Goal: Task Accomplishment & Management: Manage account settings

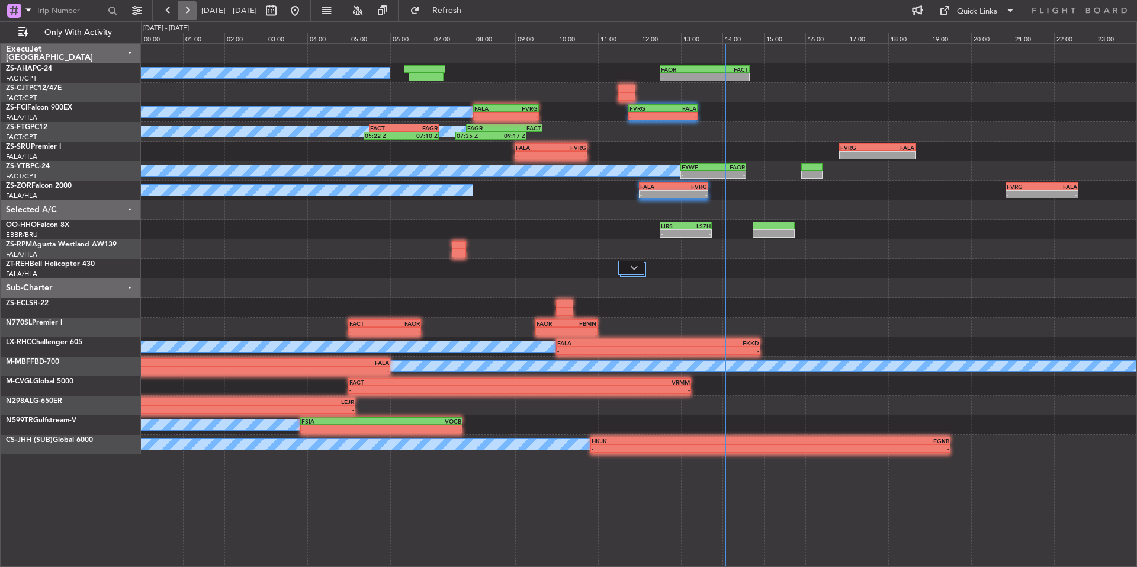
click at [196, 11] on button at bounding box center [187, 10] width 19 height 19
click at [187, 11] on button at bounding box center [187, 10] width 19 height 19
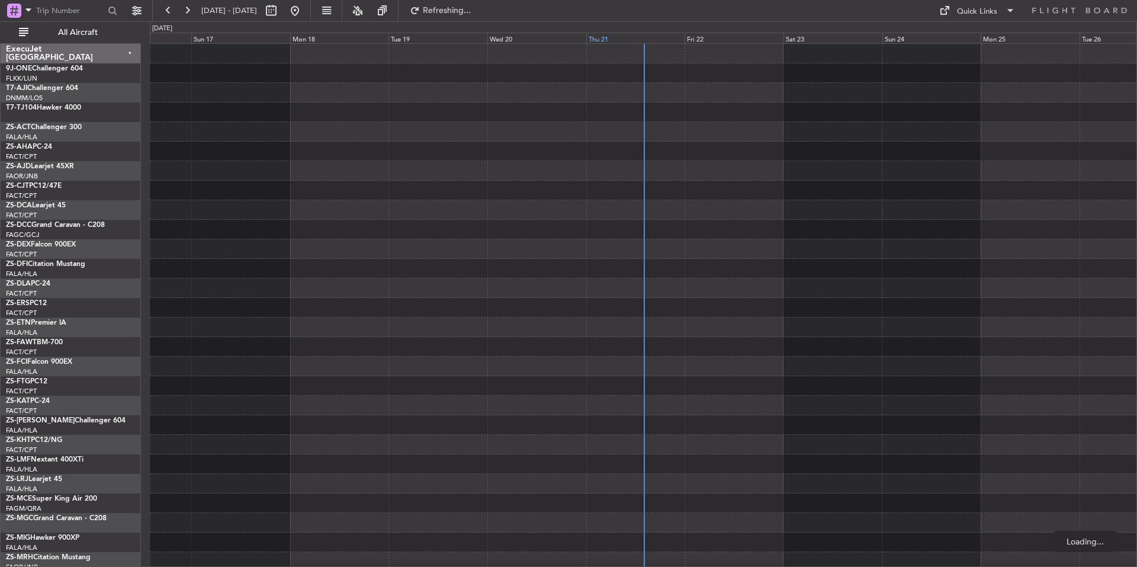
click at [666, 35] on div "Thu 21" at bounding box center [635, 38] width 99 height 11
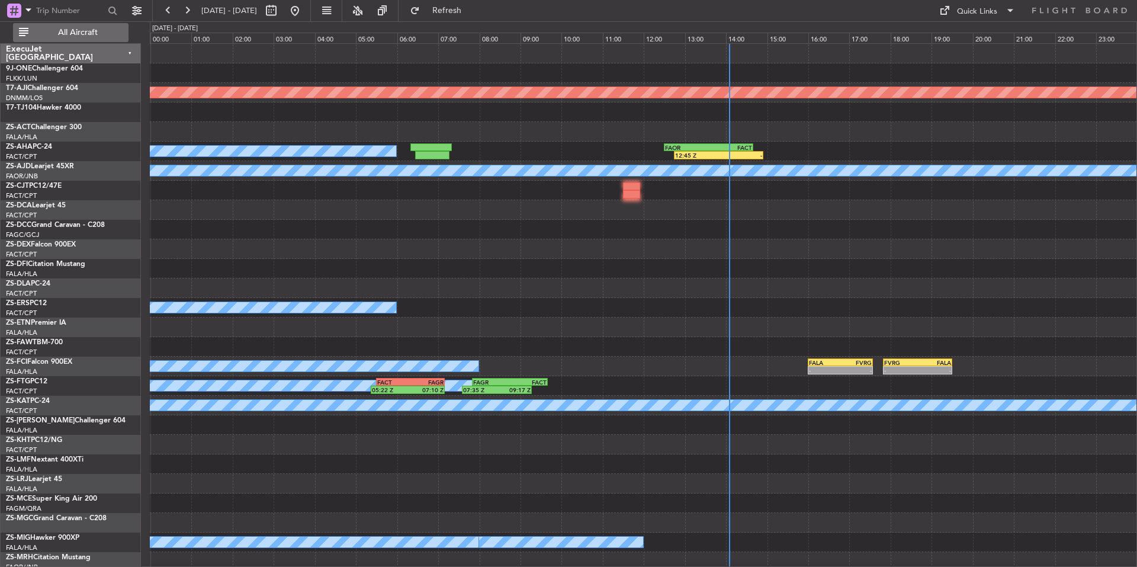
click at [101, 30] on span "All Aircraft" at bounding box center [78, 32] width 94 height 8
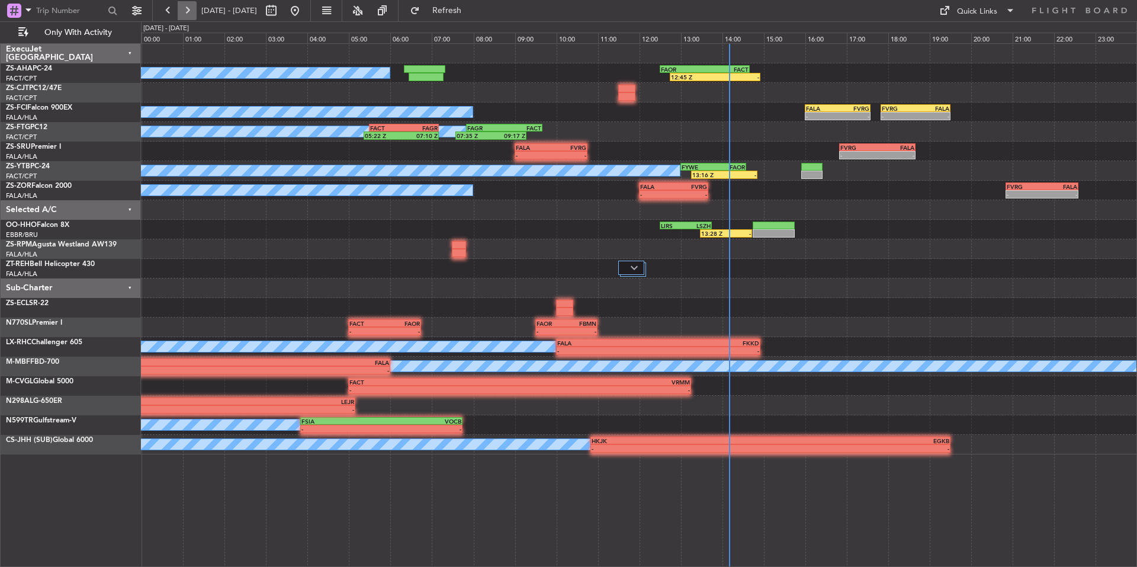
click at [180, 9] on button at bounding box center [187, 10] width 19 height 19
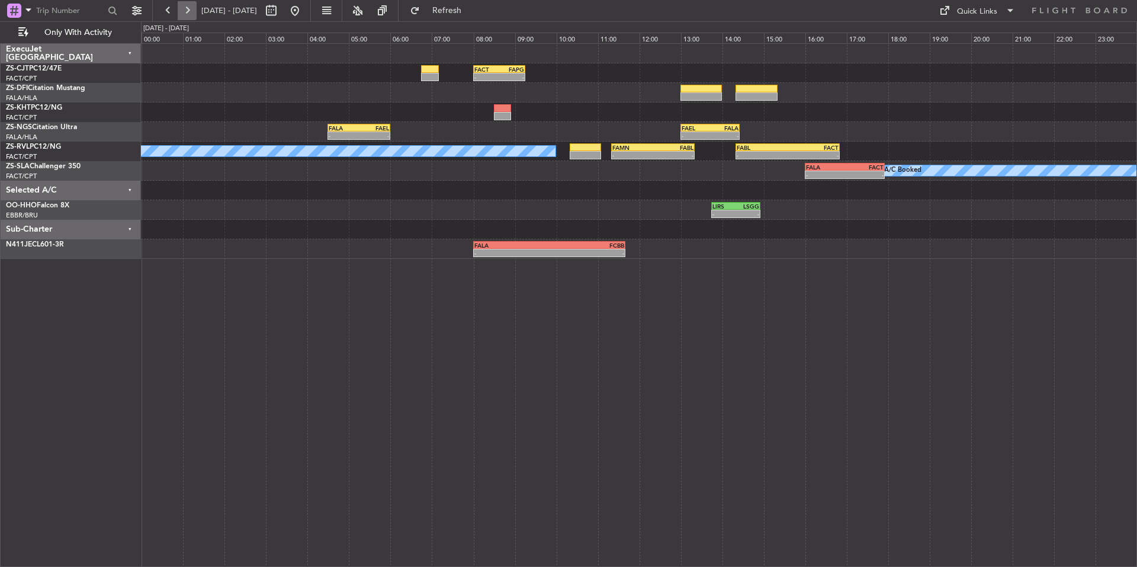
click at [180, 9] on button at bounding box center [187, 10] width 19 height 19
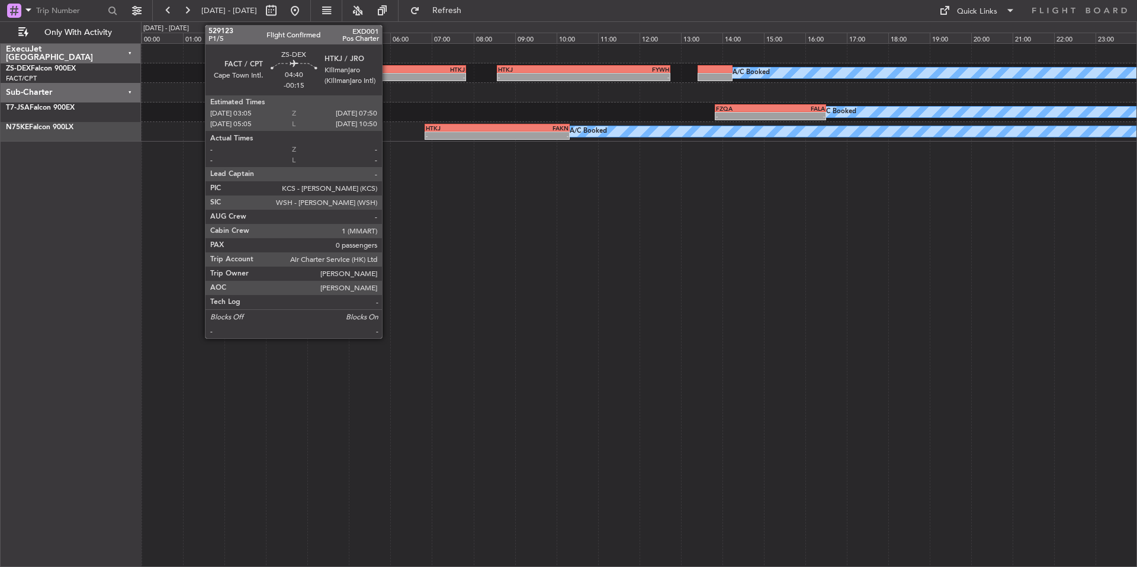
click at [387, 78] on div "-" at bounding box center [417, 76] width 98 height 7
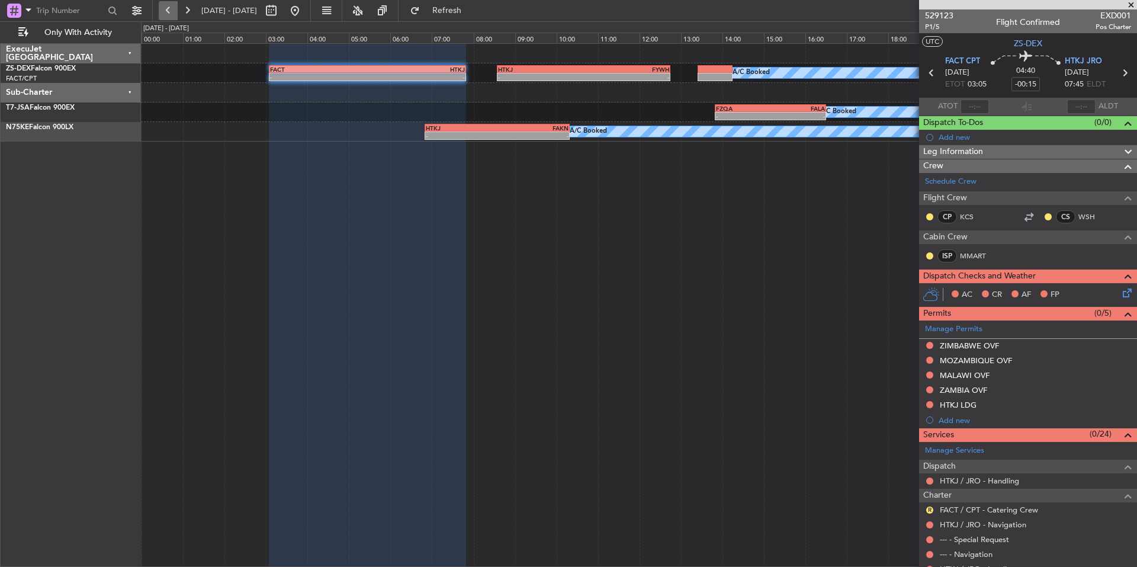
click at [173, 11] on button at bounding box center [168, 10] width 19 height 19
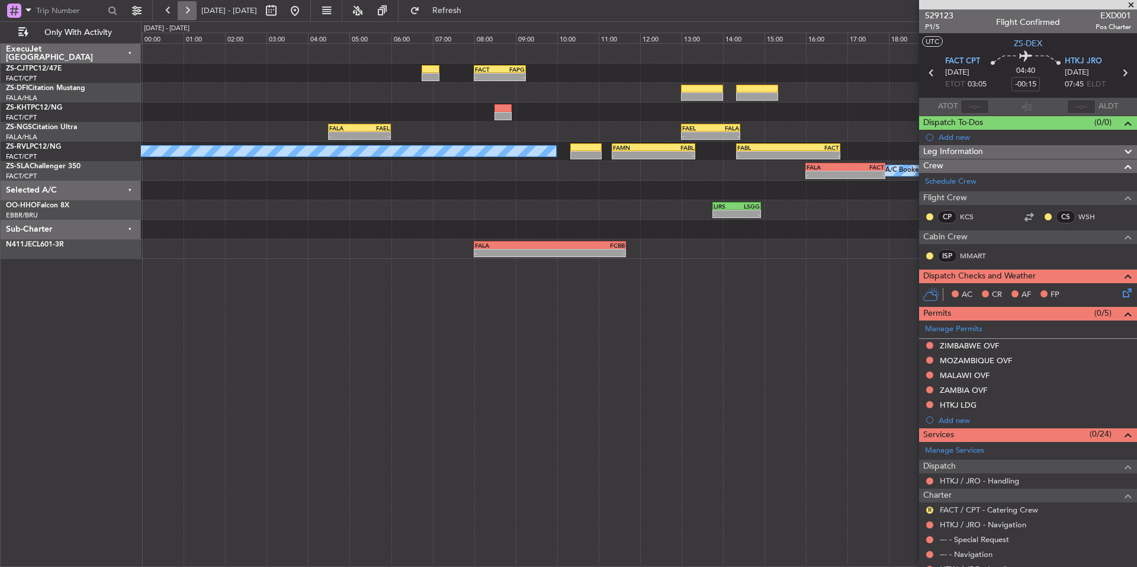
click at [187, 17] on button at bounding box center [187, 10] width 19 height 19
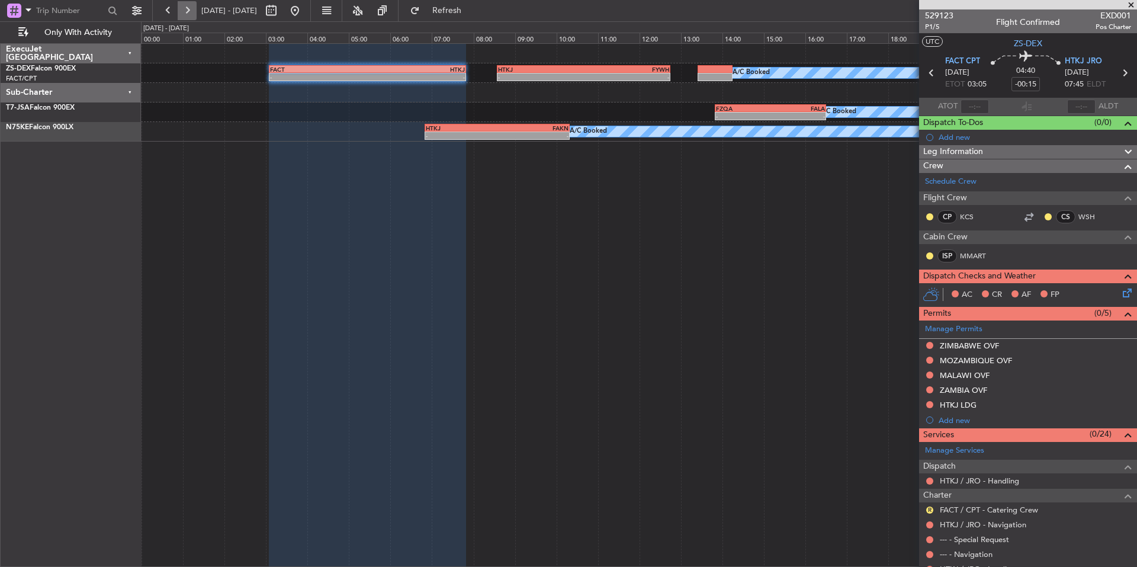
click at [187, 17] on button at bounding box center [187, 10] width 19 height 19
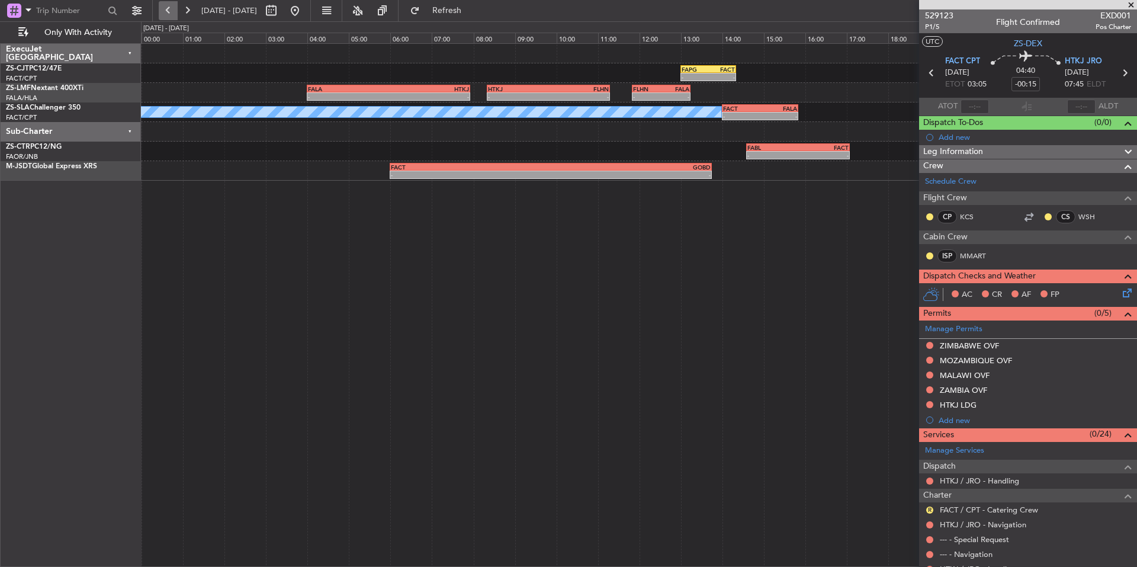
click at [168, 14] on button at bounding box center [168, 10] width 19 height 19
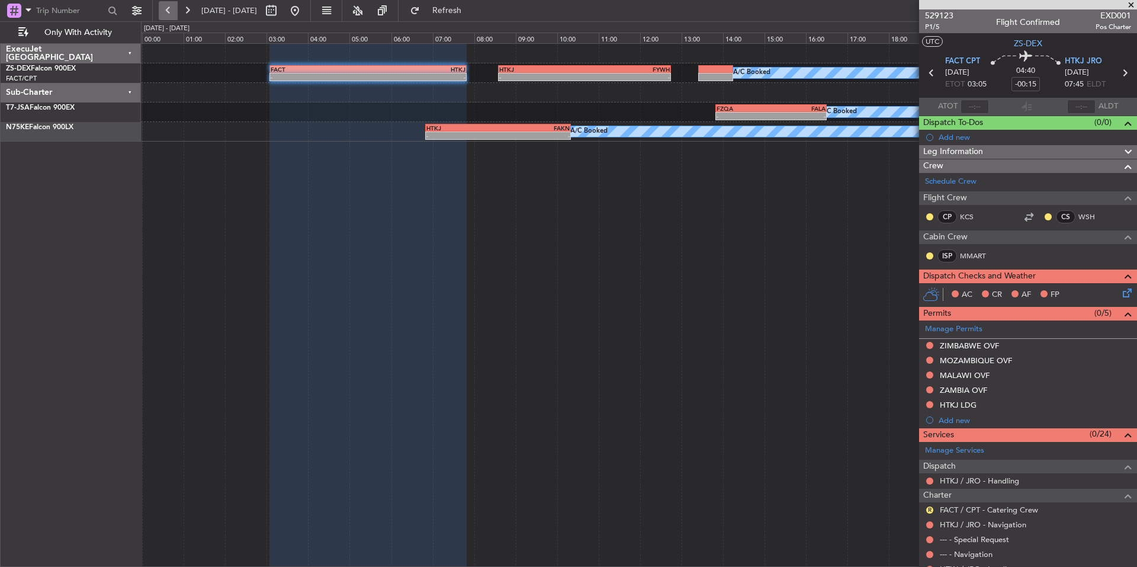
click at [172, 5] on button at bounding box center [168, 10] width 19 height 19
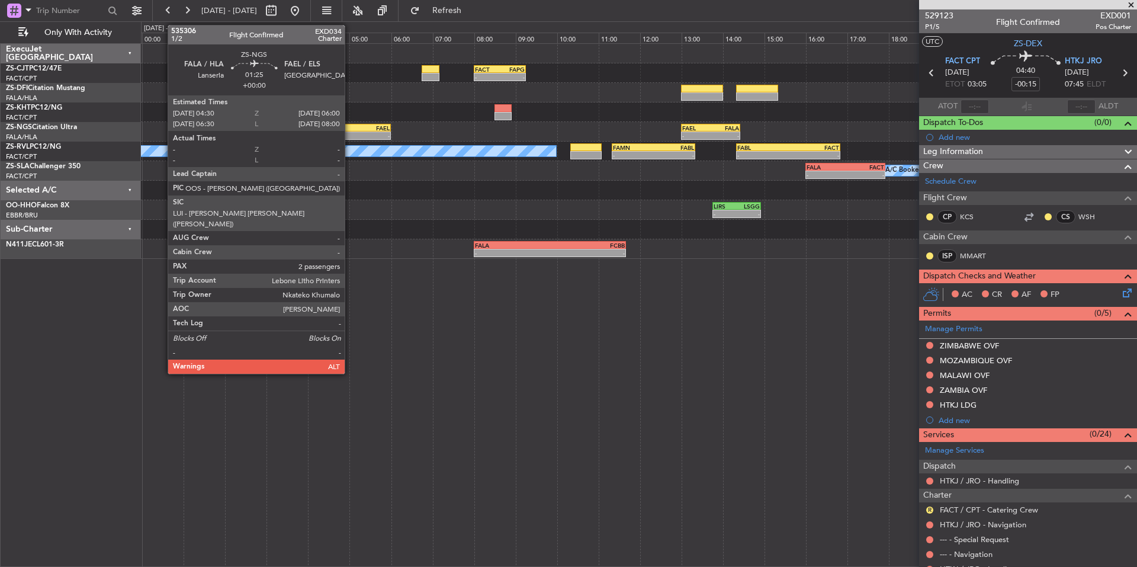
click at [350, 126] on div "FALA" at bounding box center [344, 127] width 30 height 7
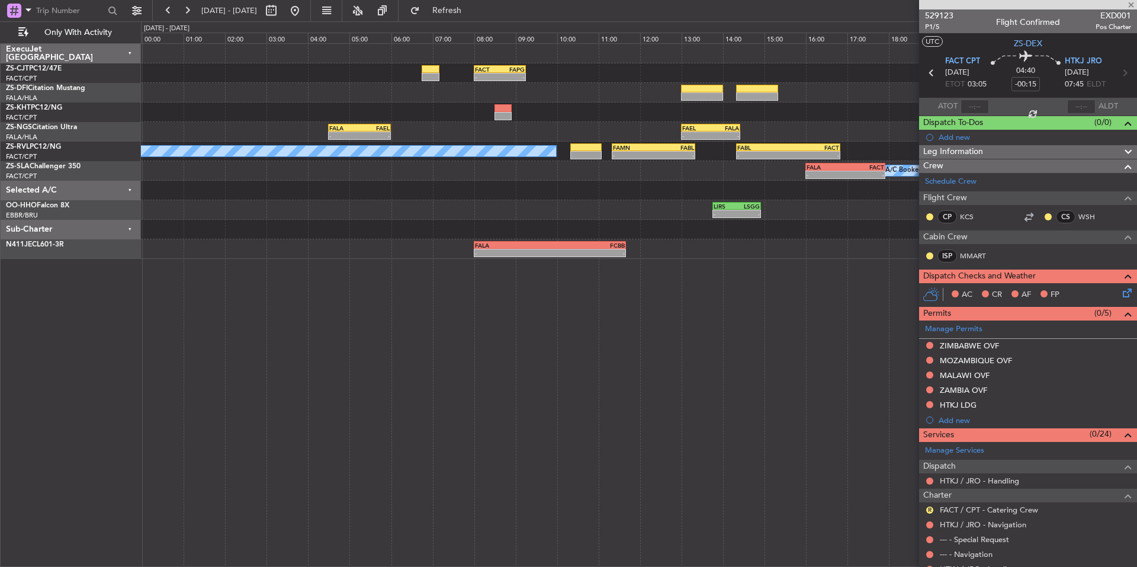
type input "2"
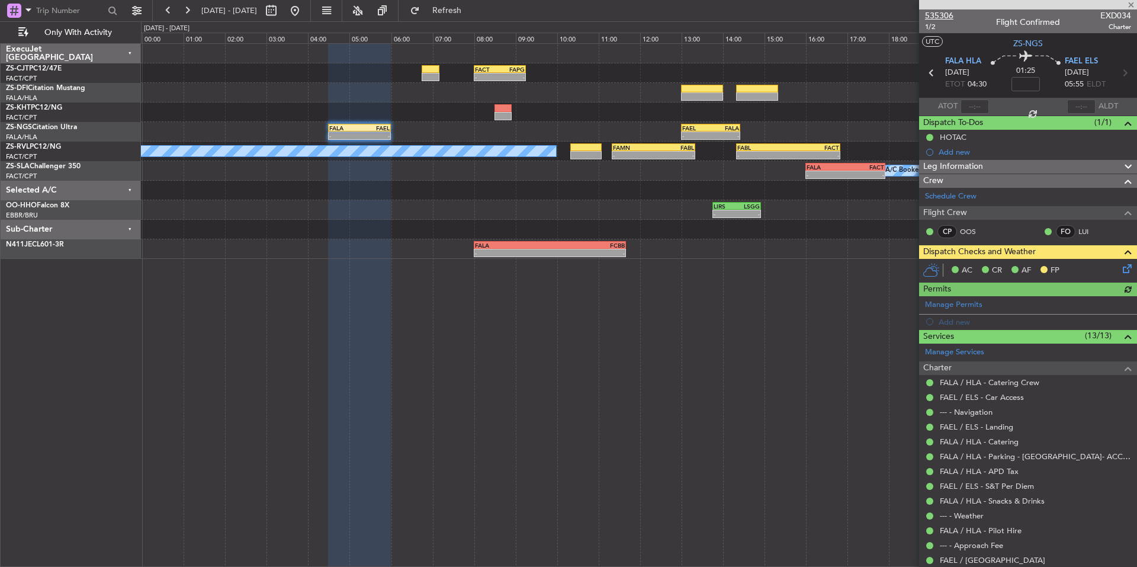
click at [949, 17] on span "535306" at bounding box center [939, 15] width 28 height 12
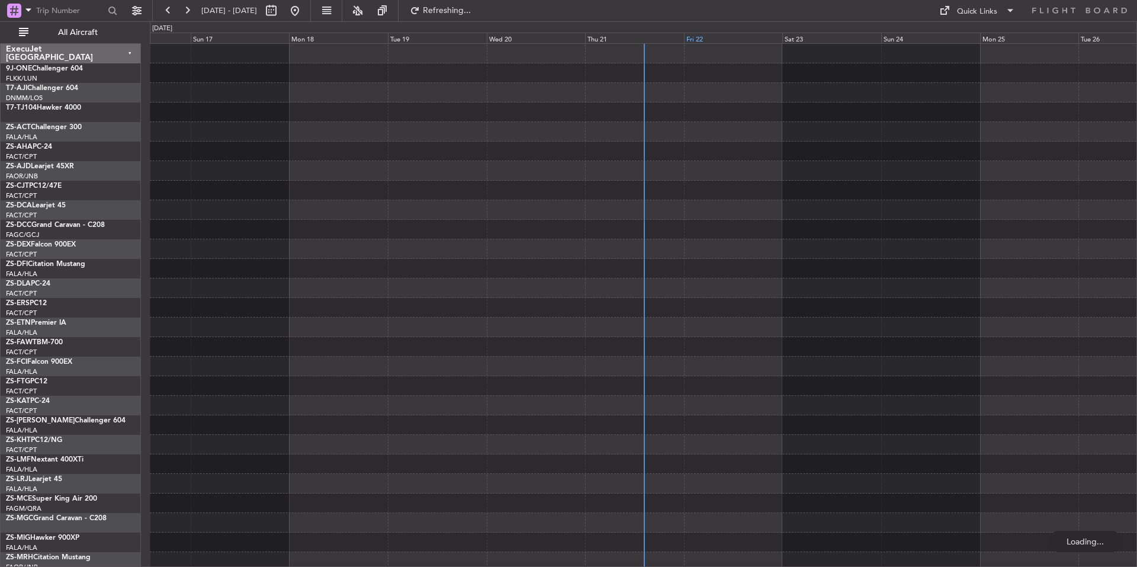
click at [741, 36] on div "Fri 22" at bounding box center [733, 38] width 99 height 11
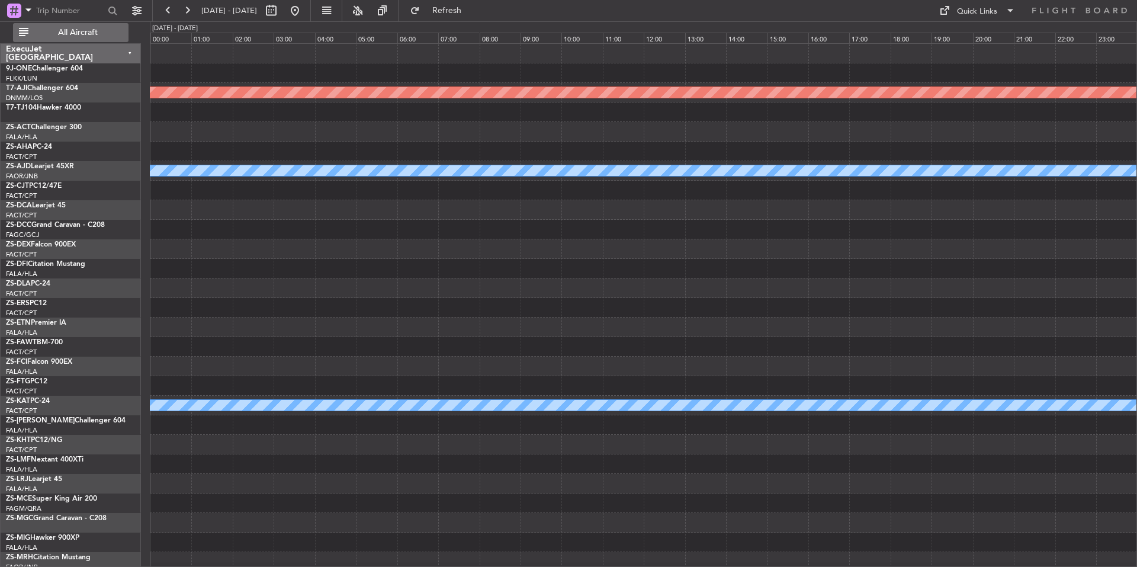
click at [103, 31] on span "All Aircraft" at bounding box center [78, 32] width 94 height 8
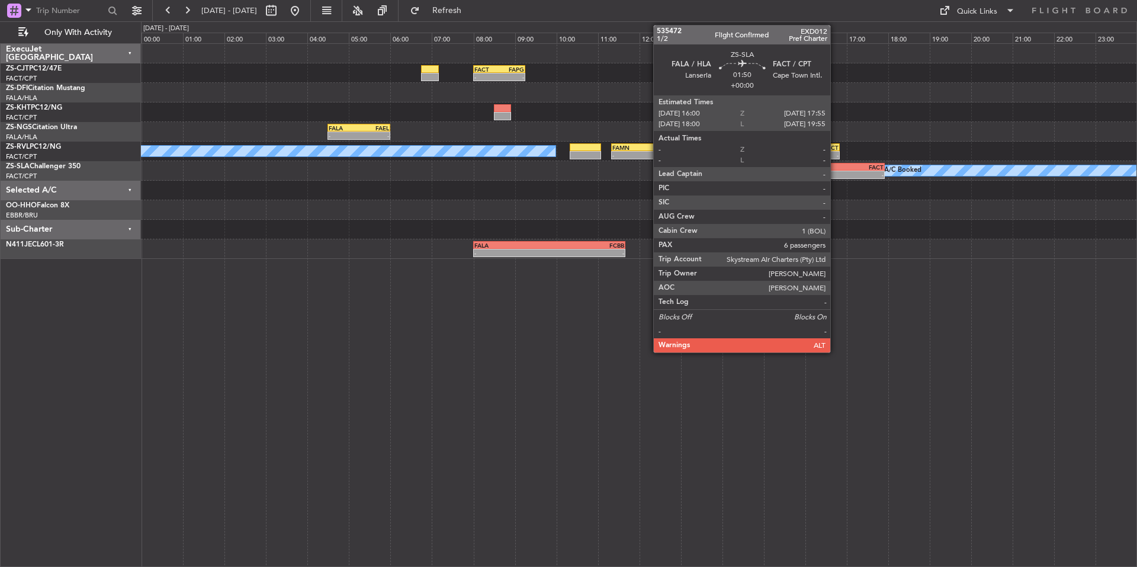
click at [835, 173] on div "-" at bounding box center [825, 174] width 38 height 7
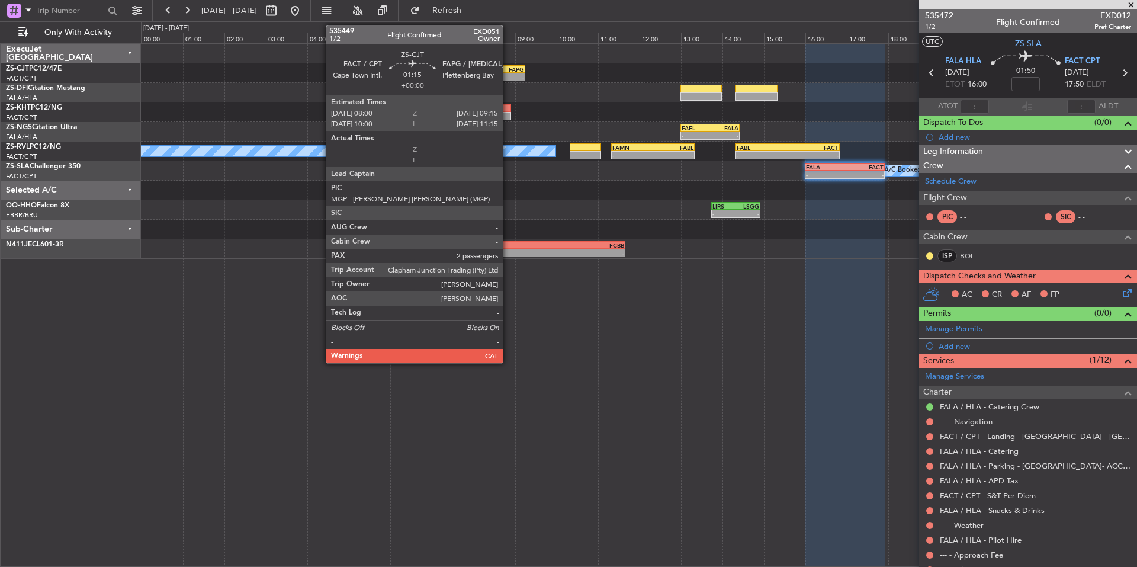
click at [508, 72] on div "FAPG" at bounding box center [511, 69] width 25 height 7
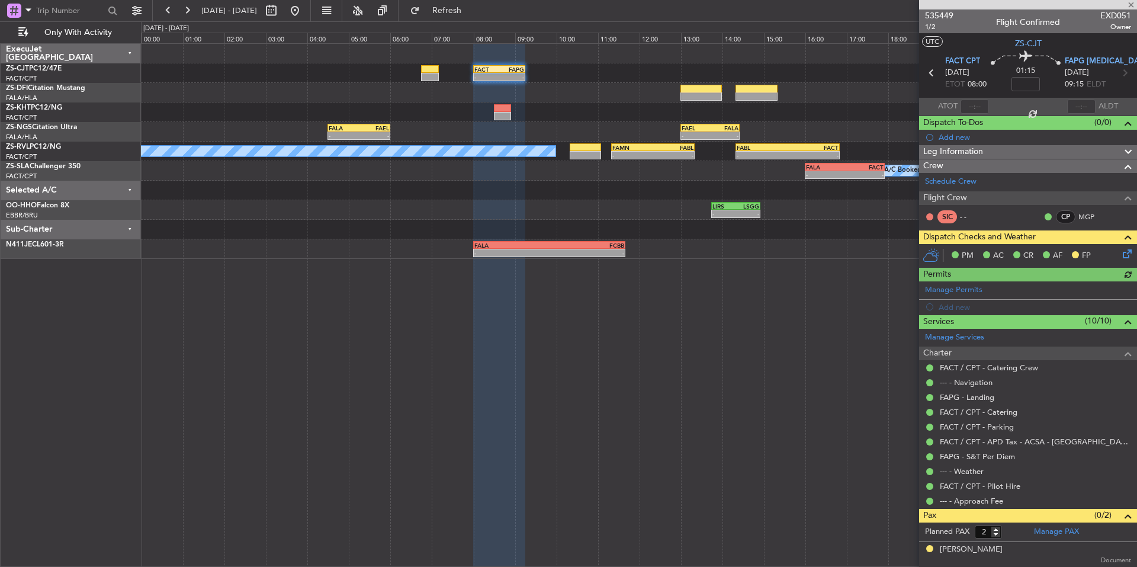
click at [1120, 256] on icon at bounding box center [1124, 251] width 9 height 9
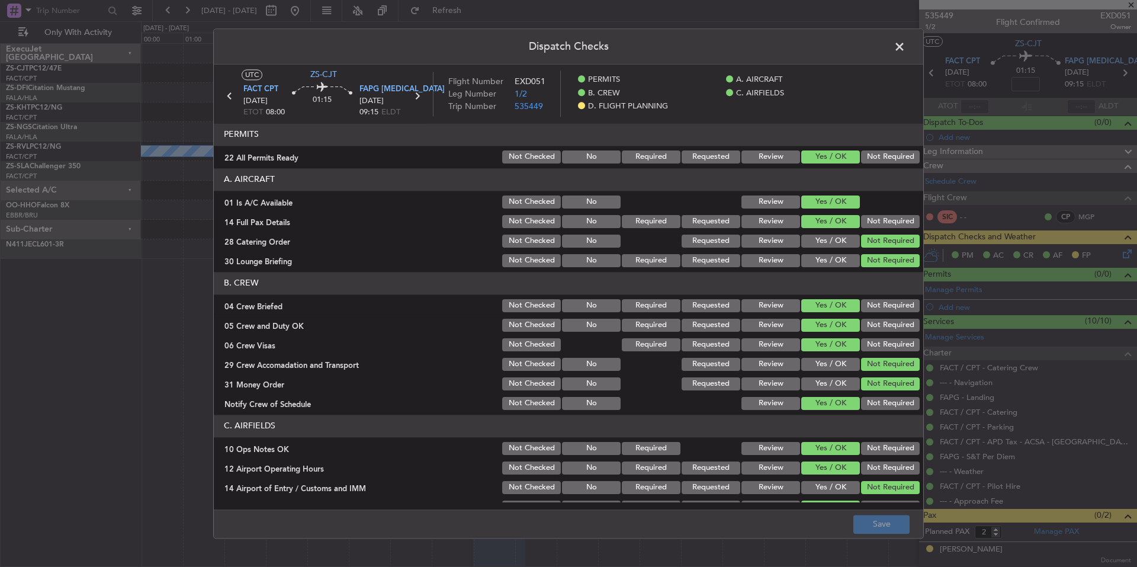
scroll to position [140, 0]
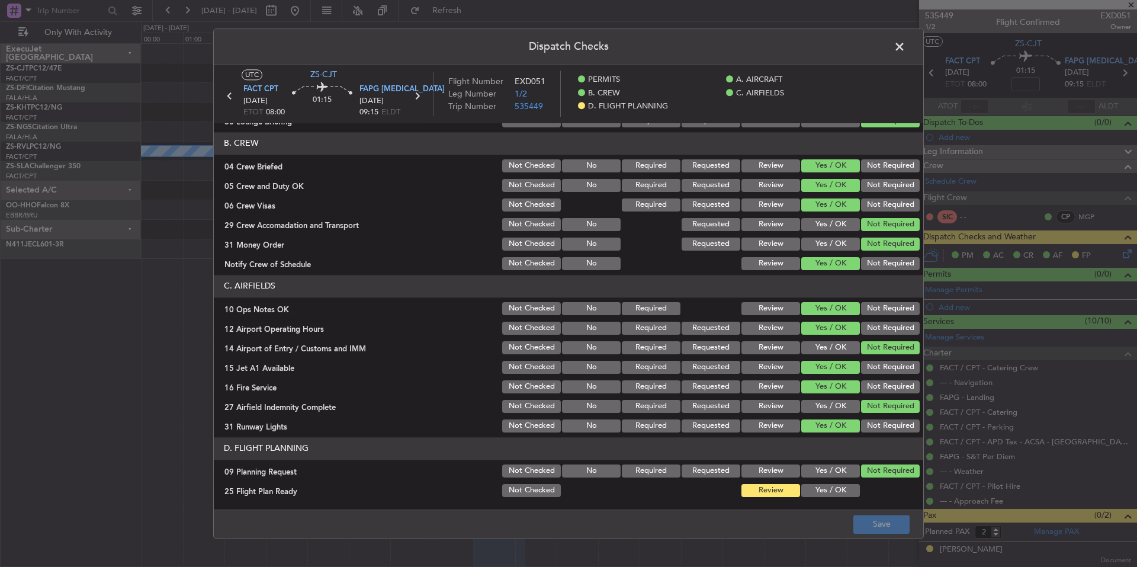
click at [821, 479] on div "Yes / OK" at bounding box center [829, 470] width 60 height 17
click at [822, 488] on button "Yes / OK" at bounding box center [830, 490] width 59 height 13
click at [821, 471] on button "Yes / OK" at bounding box center [830, 470] width 59 height 13
click at [881, 522] on button "Save" at bounding box center [881, 524] width 56 height 19
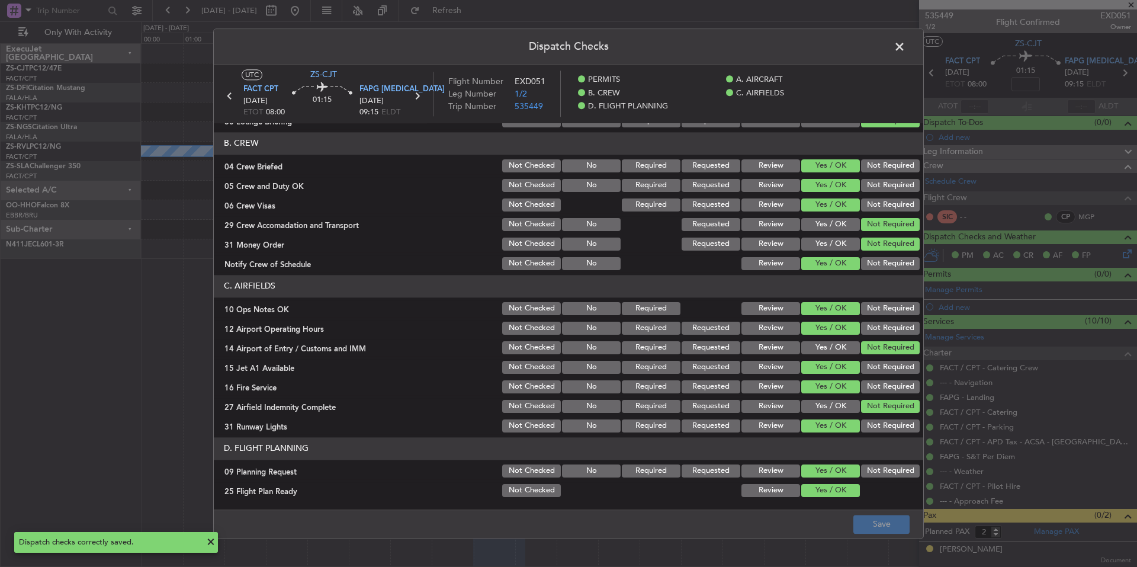
click at [905, 45] on span at bounding box center [905, 50] width 0 height 24
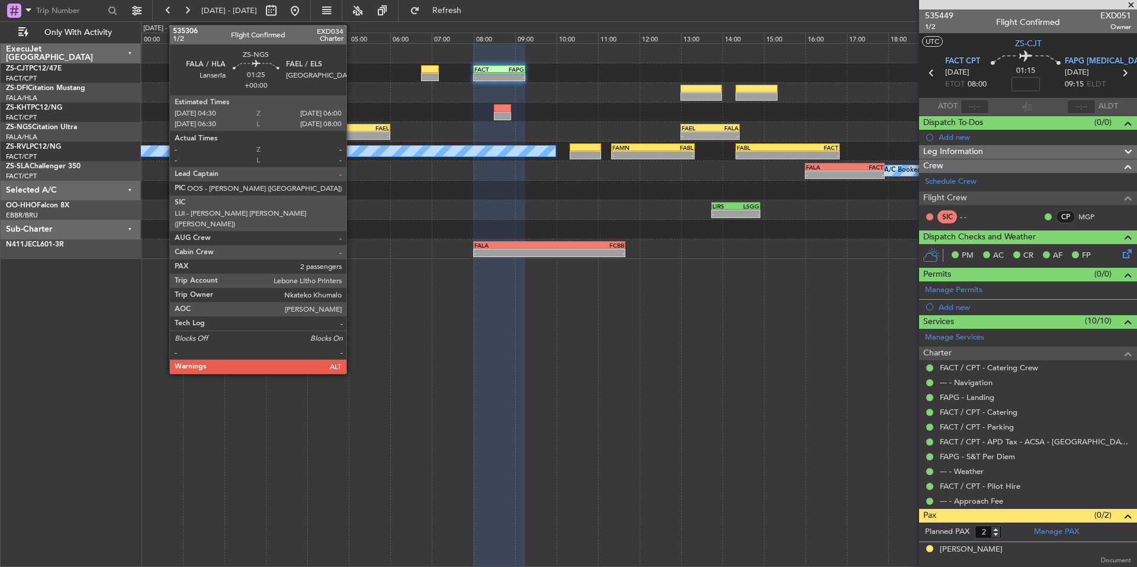
click at [352, 136] on div "-" at bounding box center [344, 135] width 30 height 7
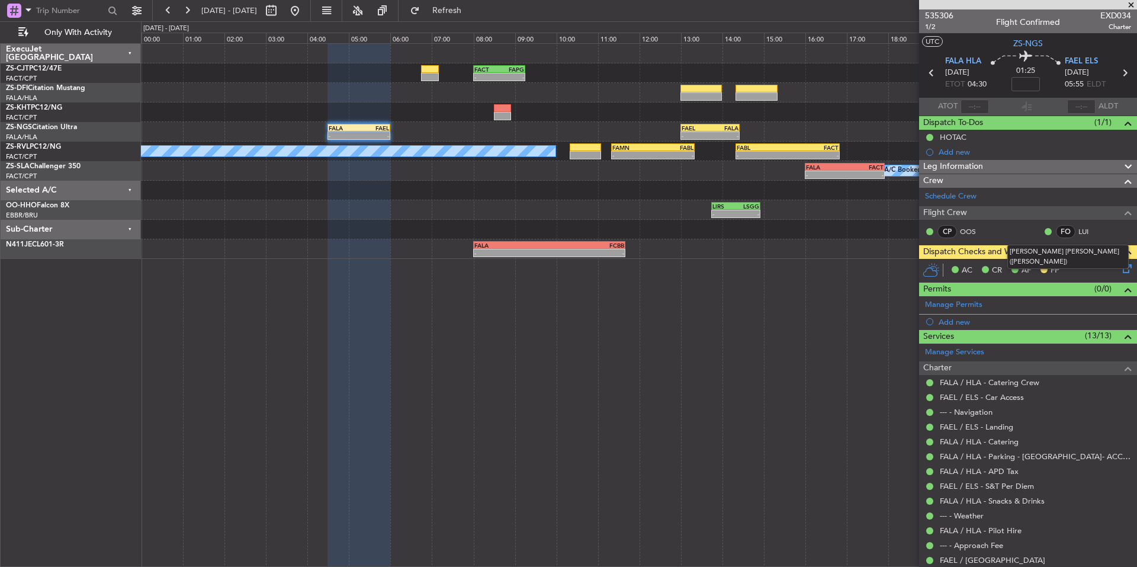
click at [1122, 265] on mat-tooltip-component "[PERSON_NAME] [PERSON_NAME] ([PERSON_NAME])" at bounding box center [1068, 256] width 138 height 41
click at [1120, 271] on icon at bounding box center [1124, 266] width 9 height 9
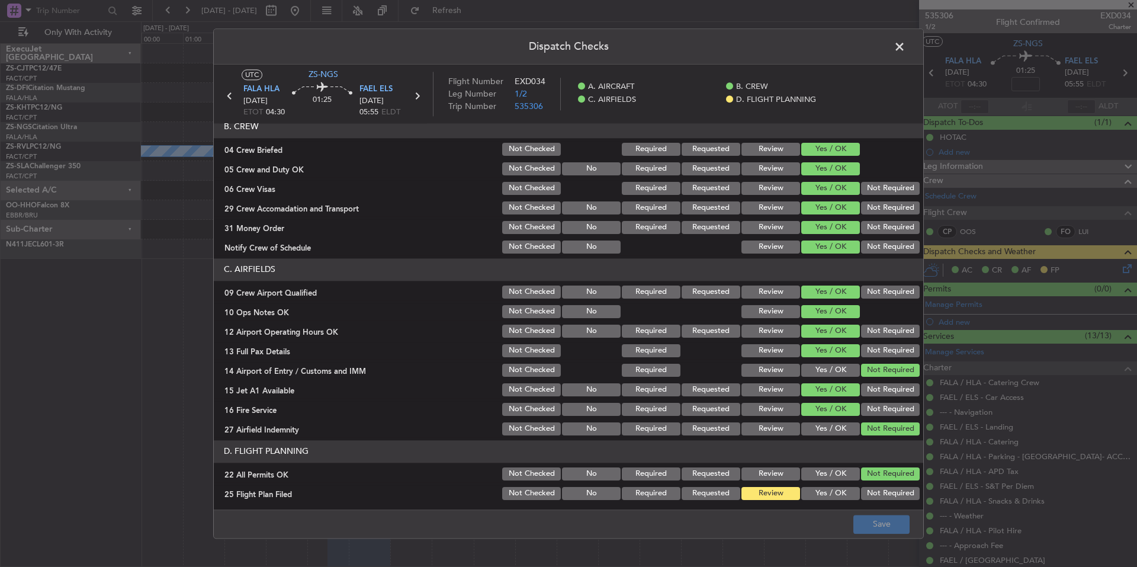
scroll to position [153, 0]
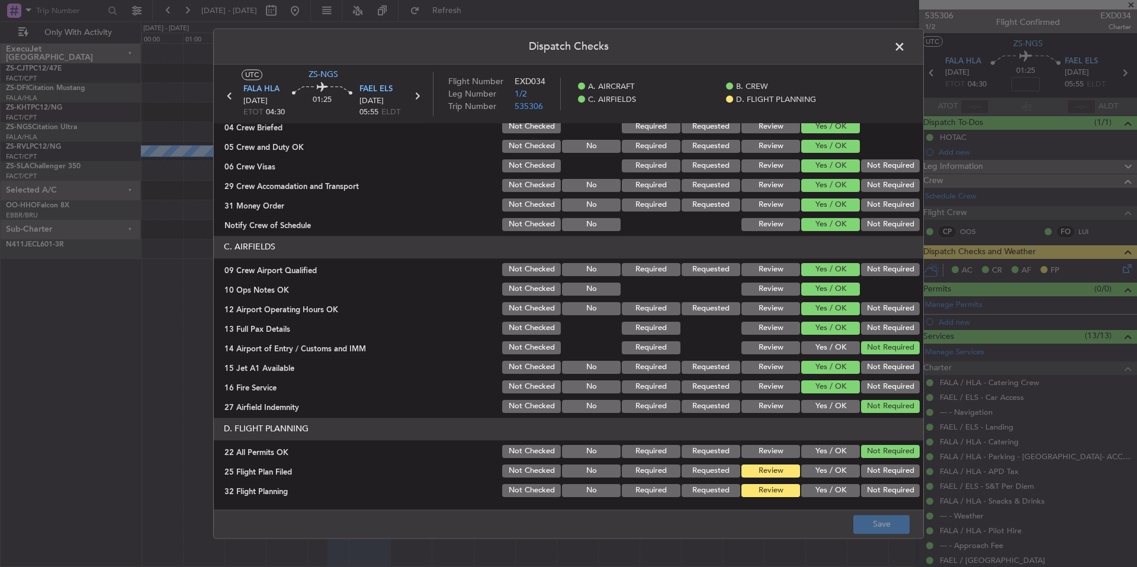
click at [837, 464] on div "Yes / OK" at bounding box center [829, 470] width 60 height 17
click at [836, 483] on div "Yes / OK" at bounding box center [829, 490] width 60 height 17
drag, startPoint x: 831, startPoint y: 503, endPoint x: 827, endPoint y: 482, distance: 21.0
click at [830, 502] on main "UTC ZS-NGS FALA HLA [DATE] ETOT 04:30 01:25 FAEL ELS [DATE] 05:55 ELDT Flight N…" at bounding box center [568, 289] width 709 height 449
click at [827, 482] on div "Yes / OK" at bounding box center [829, 490] width 60 height 17
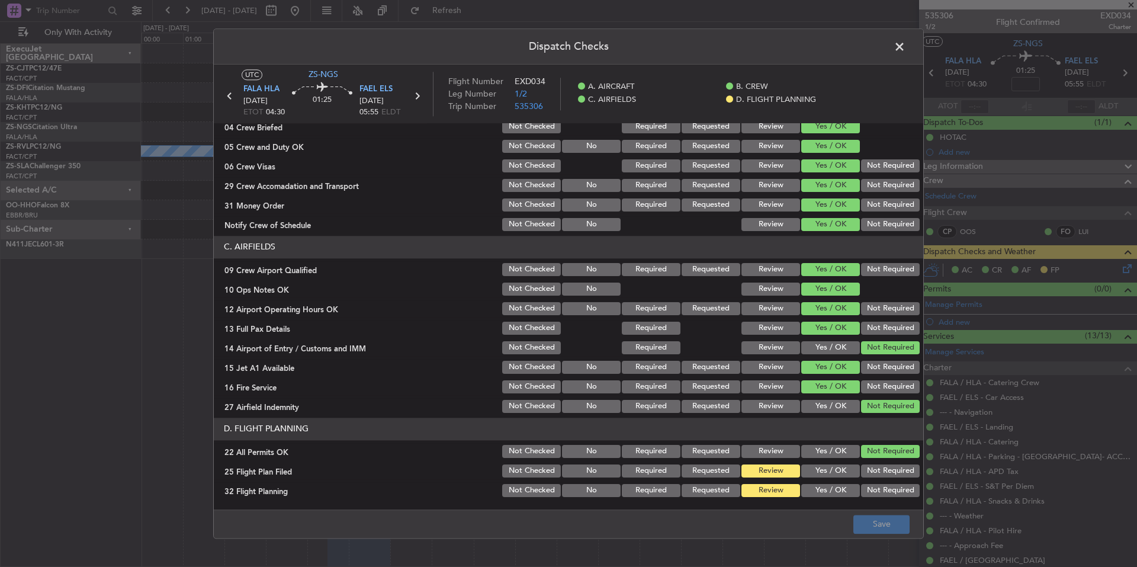
click at [827, 473] on button "Yes / OK" at bounding box center [830, 470] width 59 height 13
click at [833, 486] on button "Yes / OK" at bounding box center [830, 490] width 59 height 13
drag, startPoint x: 860, startPoint y: 515, endPoint x: 865, endPoint y: 521, distance: 8.1
click at [860, 515] on button "Save" at bounding box center [881, 524] width 56 height 19
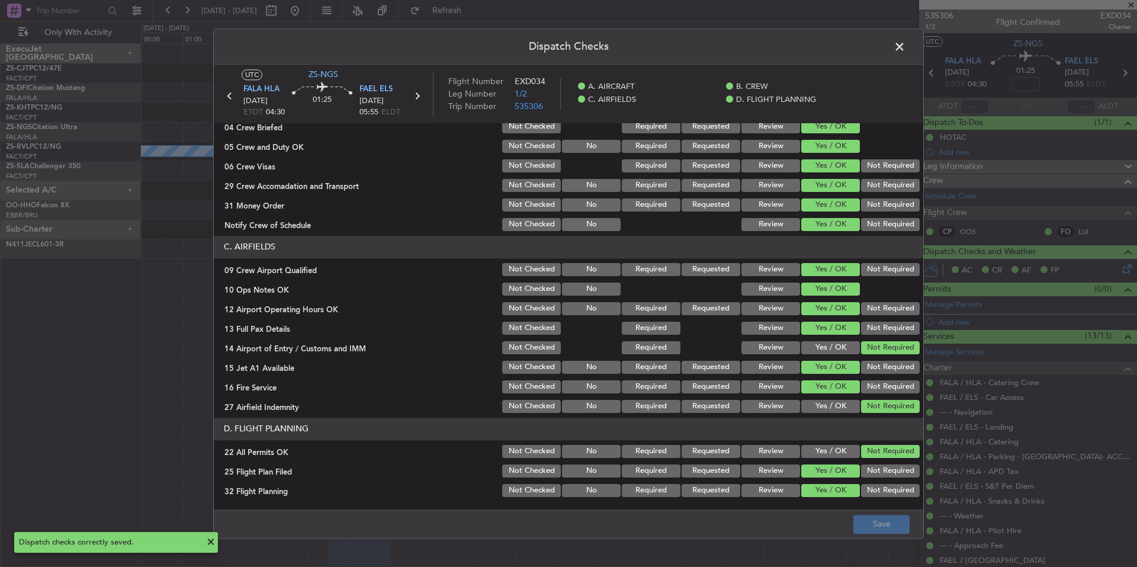
click at [905, 43] on span at bounding box center [905, 50] width 0 height 24
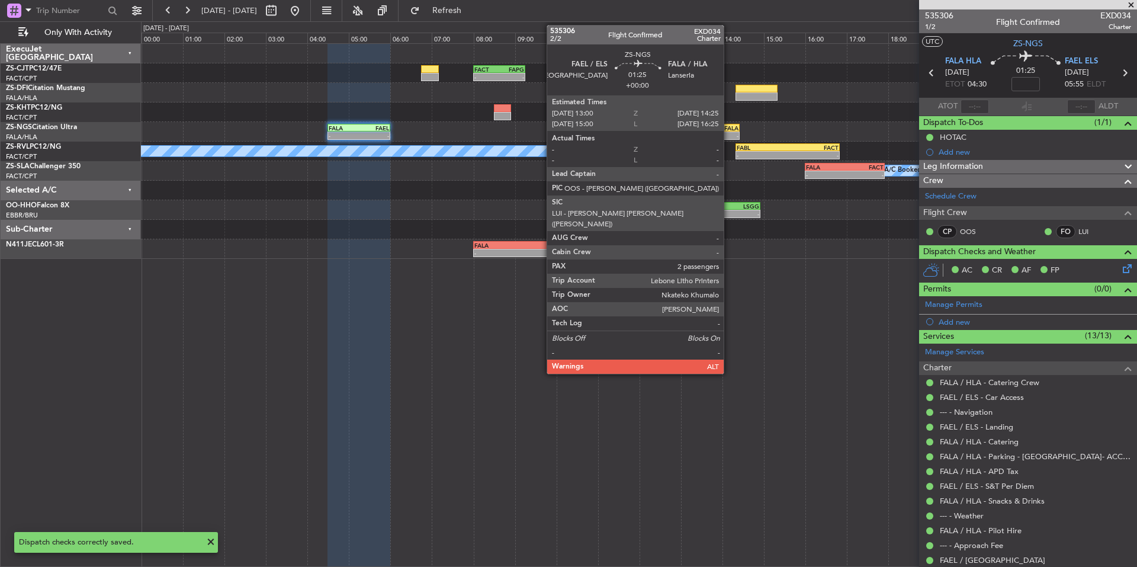
click at [729, 128] on div "FALA" at bounding box center [724, 127] width 28 height 7
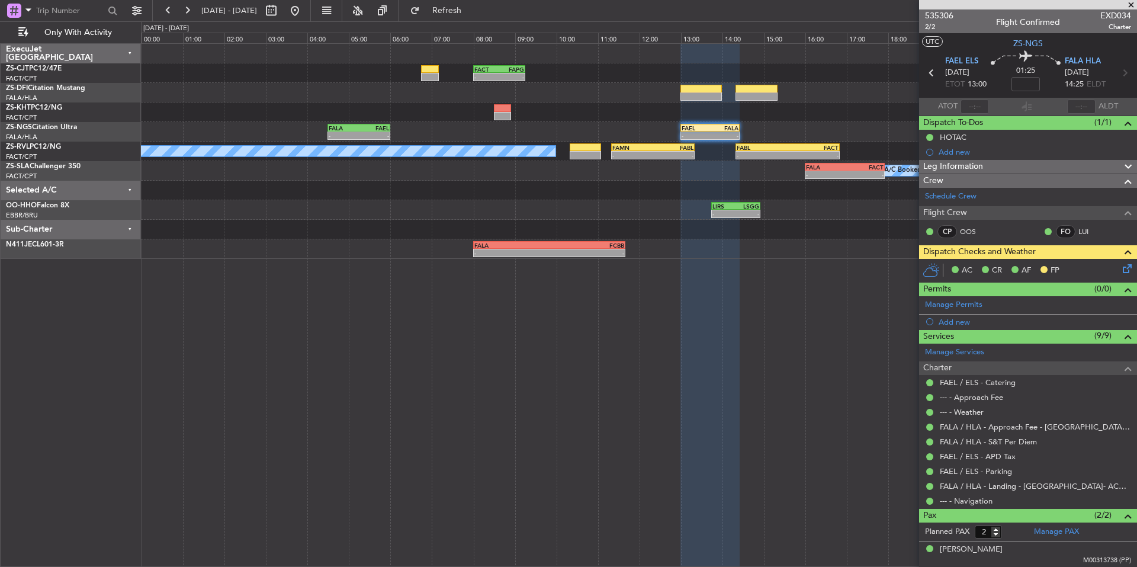
click at [1120, 271] on icon at bounding box center [1124, 266] width 9 height 9
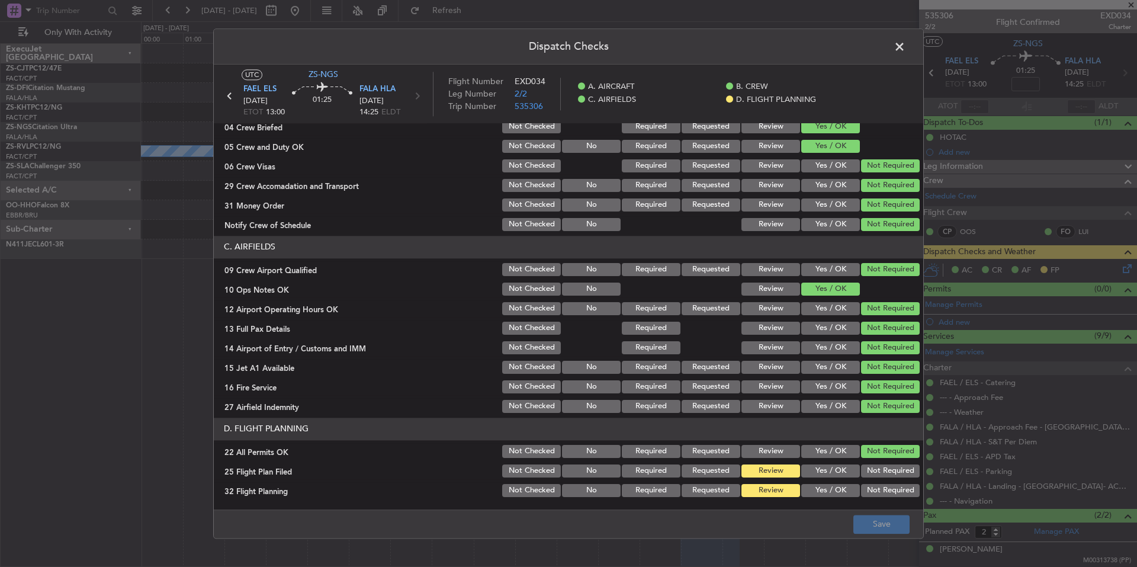
click at [829, 494] on button "Yes / OK" at bounding box center [830, 490] width 59 height 13
click at [822, 471] on button "Yes / OK" at bounding box center [830, 470] width 59 height 13
click at [889, 516] on button "Save" at bounding box center [881, 524] width 56 height 19
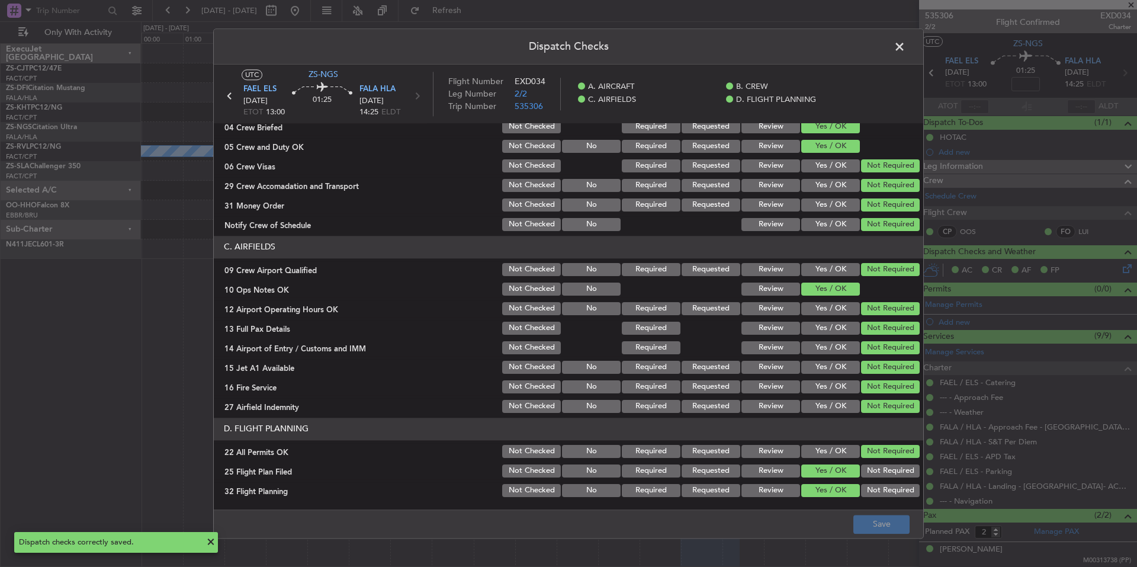
click at [905, 52] on span at bounding box center [905, 50] width 0 height 24
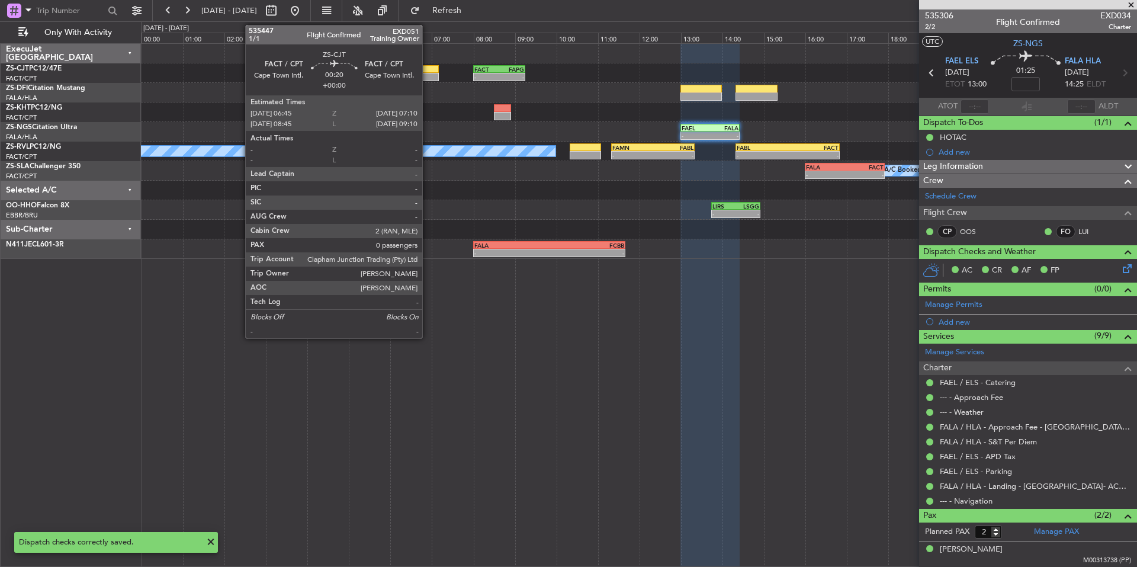
click at [428, 73] on div at bounding box center [430, 77] width 18 height 8
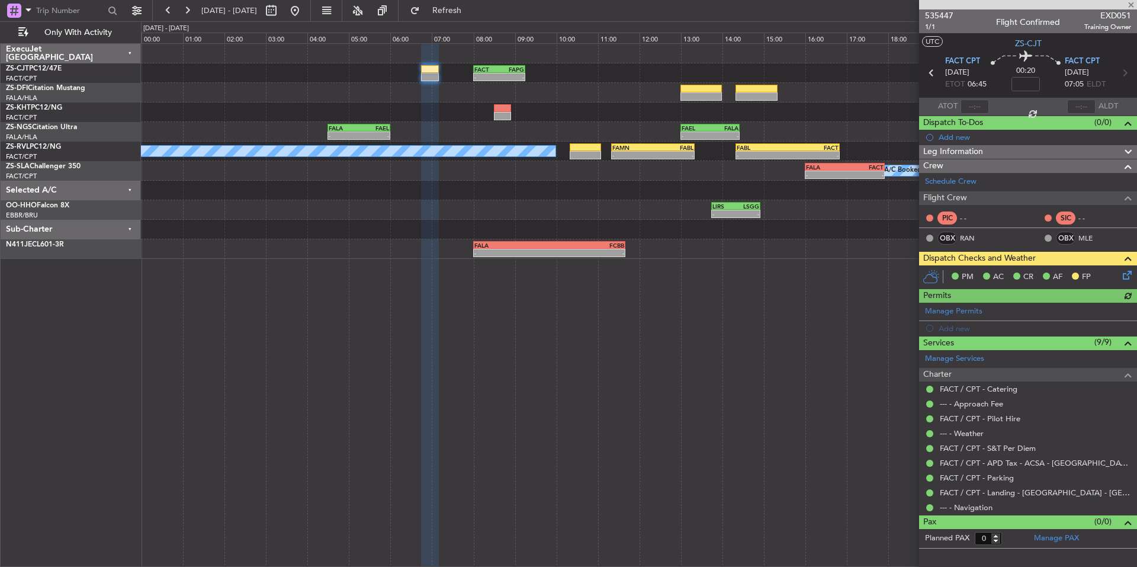
click at [1126, 274] on icon at bounding box center [1124, 272] width 9 height 9
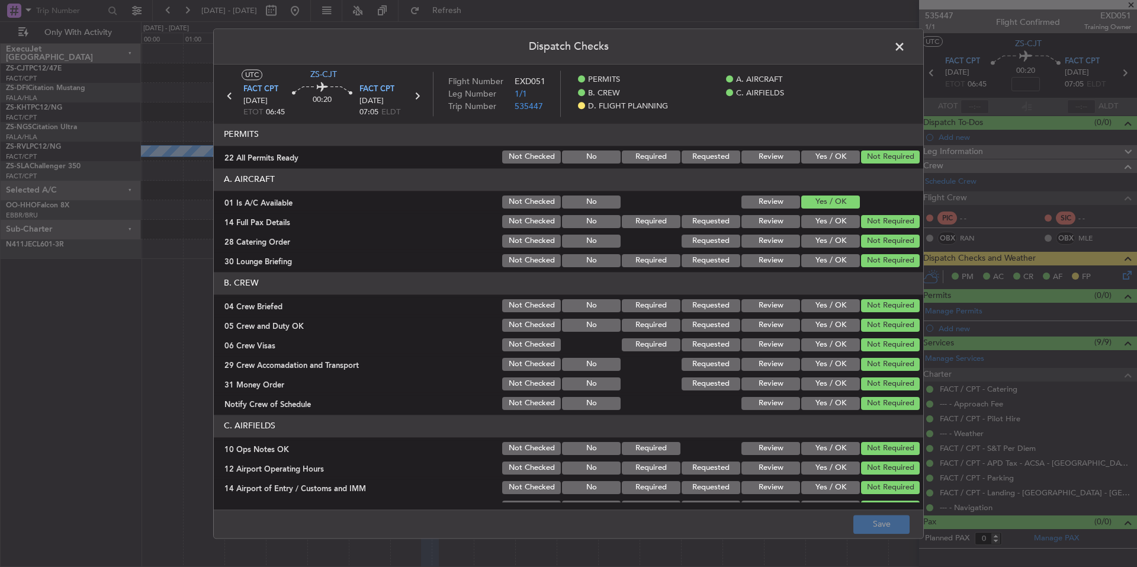
scroll to position [140, 0]
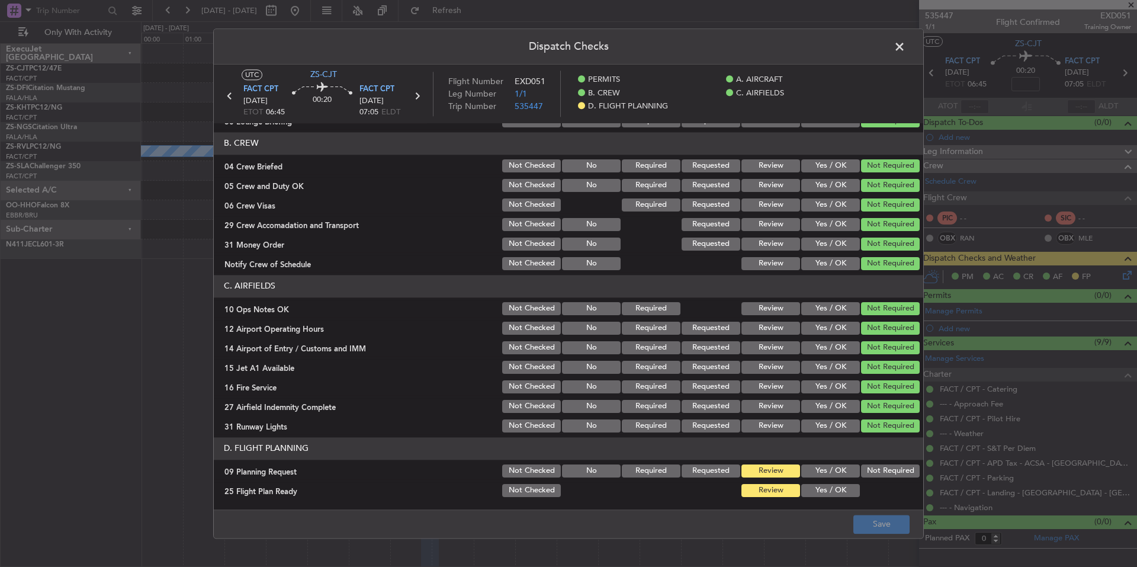
click at [809, 475] on button "Yes / OK" at bounding box center [830, 470] width 59 height 13
click at [813, 495] on button "Yes / OK" at bounding box center [830, 490] width 59 height 13
click at [878, 527] on button "Save" at bounding box center [881, 524] width 56 height 19
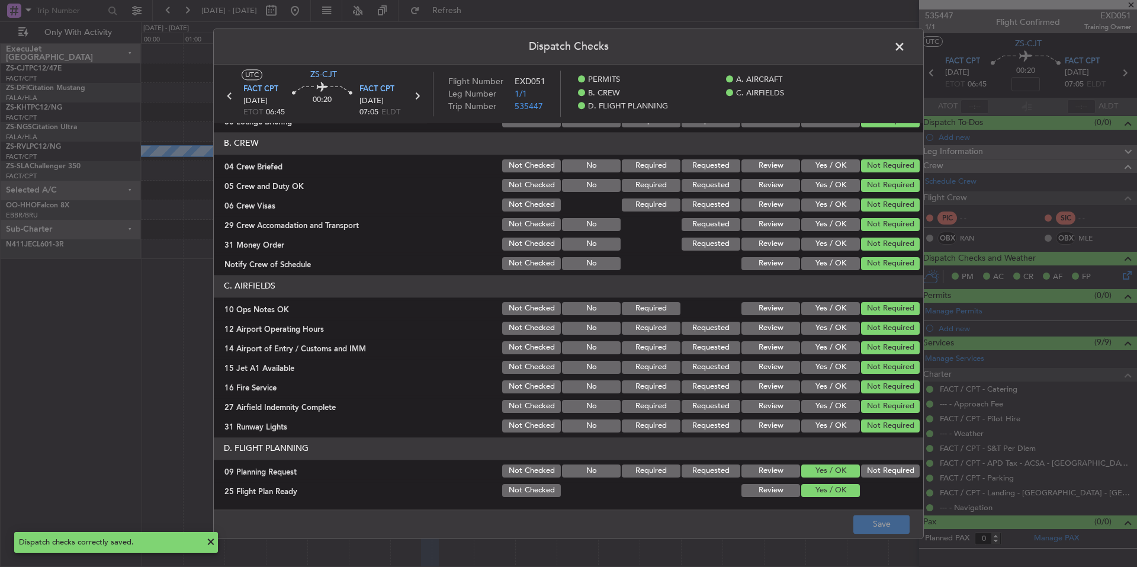
click at [905, 43] on span at bounding box center [905, 50] width 0 height 24
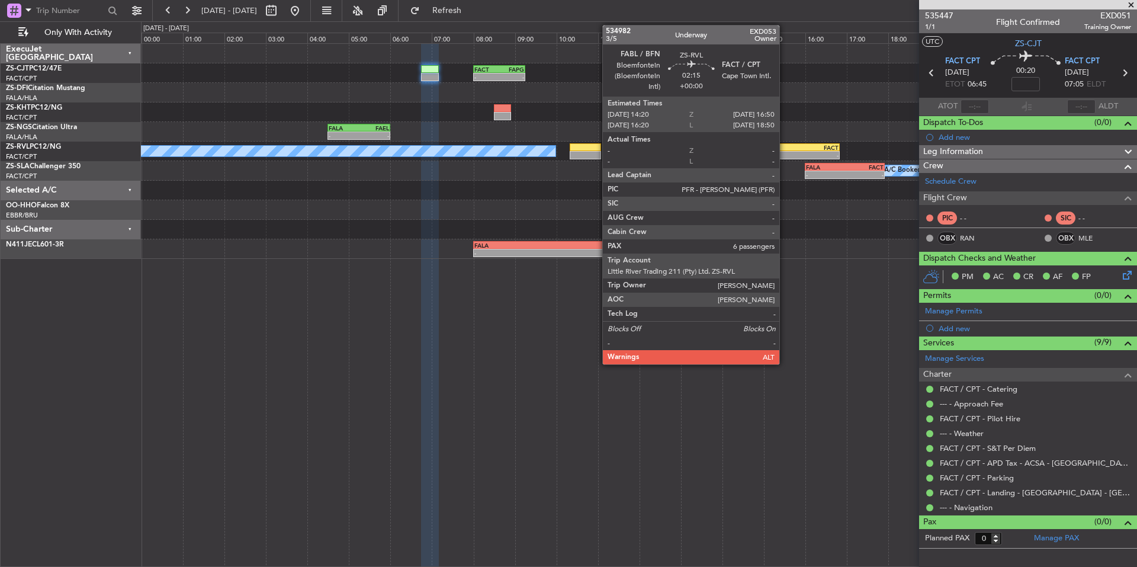
click at [785, 155] on div "-" at bounding box center [762, 155] width 51 height 7
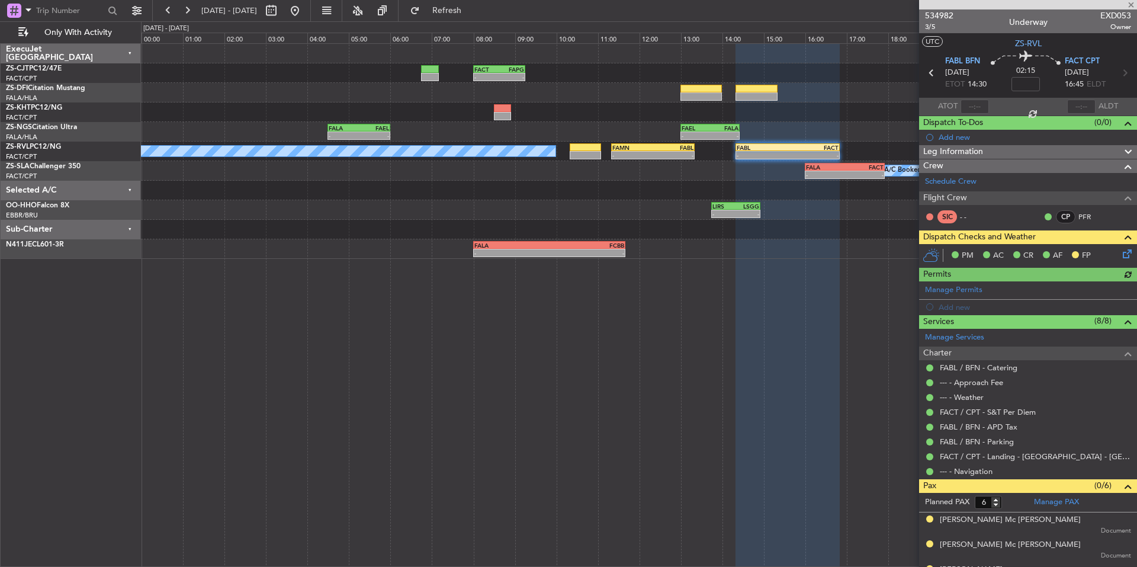
click at [1120, 256] on icon at bounding box center [1124, 251] width 9 height 9
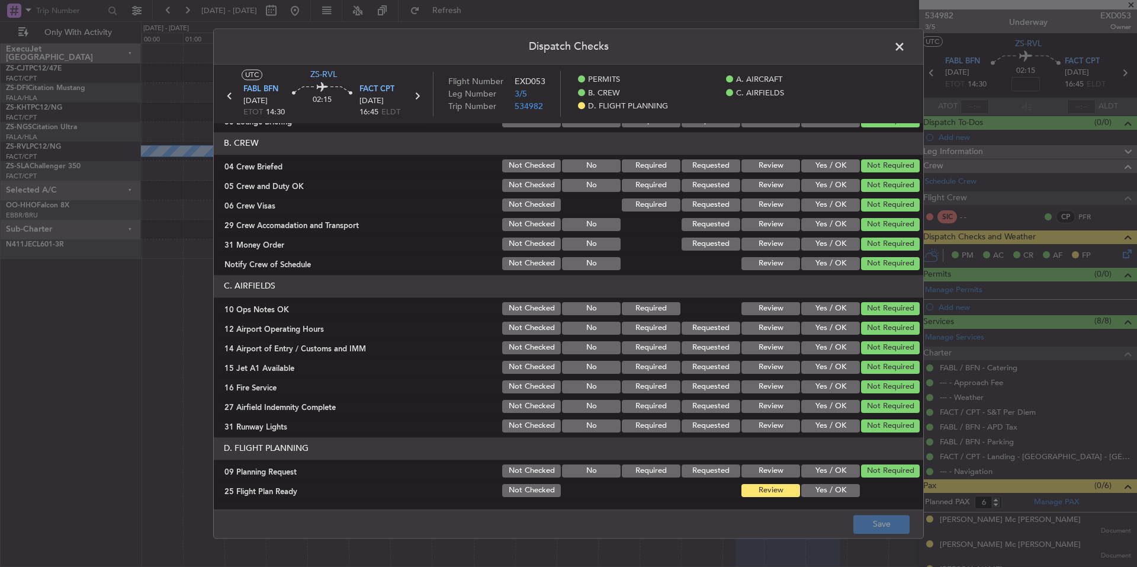
click at [832, 488] on button "Yes / OK" at bounding box center [830, 490] width 59 height 13
click at [830, 473] on button "Yes / OK" at bounding box center [830, 470] width 59 height 13
click at [866, 520] on button "Save" at bounding box center [881, 524] width 56 height 19
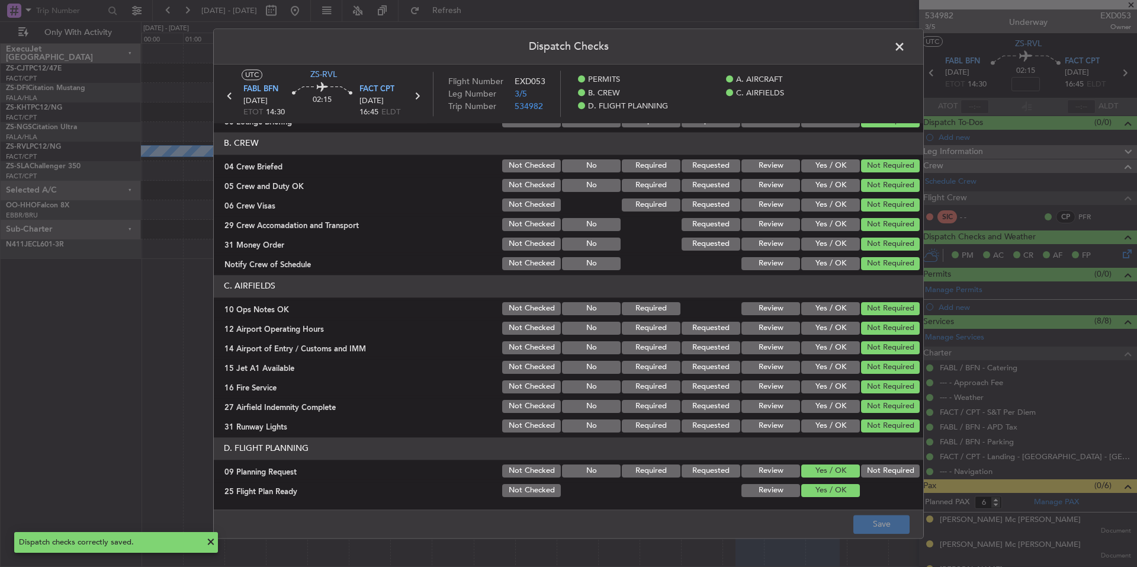
click at [905, 42] on span at bounding box center [905, 50] width 0 height 24
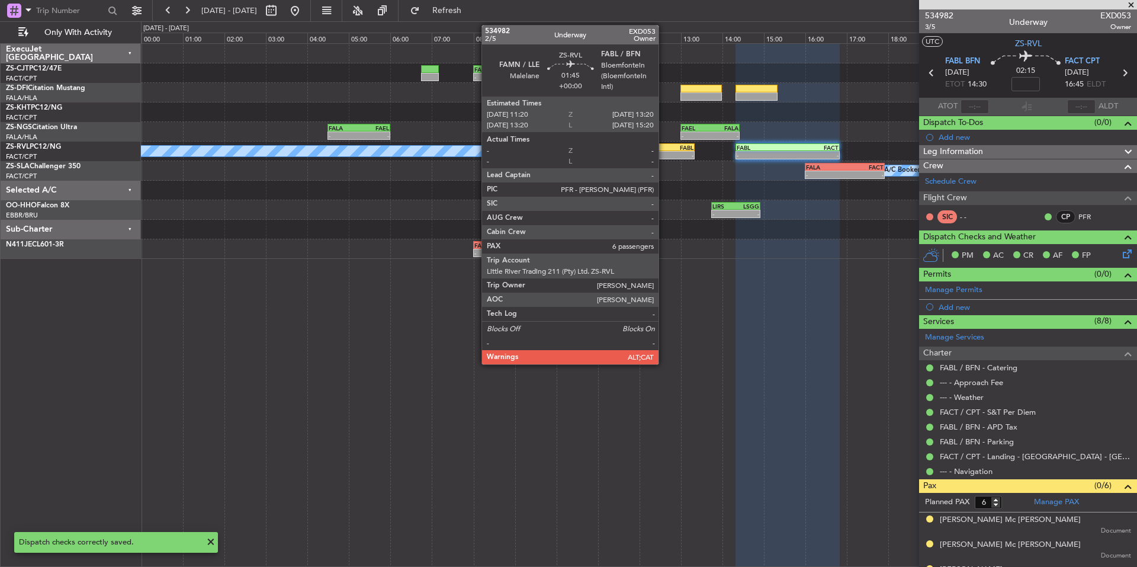
click at [664, 153] on div "-" at bounding box center [673, 155] width 40 height 7
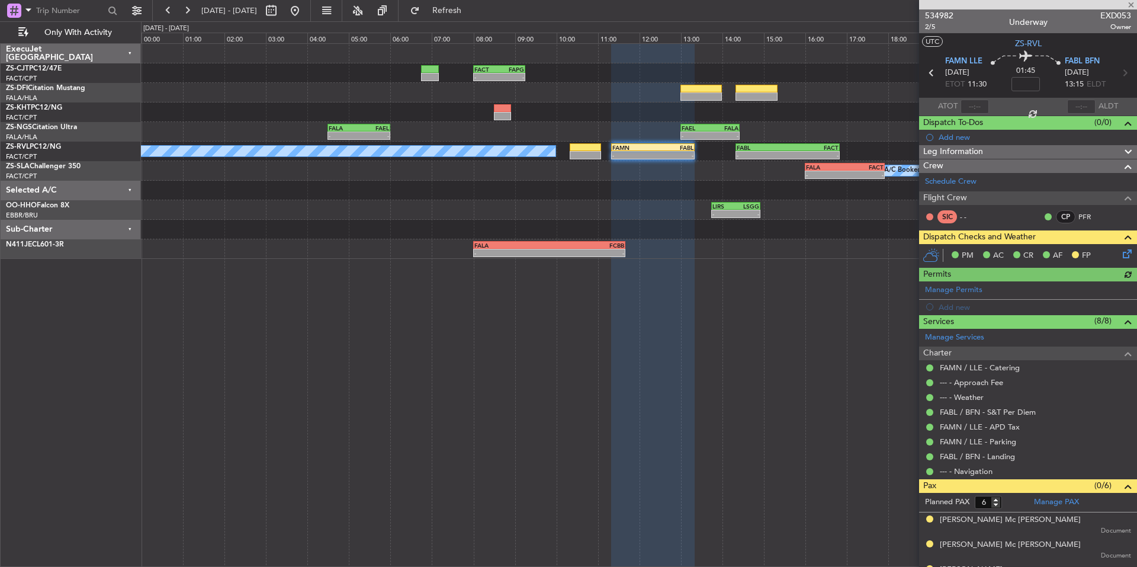
click at [1121, 250] on icon at bounding box center [1124, 251] width 9 height 9
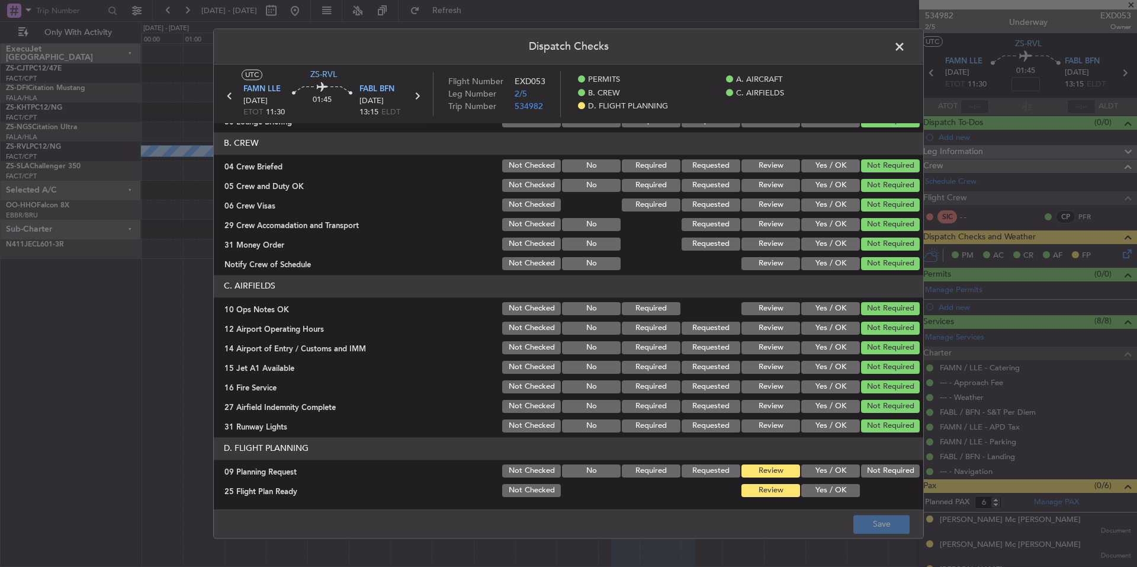
click at [822, 468] on button "Yes / OK" at bounding box center [830, 470] width 59 height 13
click at [822, 483] on div "Yes / OK" at bounding box center [829, 490] width 60 height 17
click at [830, 493] on button "Yes / OK" at bounding box center [830, 490] width 59 height 13
click at [886, 527] on button "Save" at bounding box center [881, 524] width 56 height 19
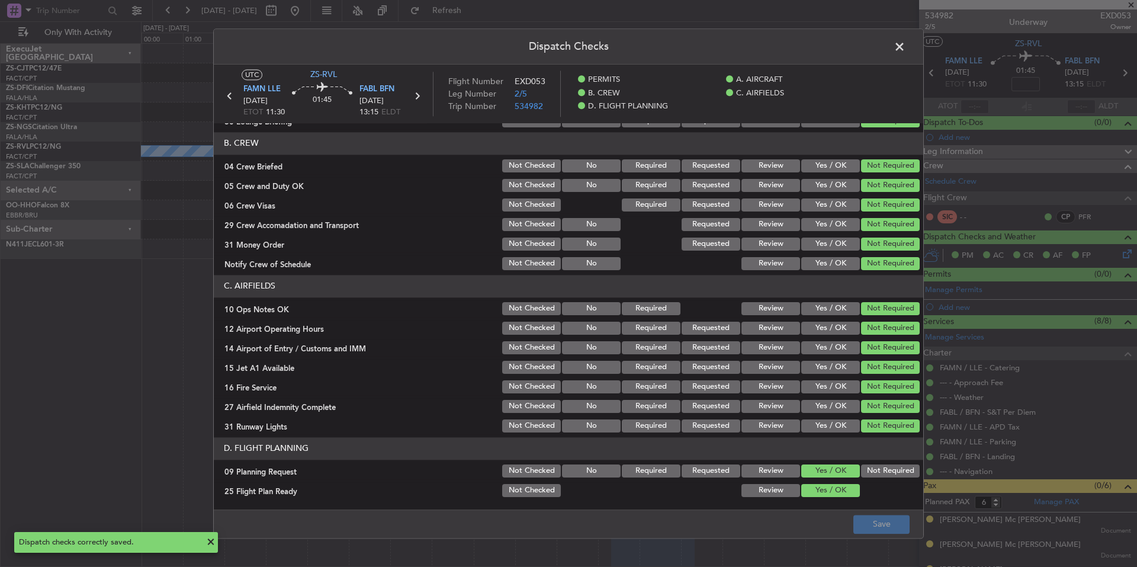
click at [905, 43] on span at bounding box center [905, 50] width 0 height 24
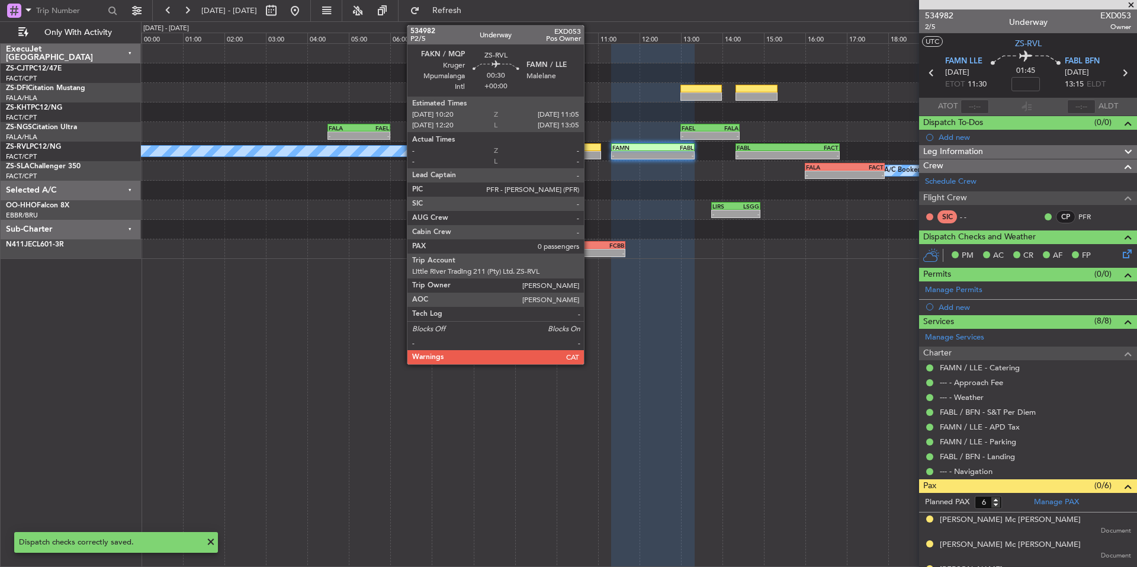
click at [589, 147] on div at bounding box center [585, 147] width 31 height 8
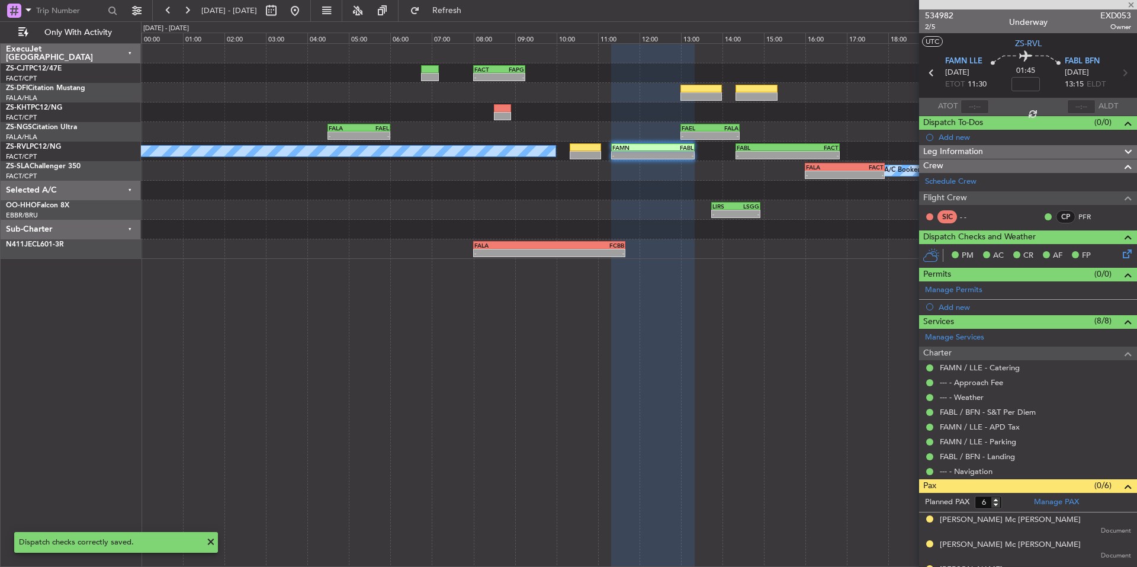
type input "0"
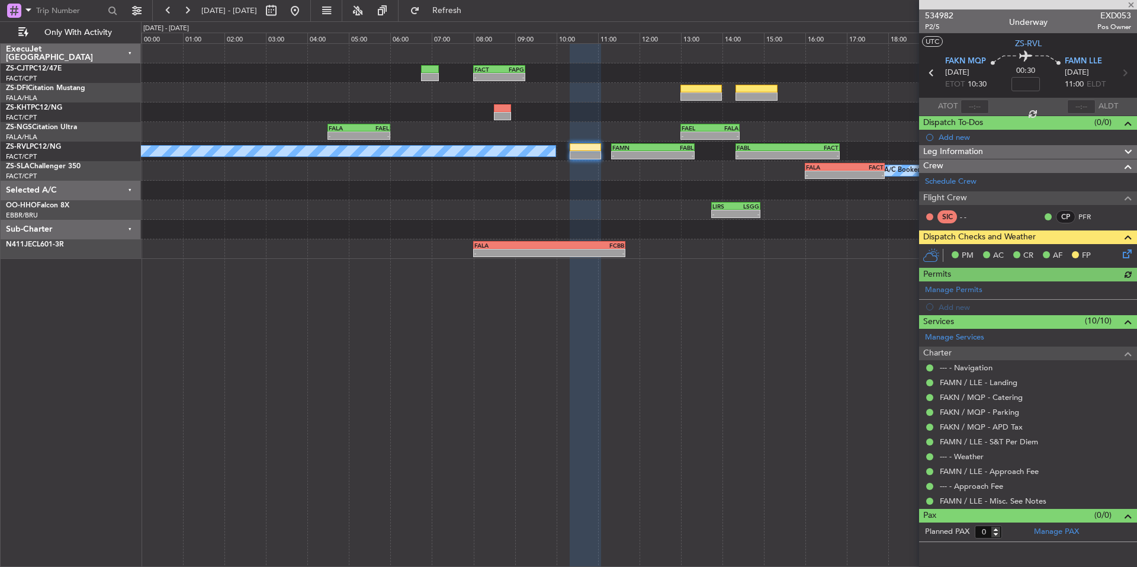
click at [1127, 251] on icon at bounding box center [1124, 251] width 9 height 9
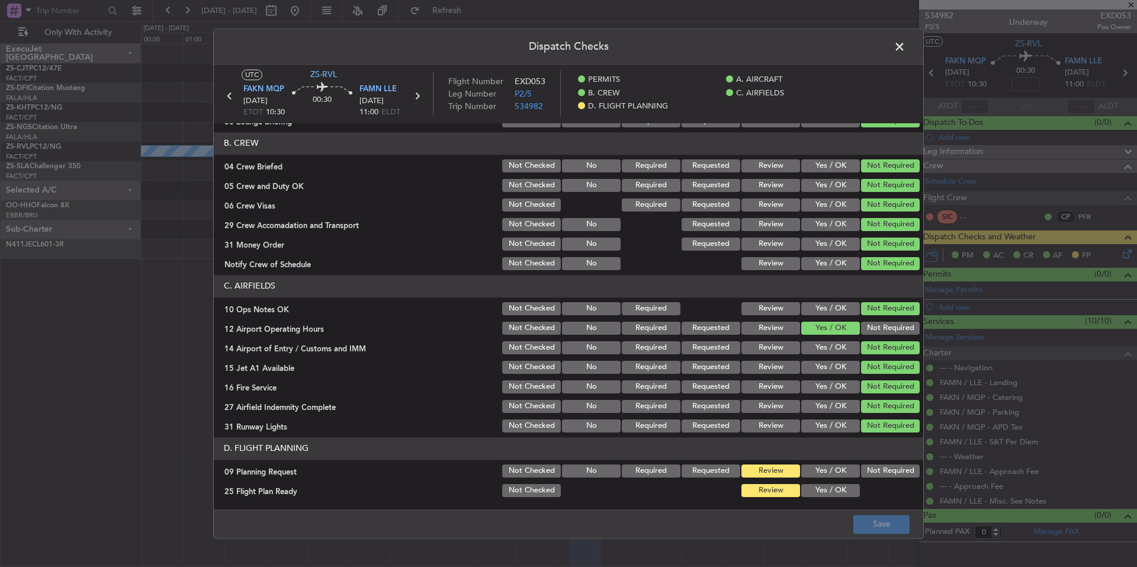
click at [818, 490] on button "Yes / OK" at bounding box center [830, 490] width 59 height 13
click at [818, 470] on button "Yes / OK" at bounding box center [830, 470] width 59 height 13
click at [862, 526] on button "Save" at bounding box center [881, 524] width 56 height 19
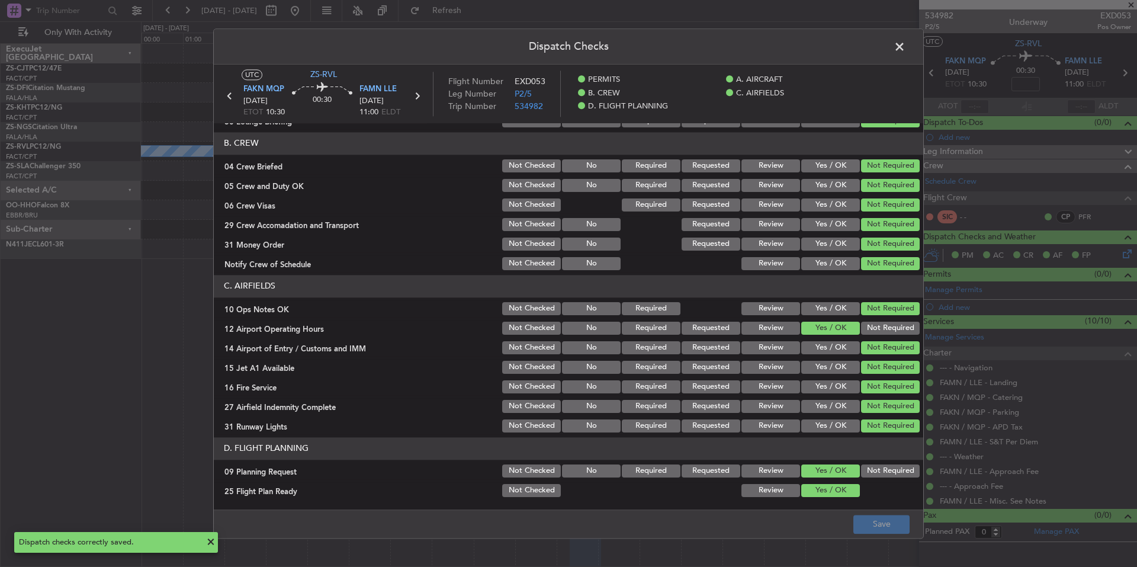
click at [905, 47] on span at bounding box center [905, 50] width 0 height 24
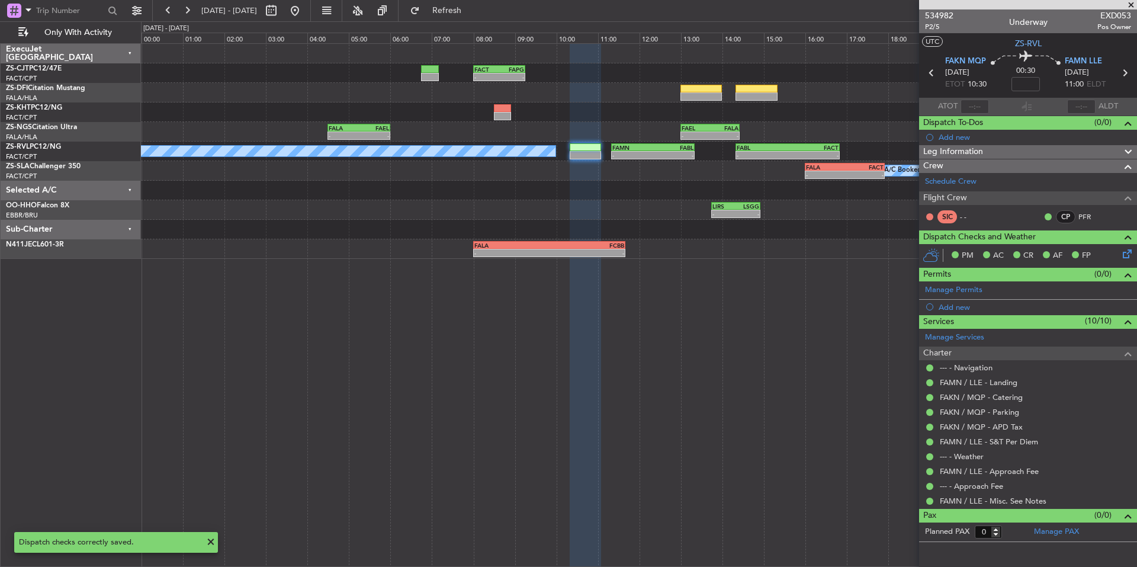
click at [1132, 3] on span at bounding box center [1131, 5] width 12 height 11
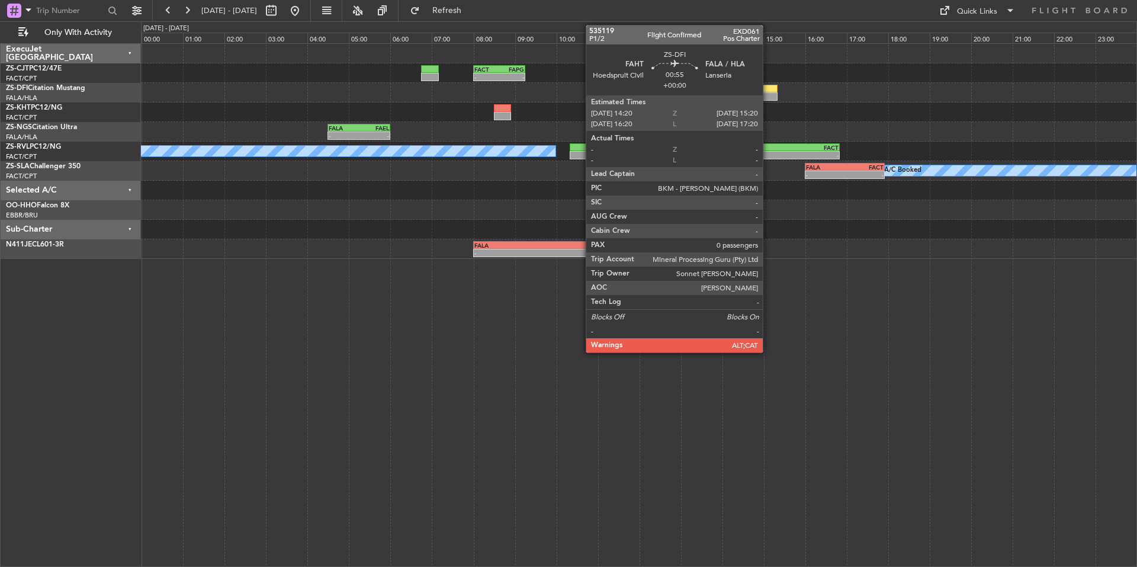
click at [768, 88] on div at bounding box center [756, 89] width 42 height 8
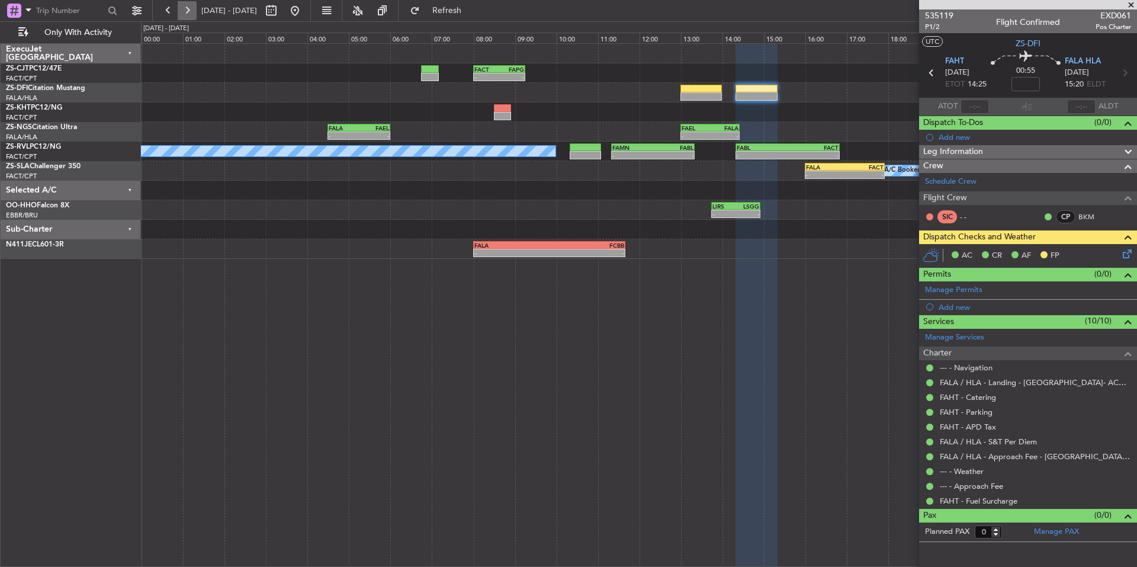
click at [192, 11] on button at bounding box center [187, 10] width 19 height 19
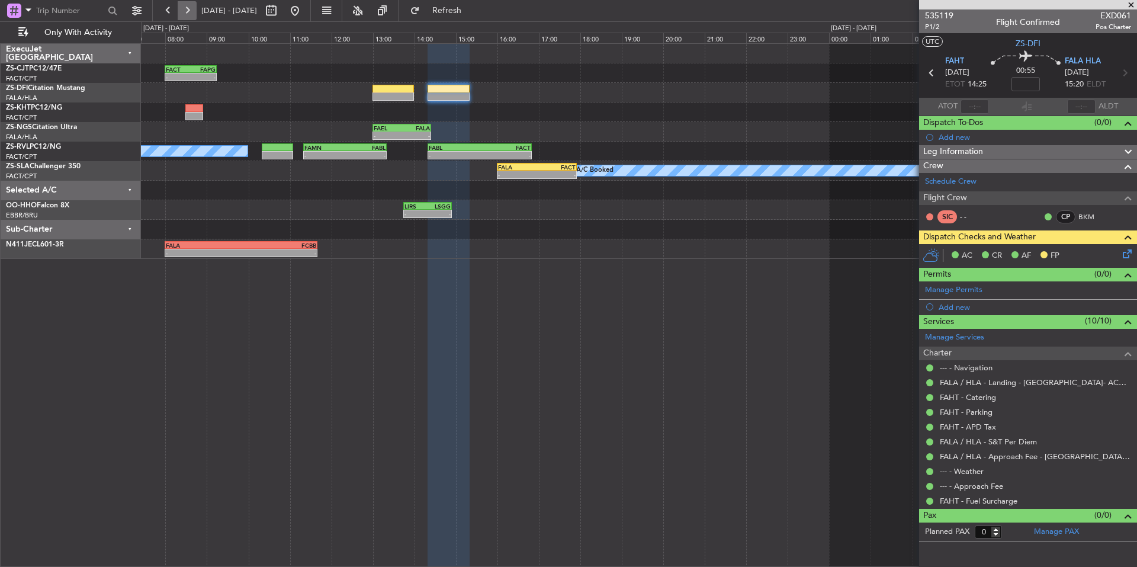
click at [192, 11] on button at bounding box center [187, 10] width 19 height 19
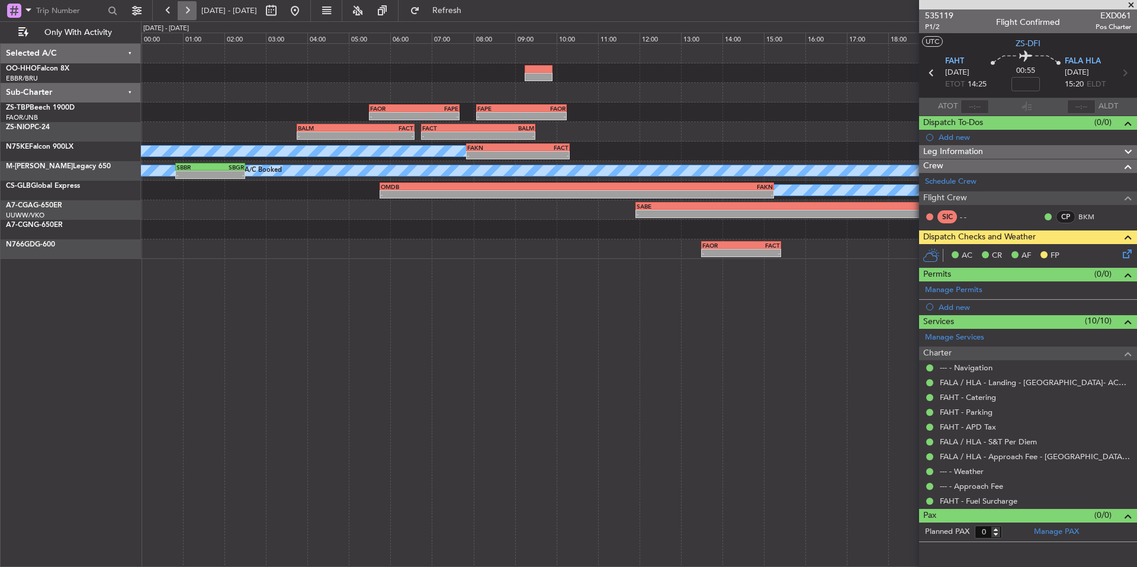
click at [192, 11] on button at bounding box center [187, 10] width 19 height 19
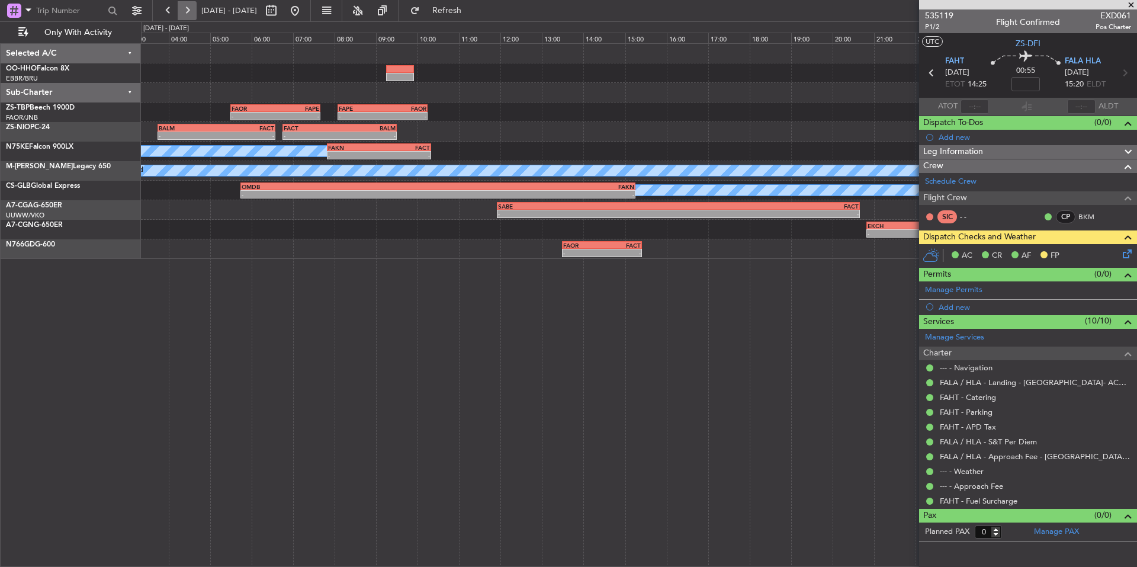
click at [192, 11] on button at bounding box center [187, 10] width 19 height 19
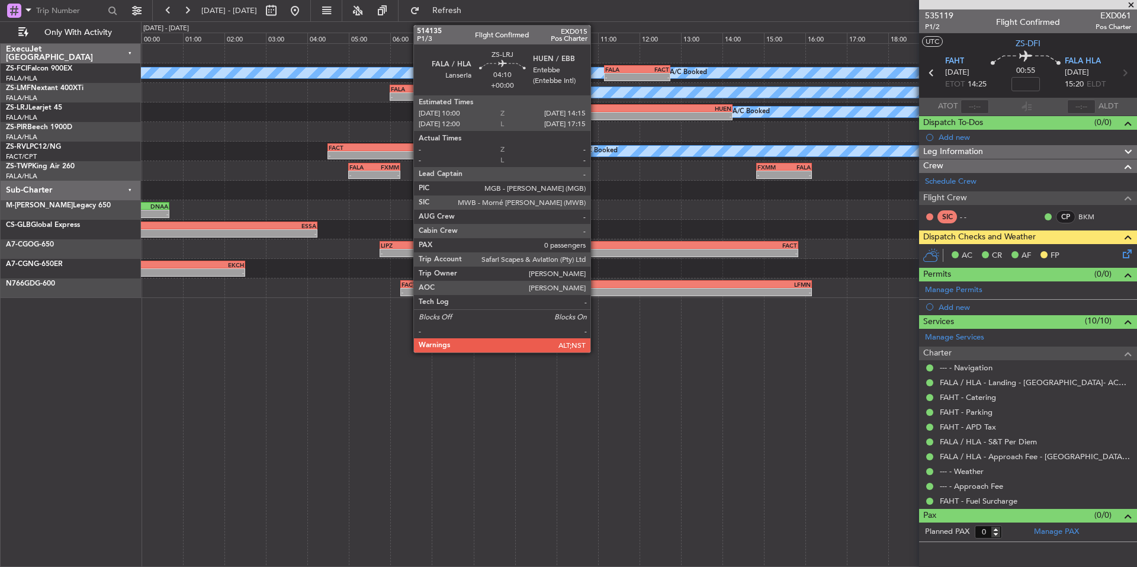
click at [596, 113] on div "-" at bounding box center [600, 116] width 87 height 7
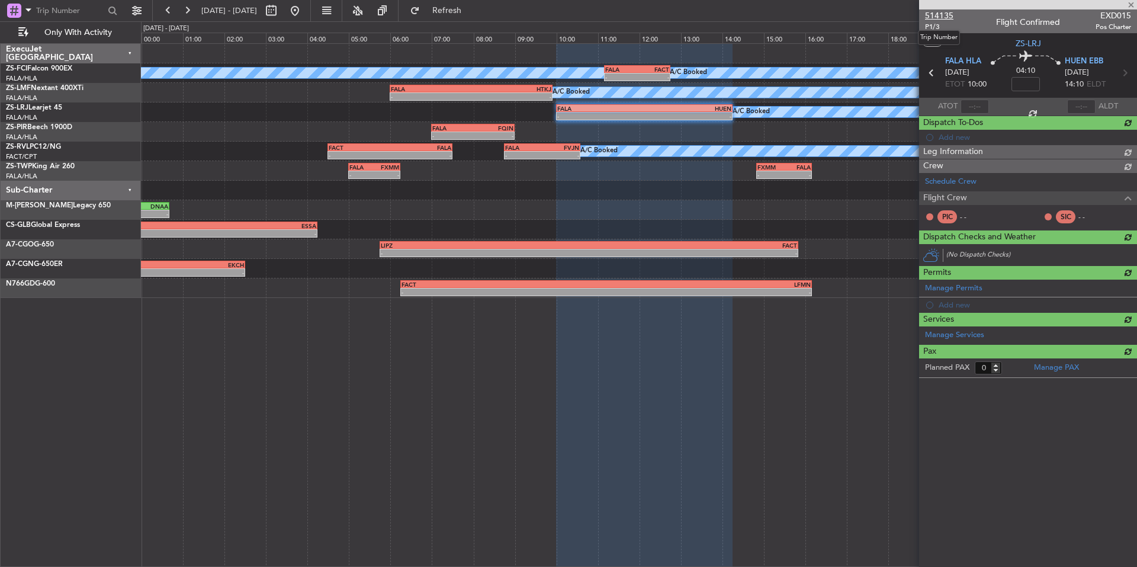
click at [946, 15] on span "514135" at bounding box center [939, 15] width 28 height 12
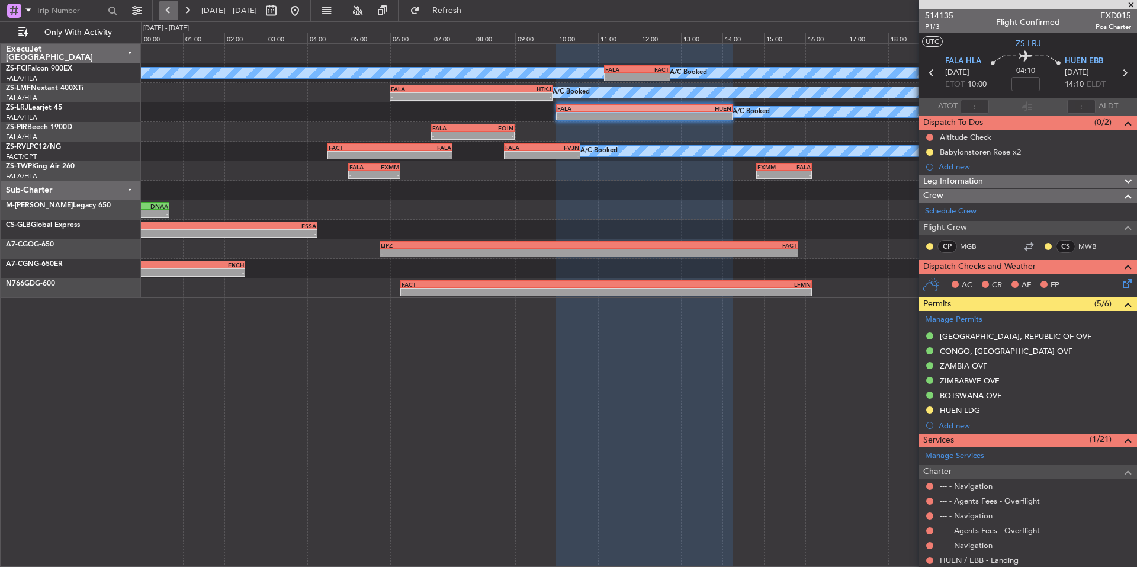
click at [160, 8] on button at bounding box center [168, 10] width 19 height 19
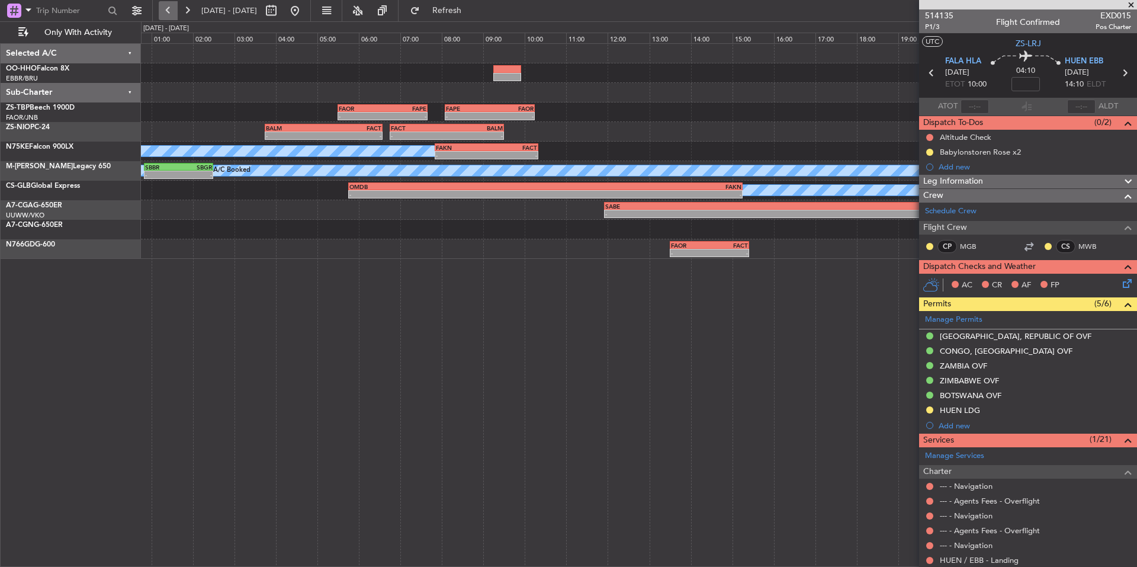
click at [160, 8] on button at bounding box center [168, 10] width 19 height 19
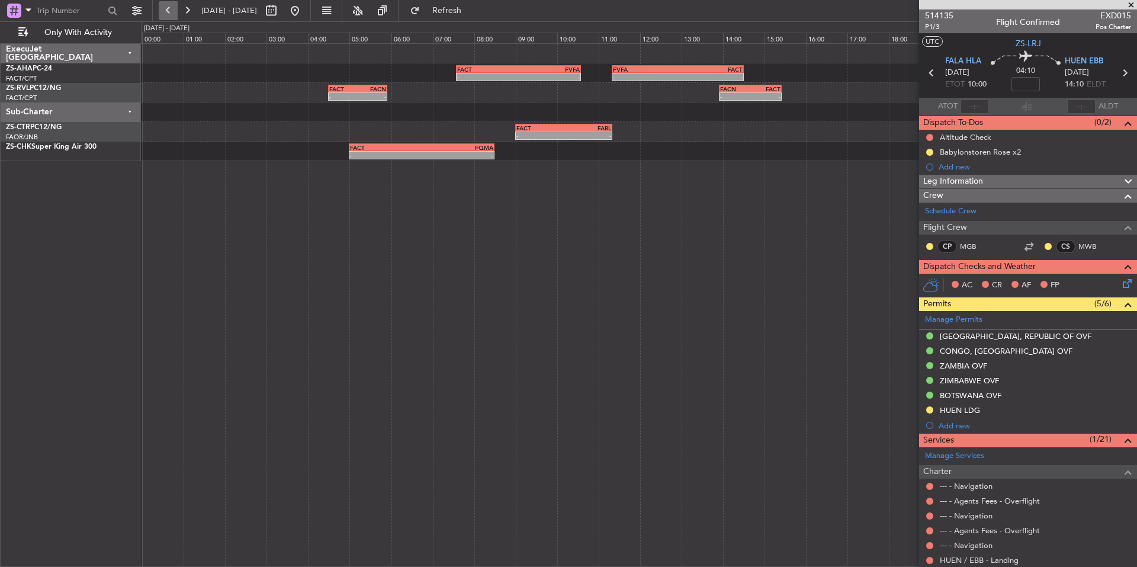
click at [160, 8] on button at bounding box center [168, 10] width 19 height 19
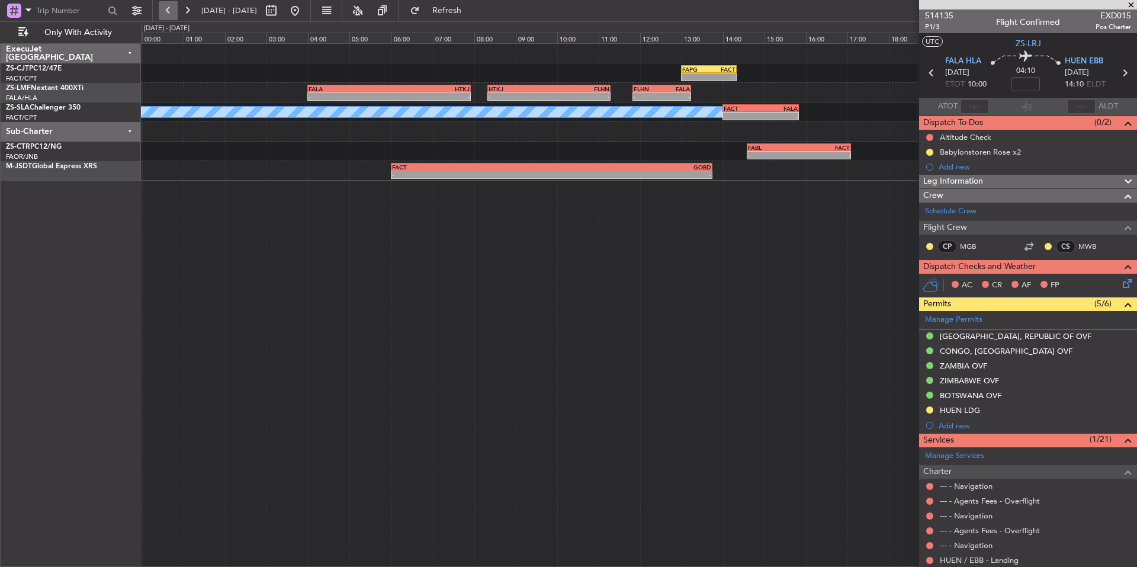
click at [160, 8] on button at bounding box center [168, 10] width 19 height 19
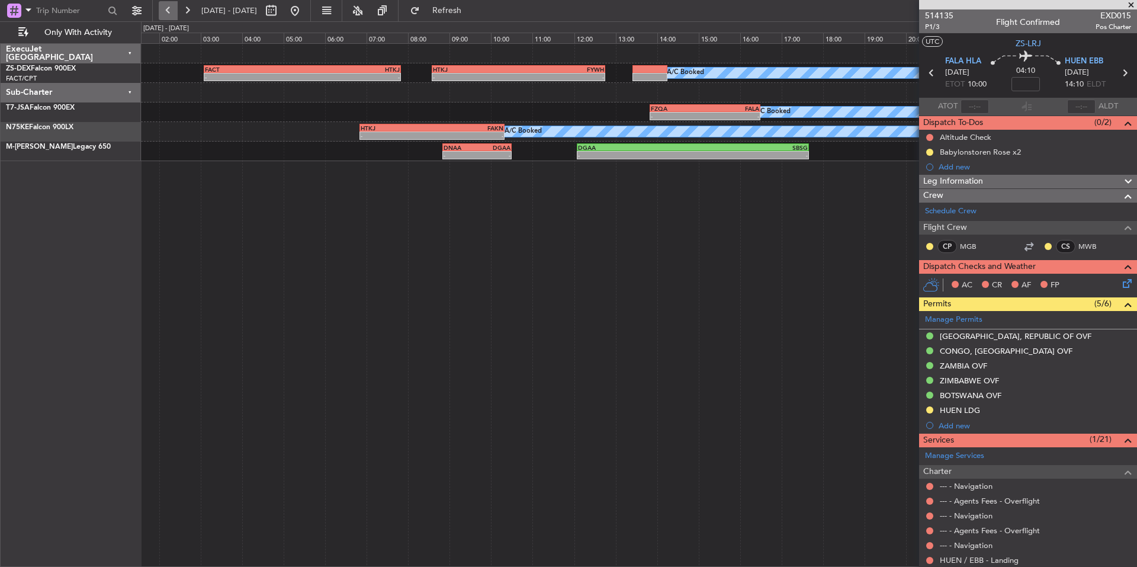
click at [160, 8] on button at bounding box center [168, 10] width 19 height 19
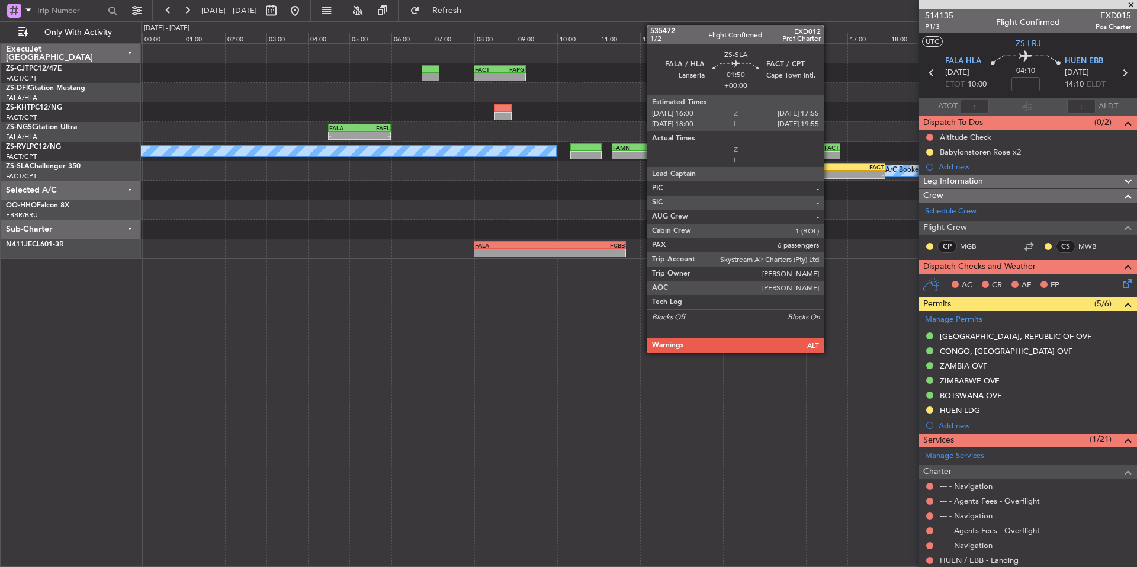
click at [829, 168] on div "FALA" at bounding box center [825, 166] width 38 height 7
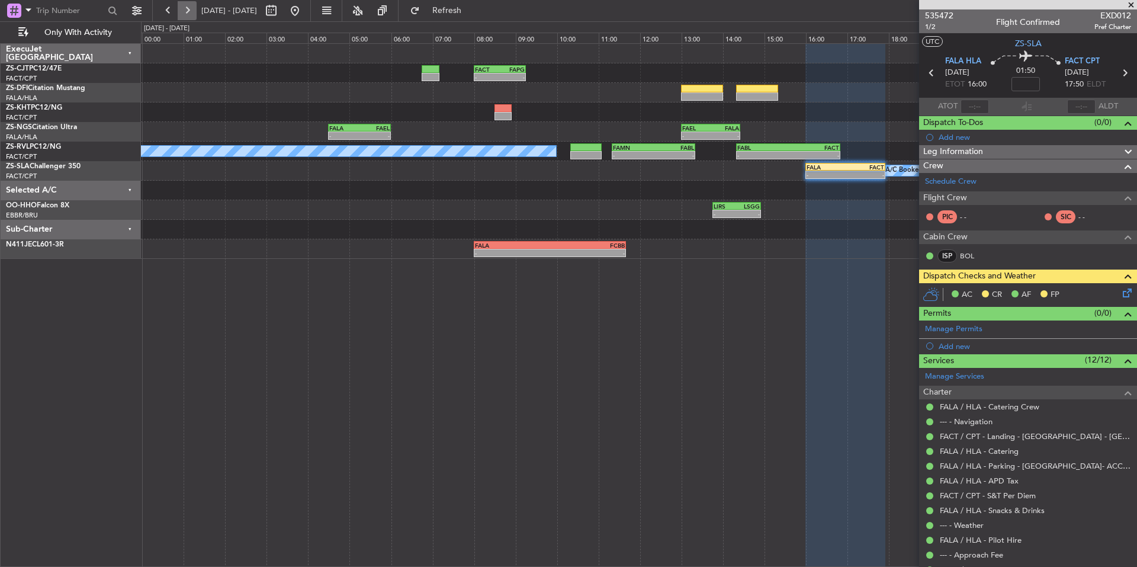
click at [185, 9] on button at bounding box center [187, 10] width 19 height 19
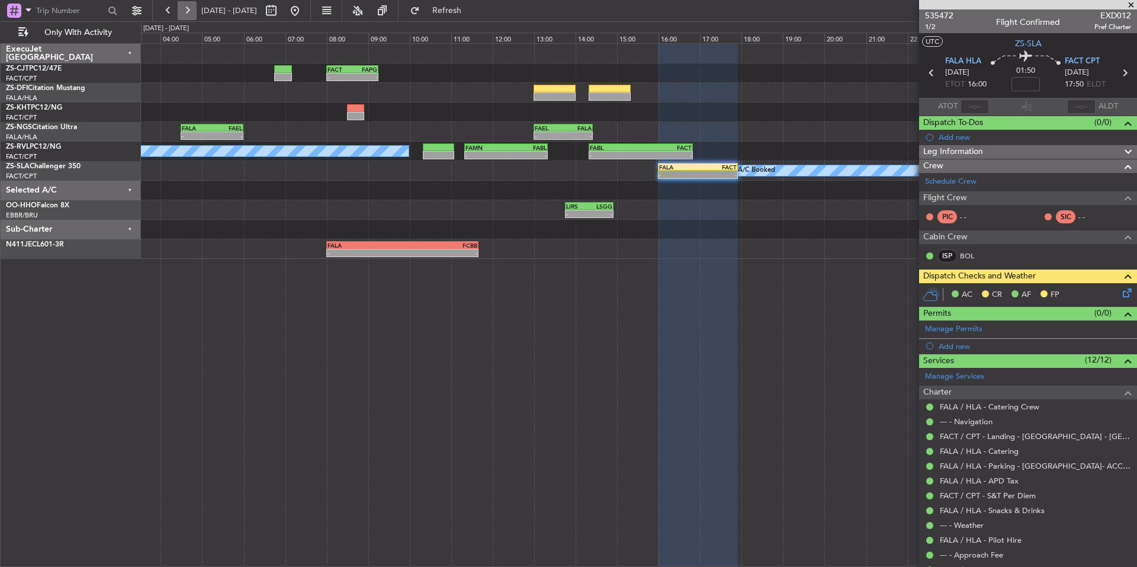
click at [185, 9] on button at bounding box center [187, 10] width 19 height 19
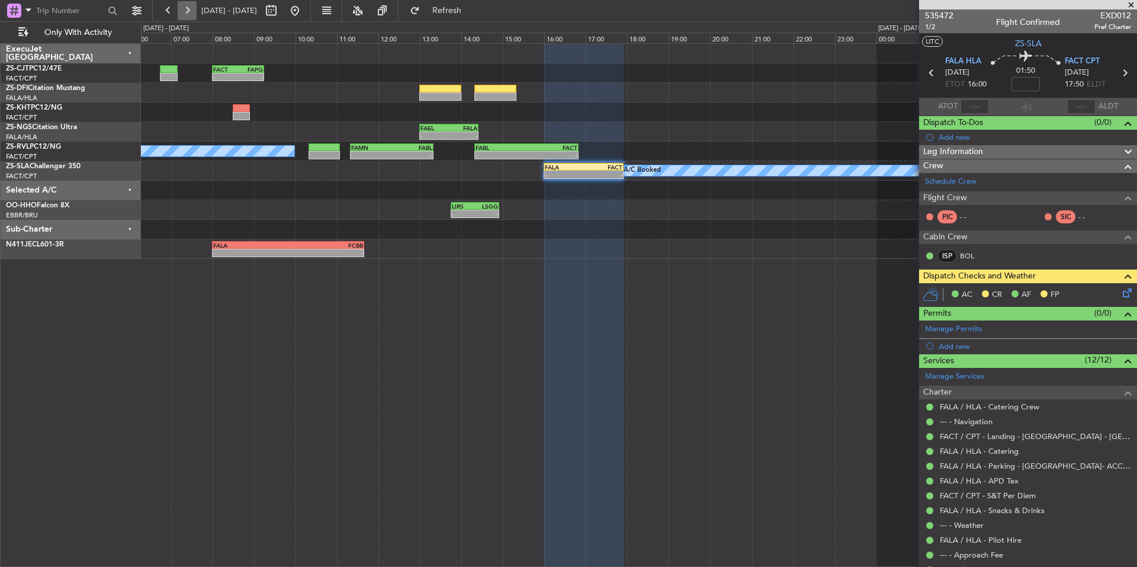
click at [185, 9] on button at bounding box center [187, 10] width 19 height 19
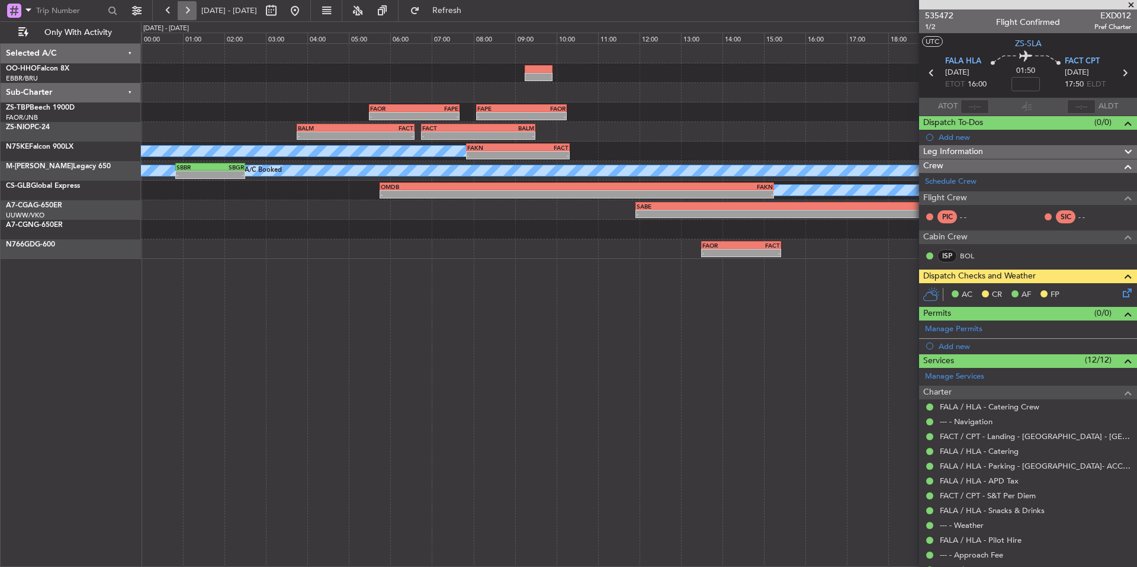
click at [185, 9] on button at bounding box center [187, 10] width 19 height 19
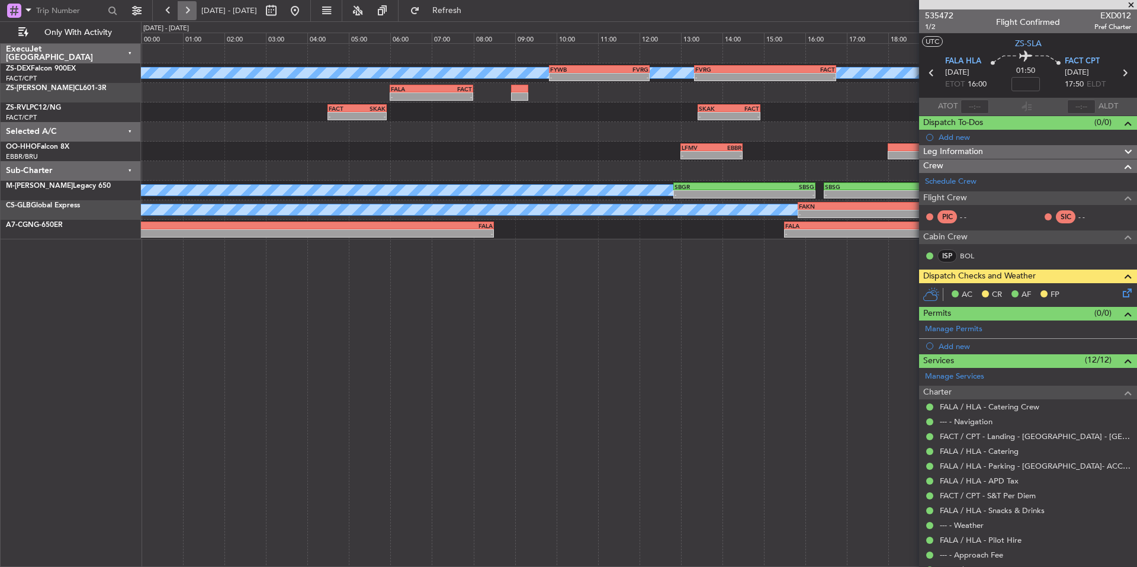
click at [185, 9] on button at bounding box center [187, 10] width 19 height 19
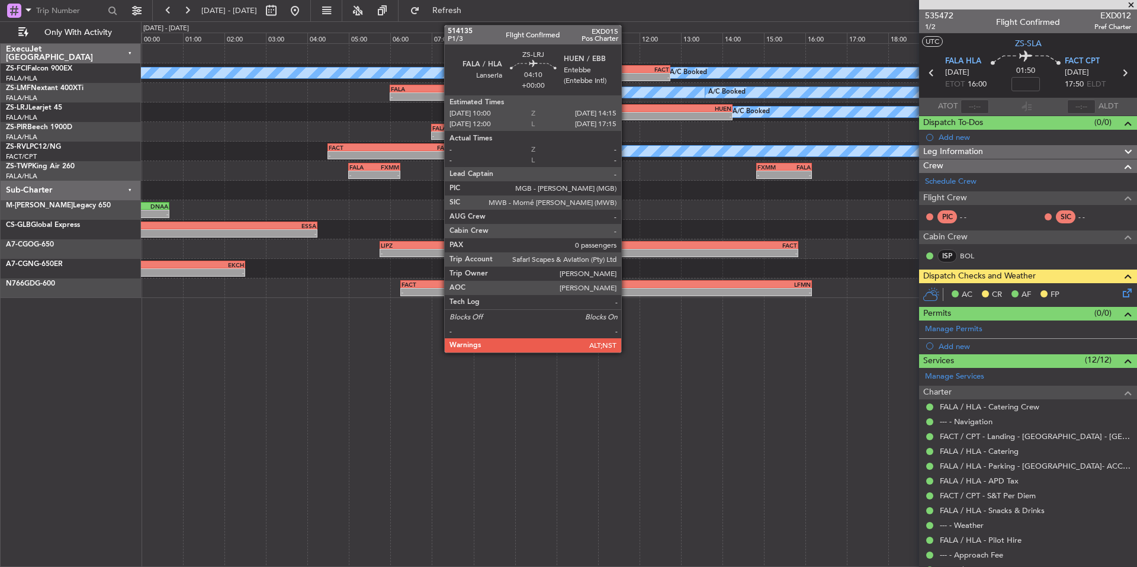
click at [626, 114] on div "-" at bounding box center [600, 116] width 87 height 7
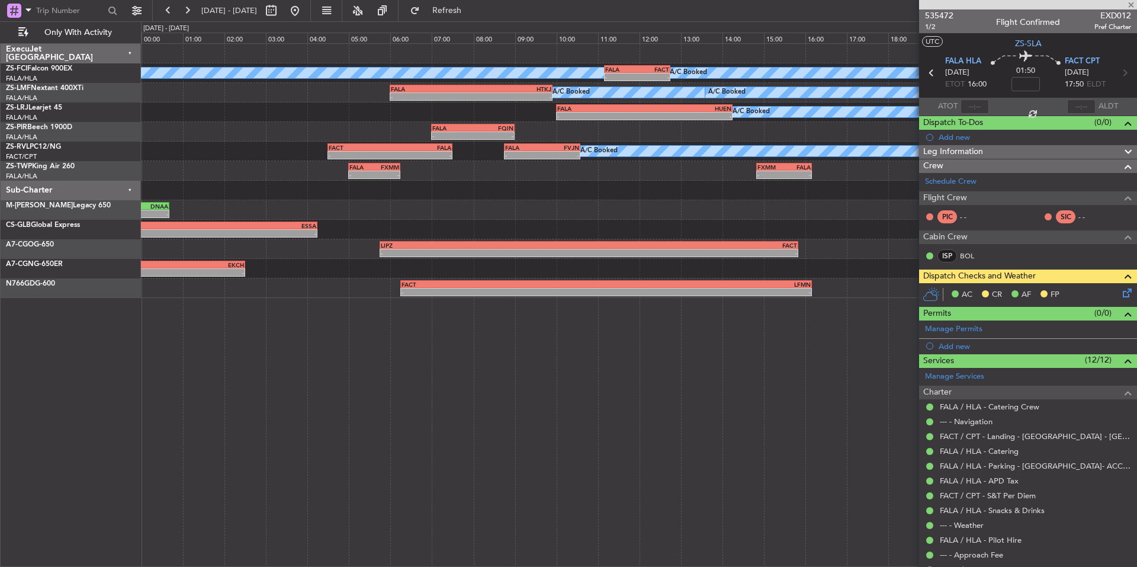
type input "0"
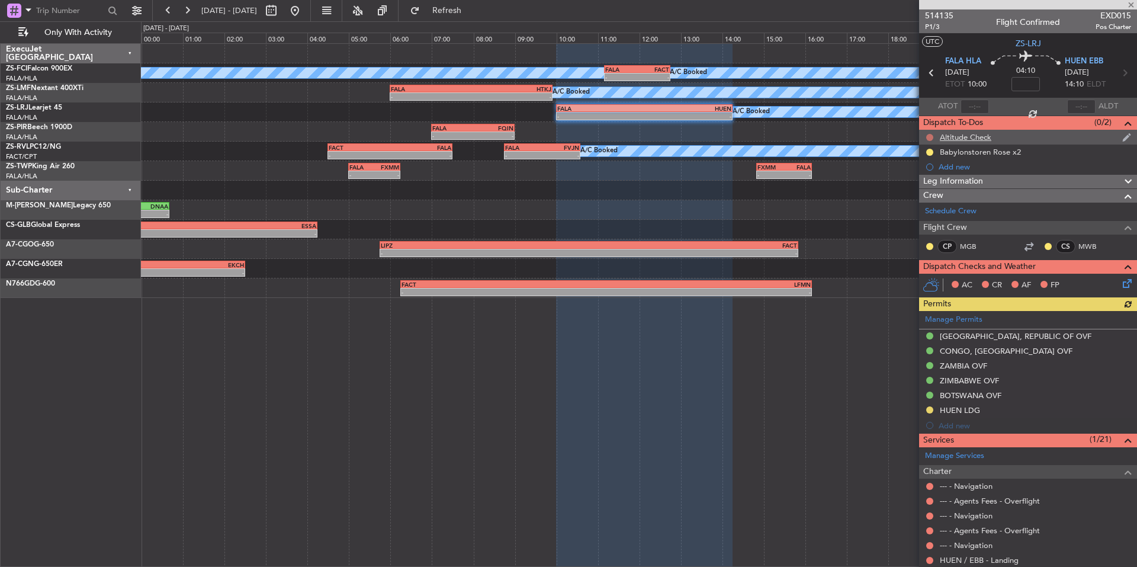
click at [930, 135] on button at bounding box center [929, 137] width 7 height 7
click at [928, 203] on span "Cancelled" at bounding box center [932, 207] width 34 height 12
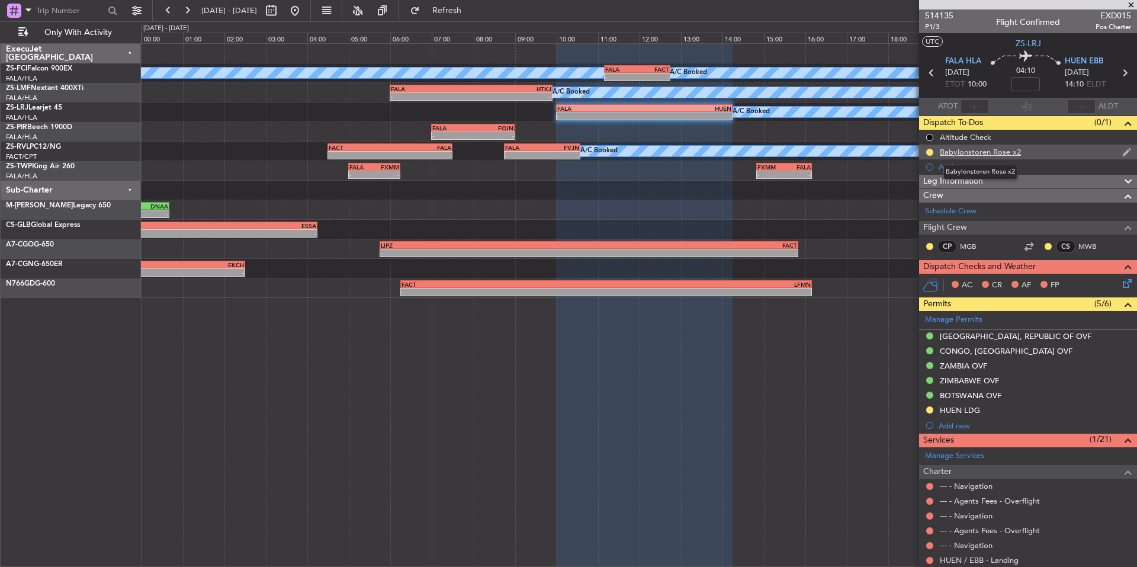
click at [981, 150] on div "Babylonstoren Rose x2" at bounding box center [980, 152] width 81 height 10
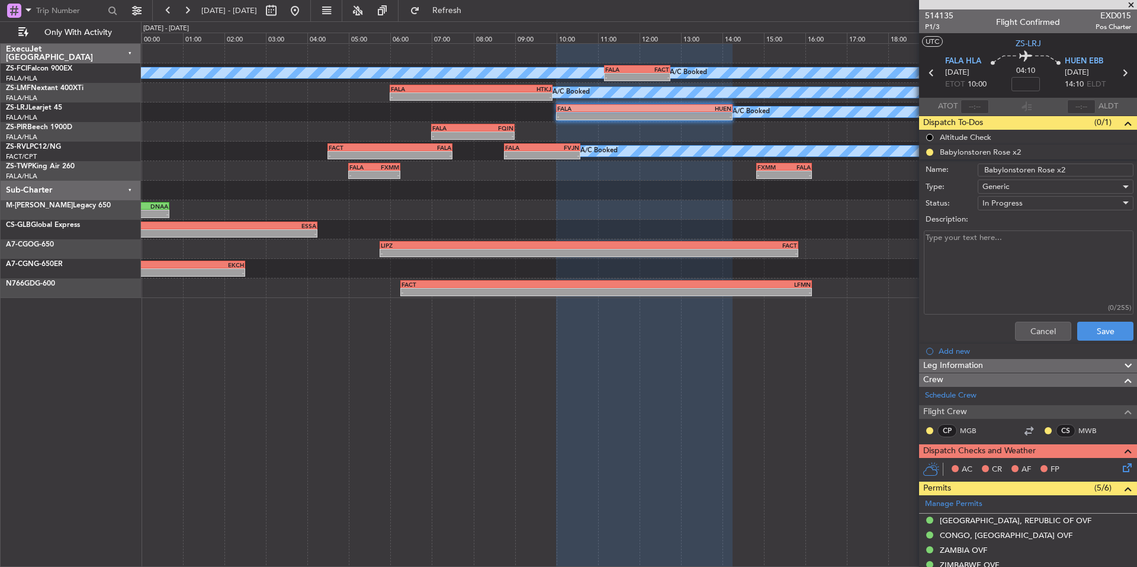
click at [1007, 253] on textarea "Description:" at bounding box center [1029, 272] width 210 height 85
type textarea "WINE IS DOWN STAIRS"
click at [1101, 329] on button "Save" at bounding box center [1105, 331] width 56 height 19
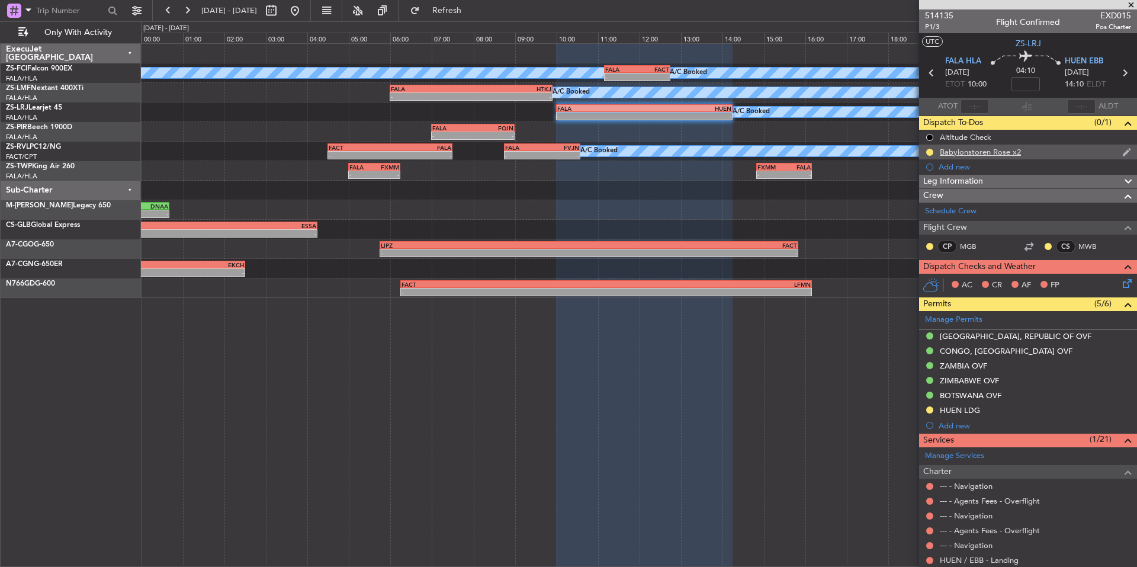
click at [972, 156] on div "Babylonstoren Rose x2" at bounding box center [980, 152] width 81 height 10
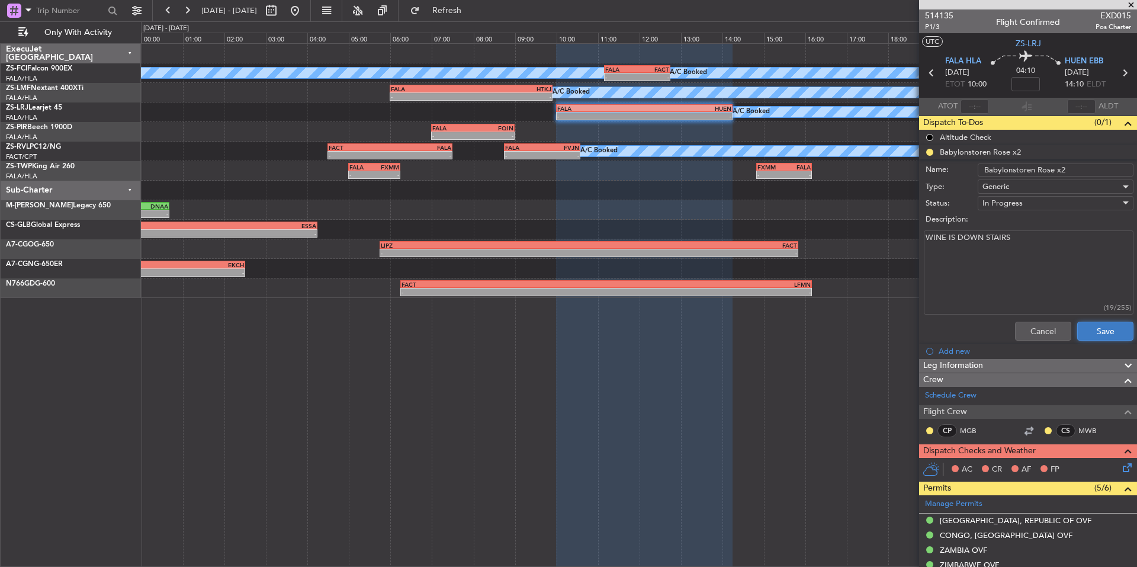
click at [1078, 326] on button "Save" at bounding box center [1105, 331] width 56 height 19
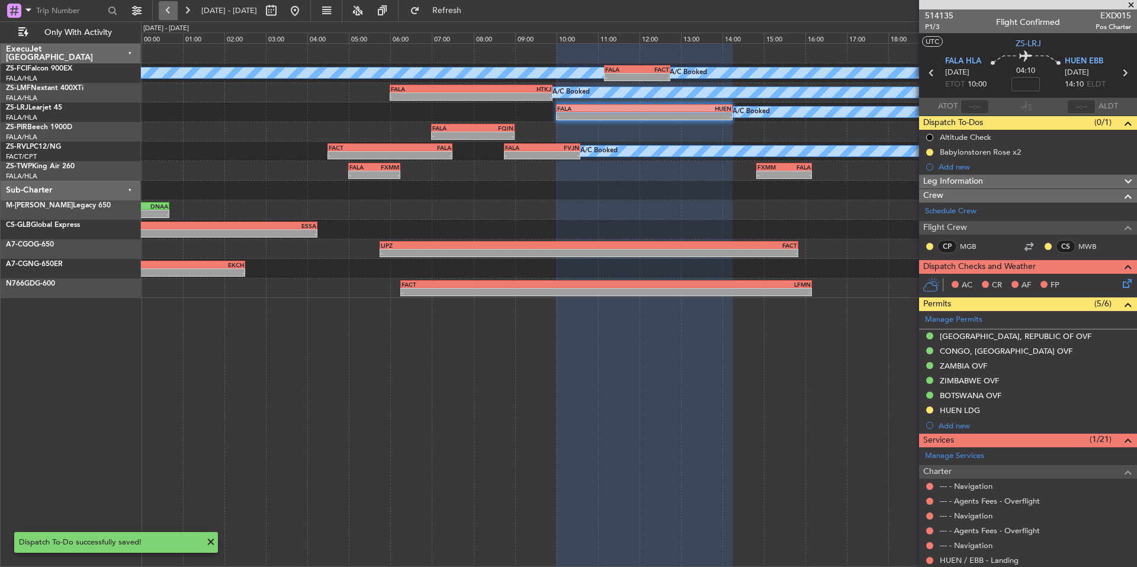
click at [169, 14] on button at bounding box center [168, 10] width 19 height 19
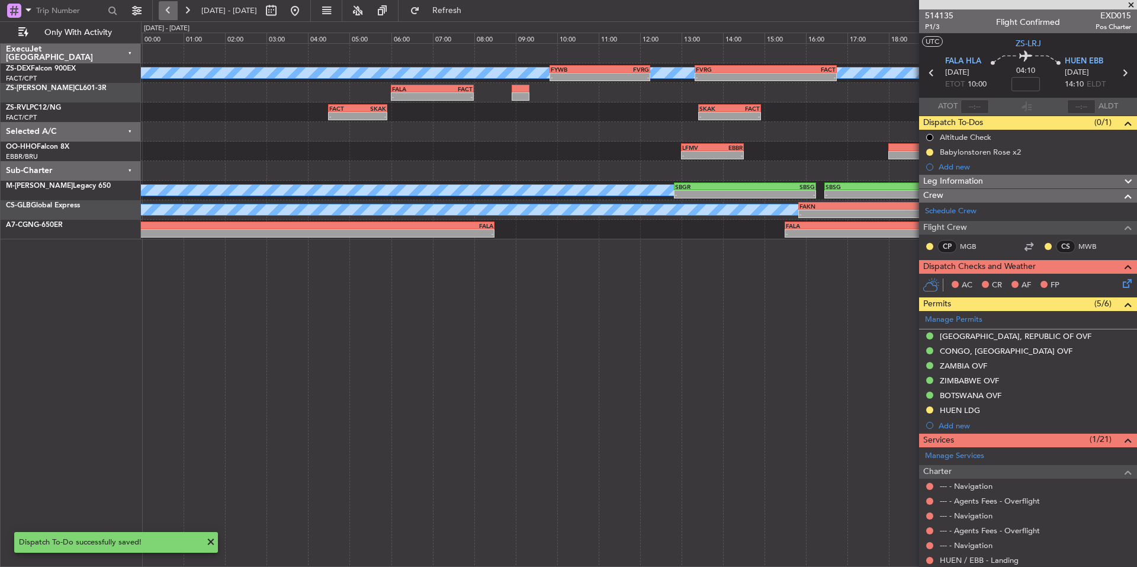
click at [169, 14] on button at bounding box center [168, 10] width 19 height 19
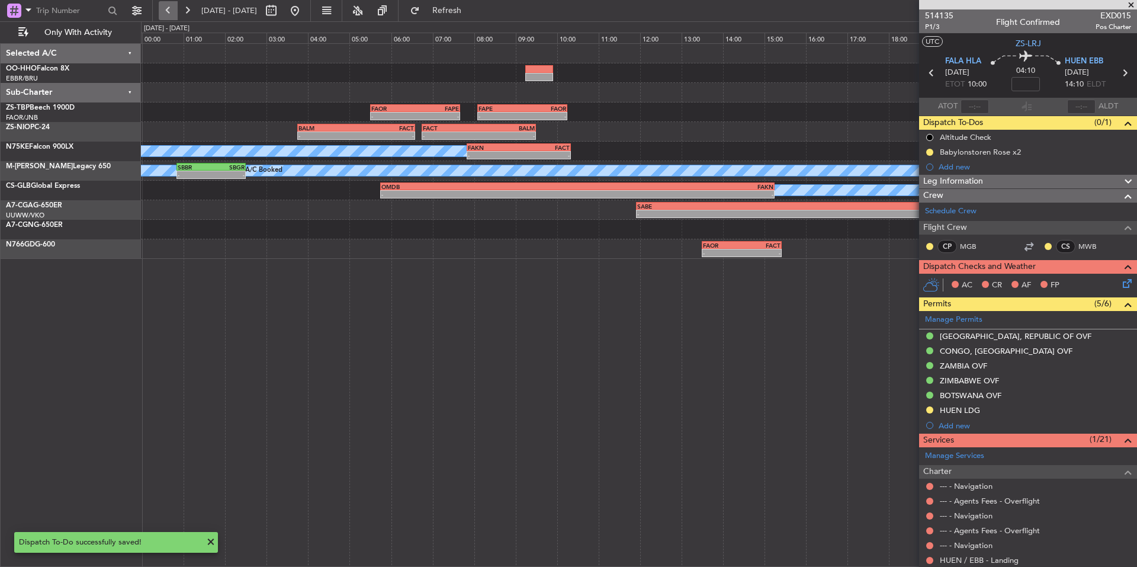
click at [169, 14] on button at bounding box center [168, 10] width 19 height 19
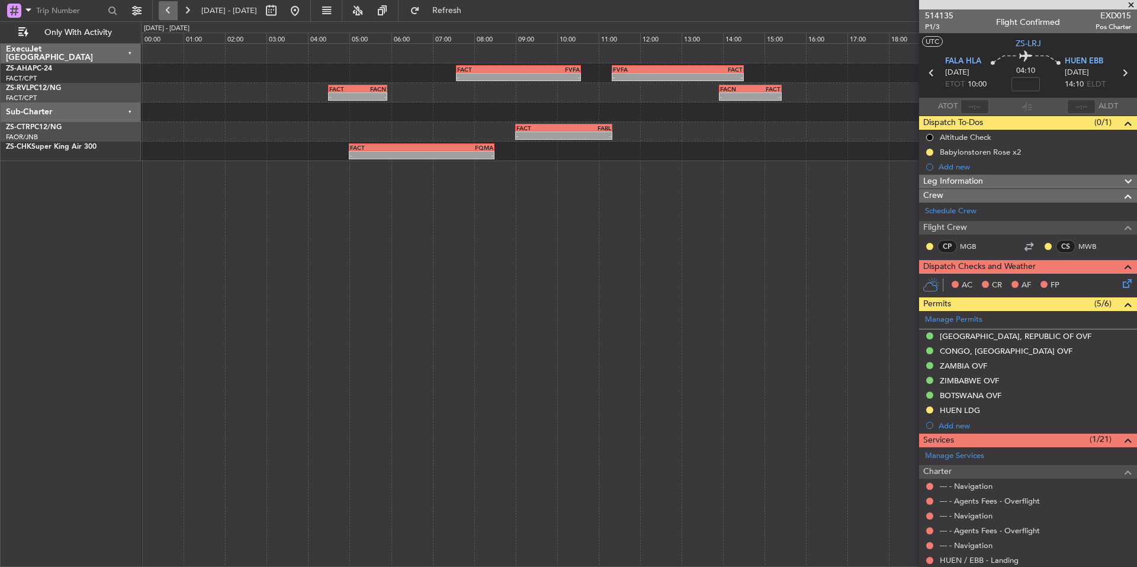
click at [169, 14] on button at bounding box center [168, 10] width 19 height 19
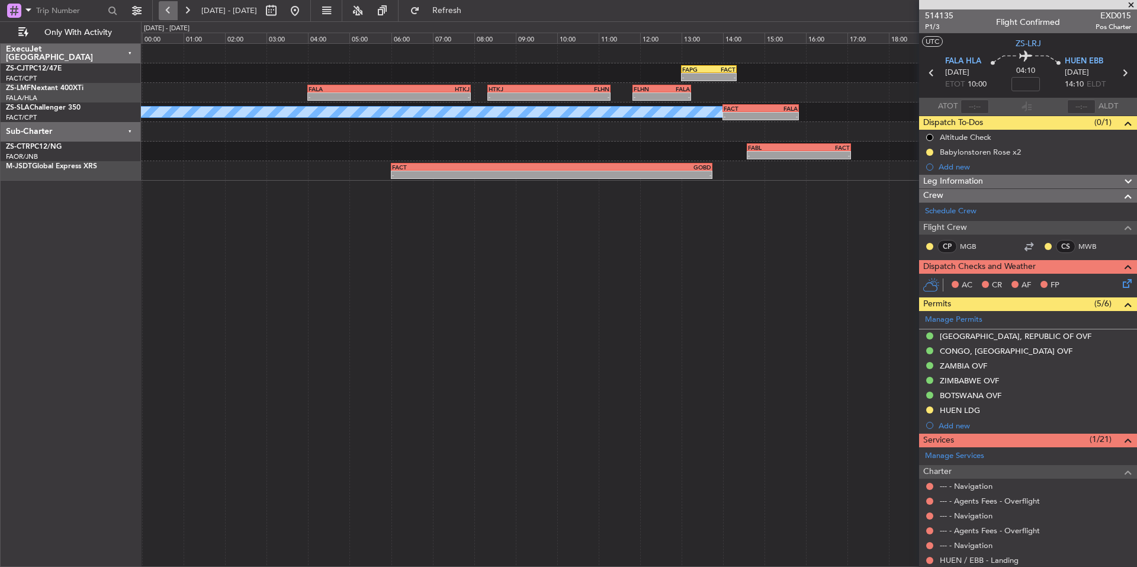
click at [169, 14] on button at bounding box center [168, 10] width 19 height 19
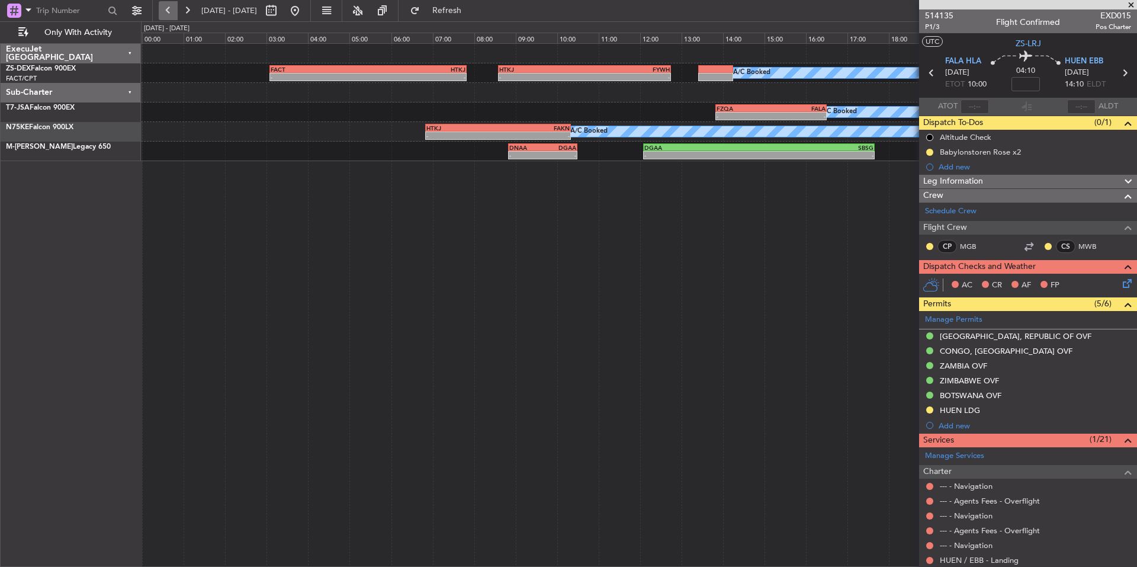
click at [169, 14] on button at bounding box center [168, 10] width 19 height 19
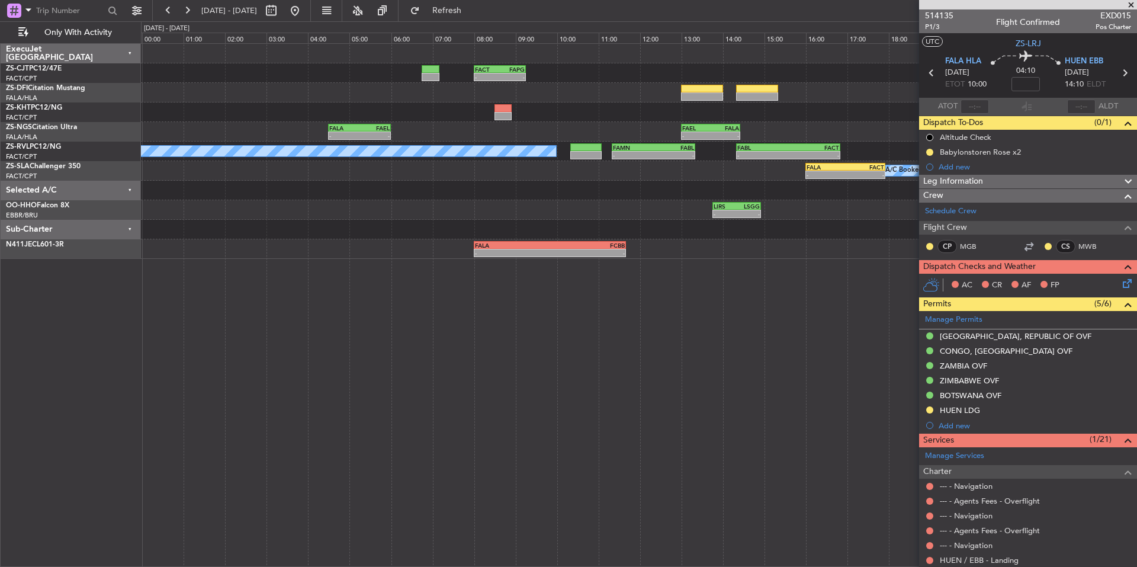
click at [1127, 5] on span at bounding box center [1131, 5] width 12 height 11
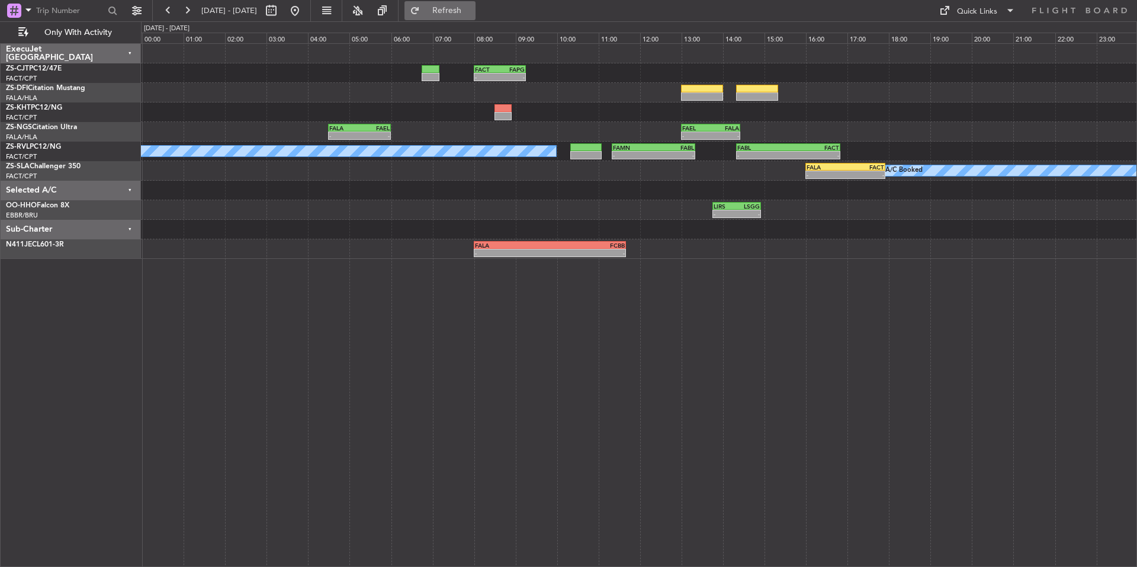
click at [472, 14] on span "Refresh" at bounding box center [447, 11] width 50 height 8
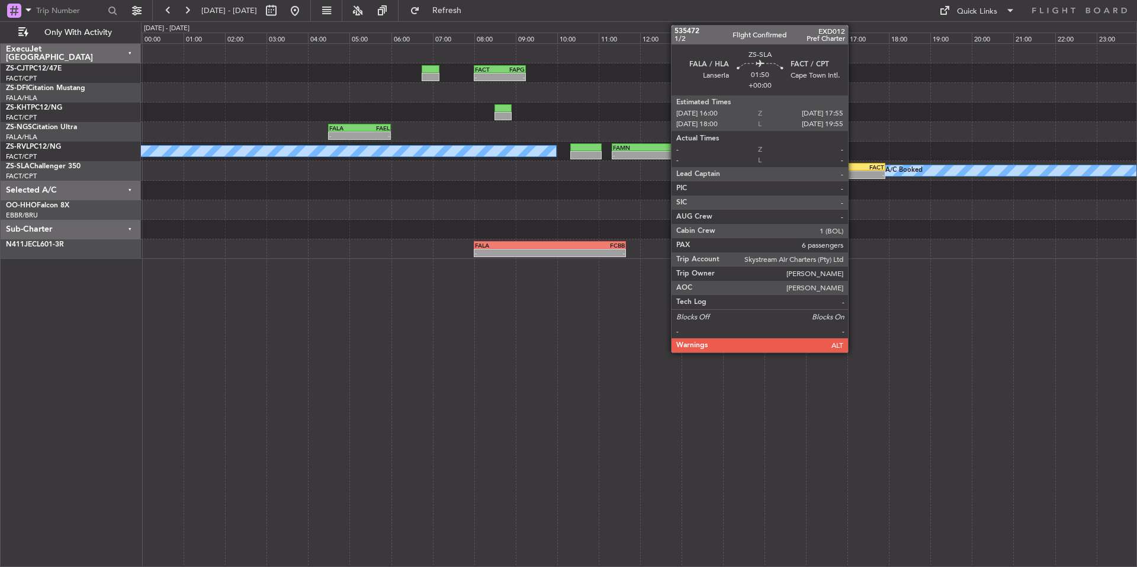
click at [853, 170] on div "FALA 16:00 Z FACT 17:55 Z" at bounding box center [845, 167] width 80 height 8
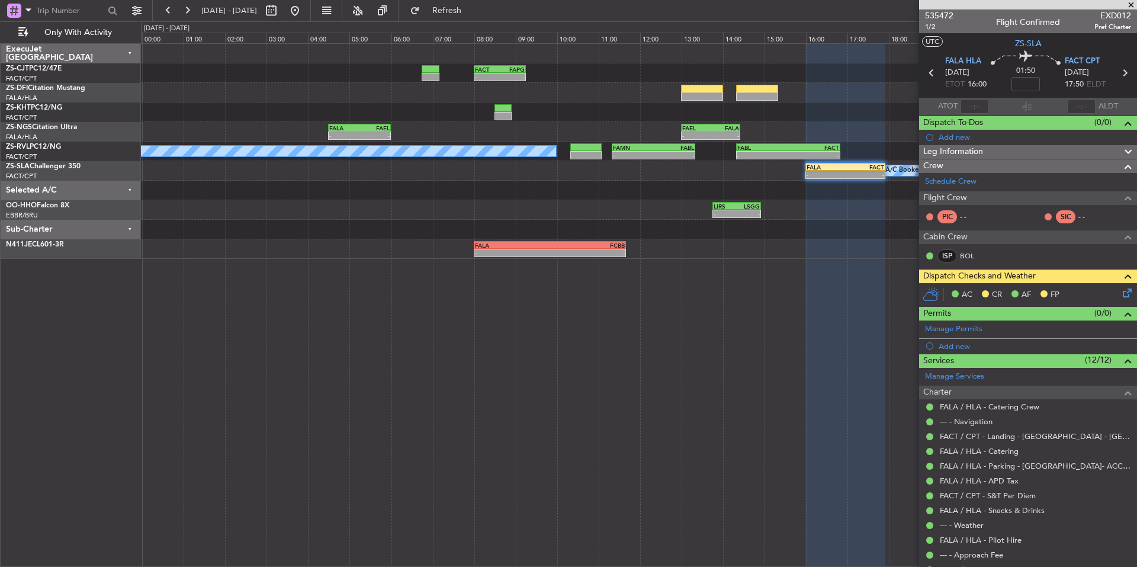
click at [1127, 5] on span at bounding box center [1131, 5] width 12 height 11
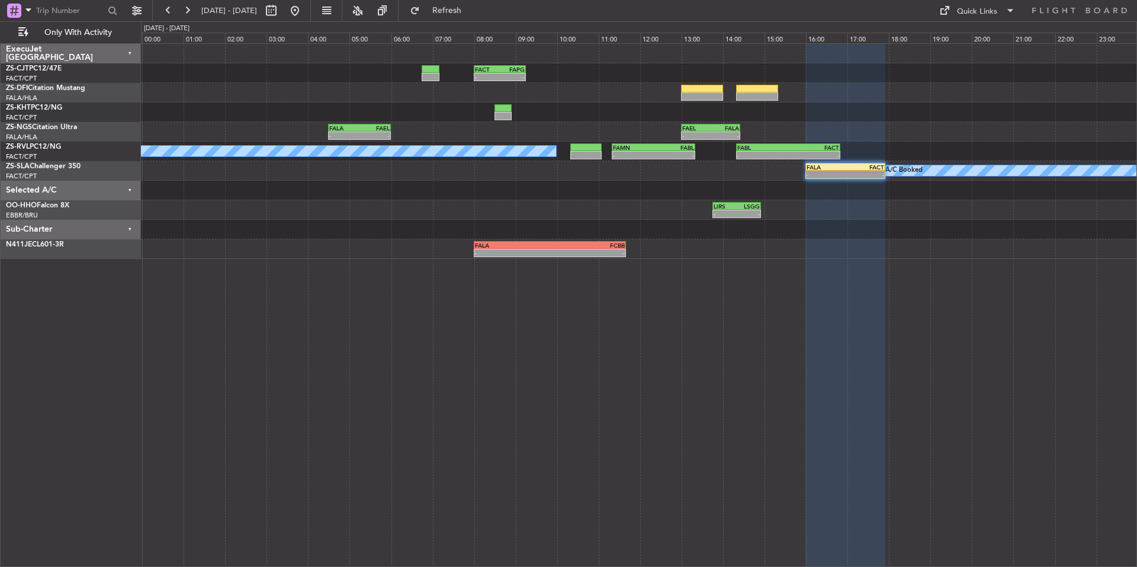
type input "0"
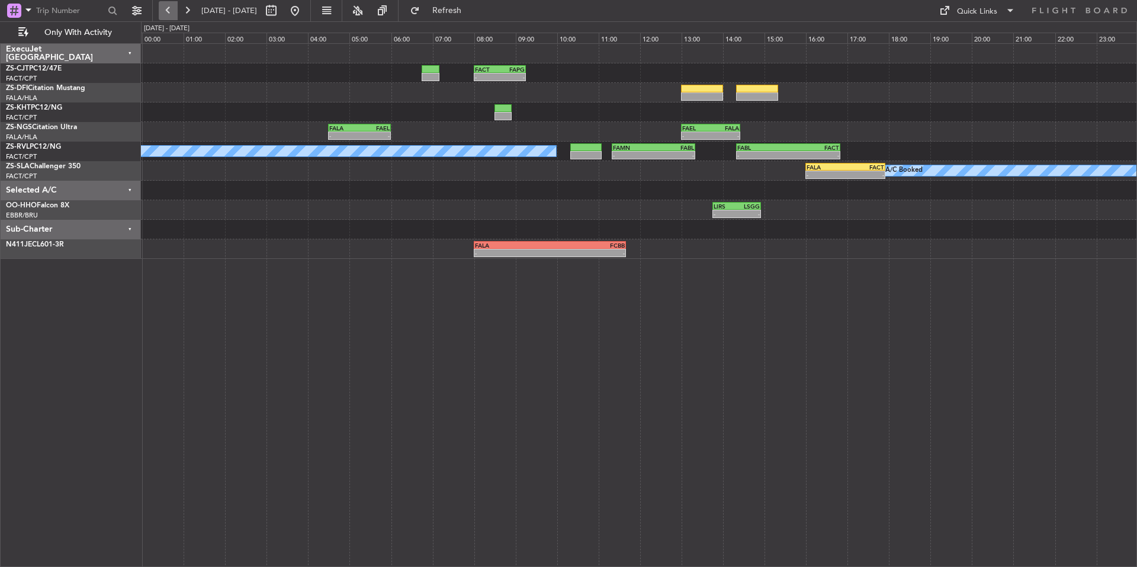
click at [173, 11] on button at bounding box center [168, 10] width 19 height 19
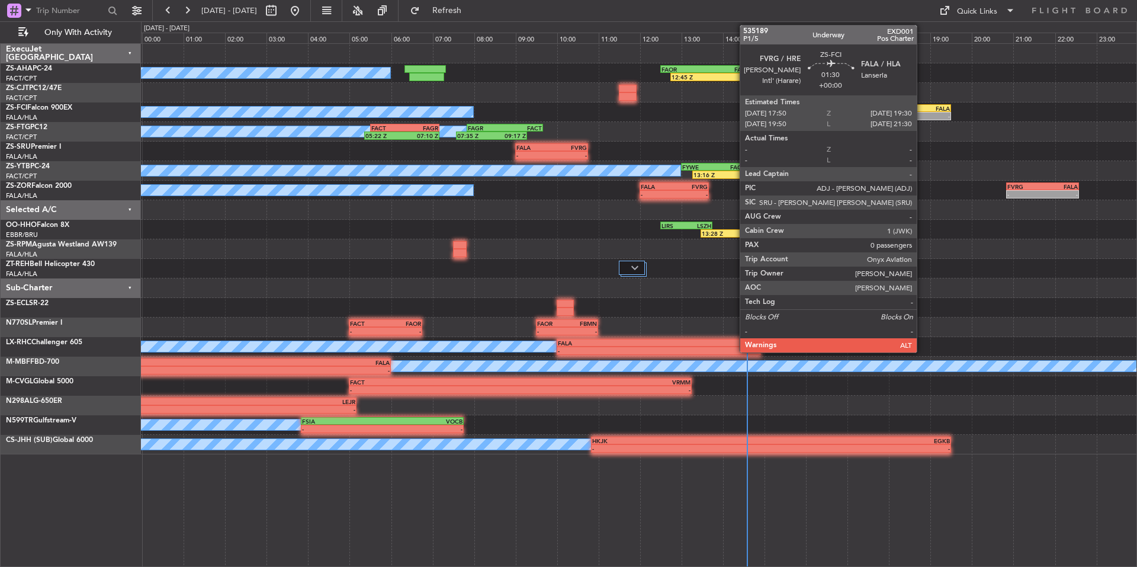
click at [922, 113] on div "-" at bounding box center [933, 116] width 34 height 7
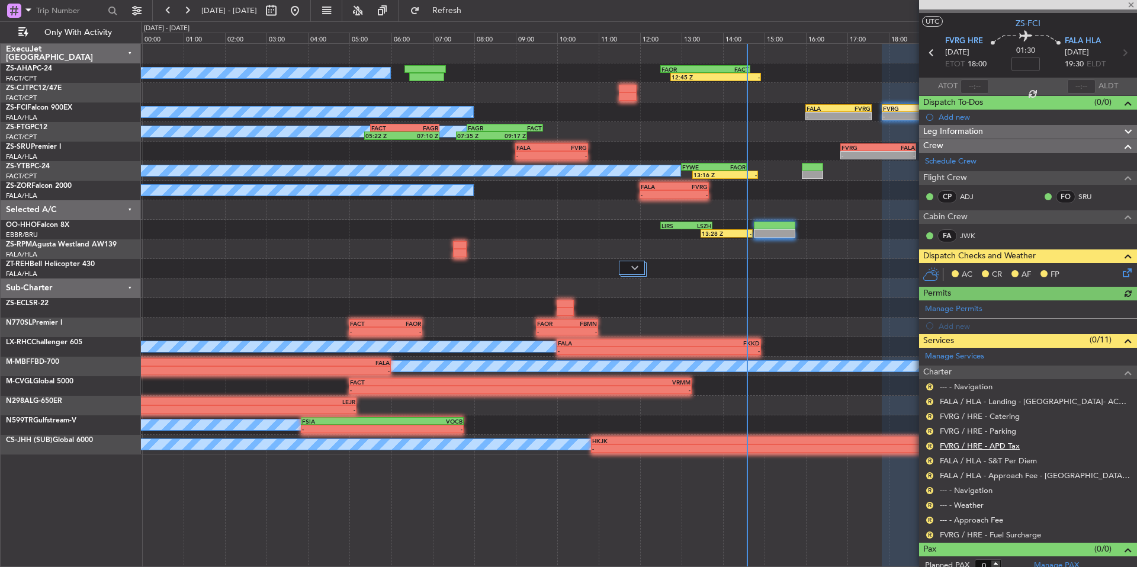
scroll to position [28, 0]
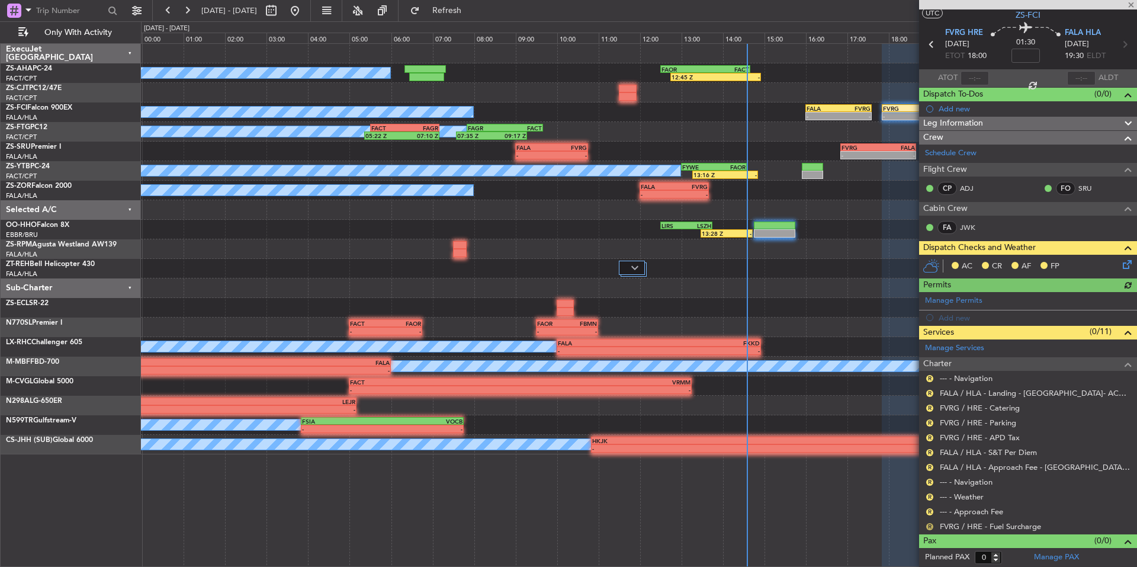
click at [930, 526] on button "R" at bounding box center [929, 526] width 7 height 7
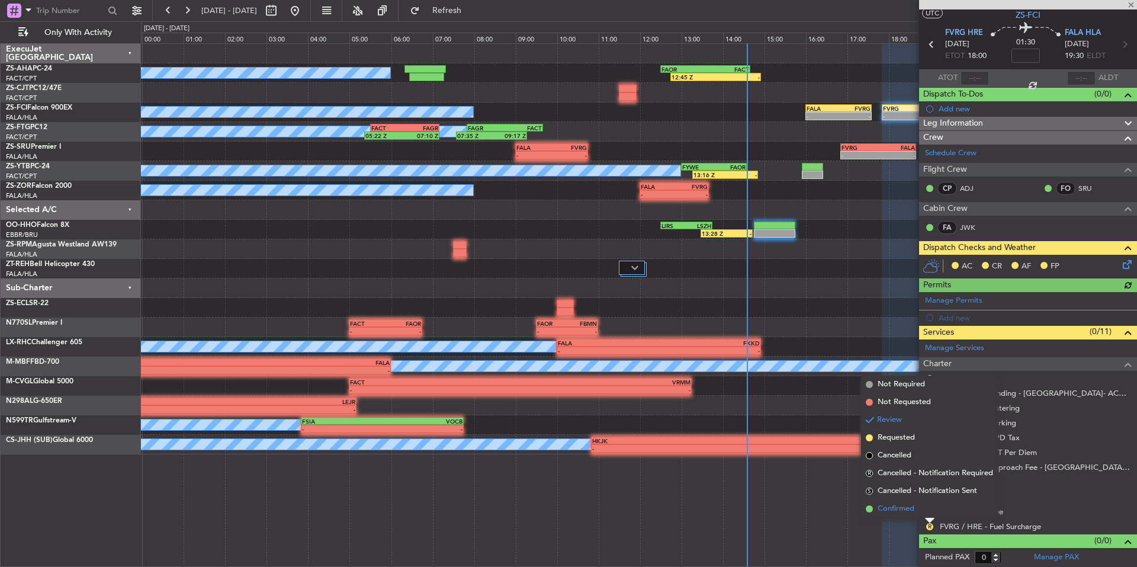
click at [910, 506] on span "Confirmed" at bounding box center [896, 509] width 37 height 12
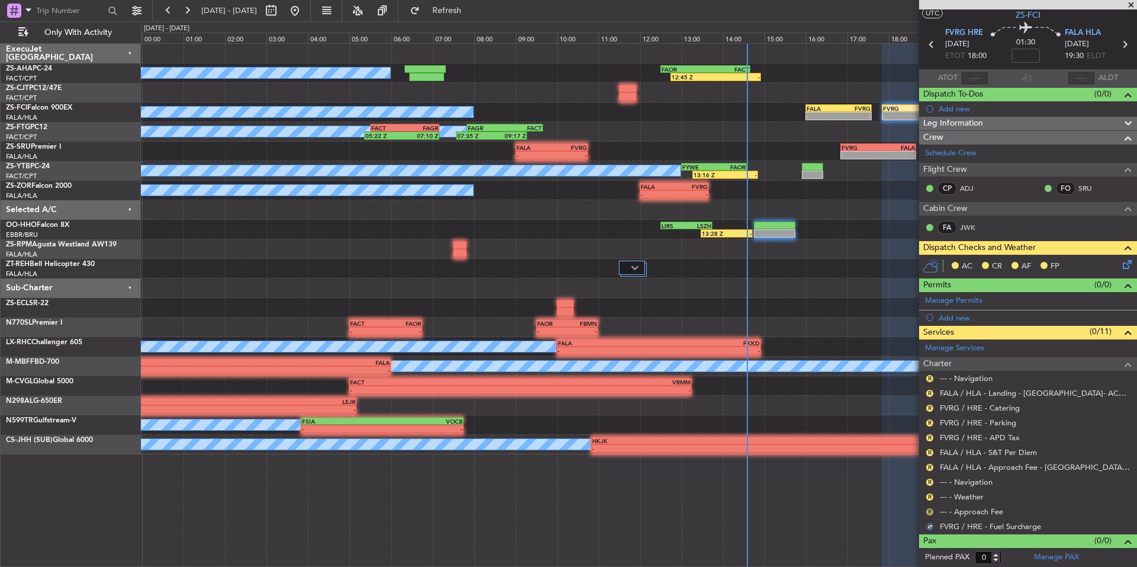
click at [929, 508] on button "R" at bounding box center [929, 511] width 7 height 7
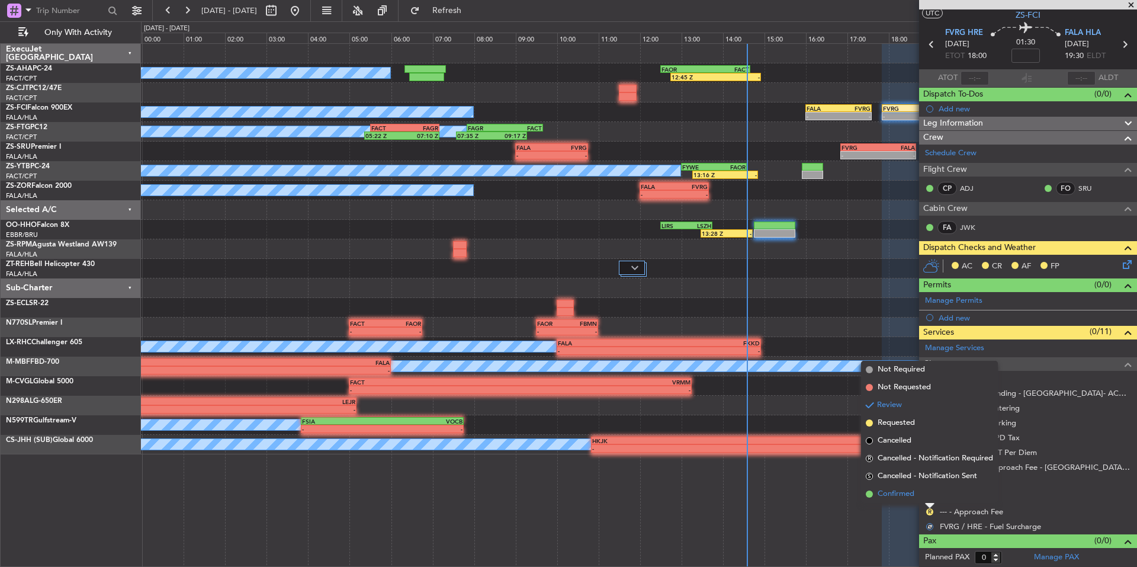
click at [909, 497] on span "Confirmed" at bounding box center [896, 494] width 37 height 12
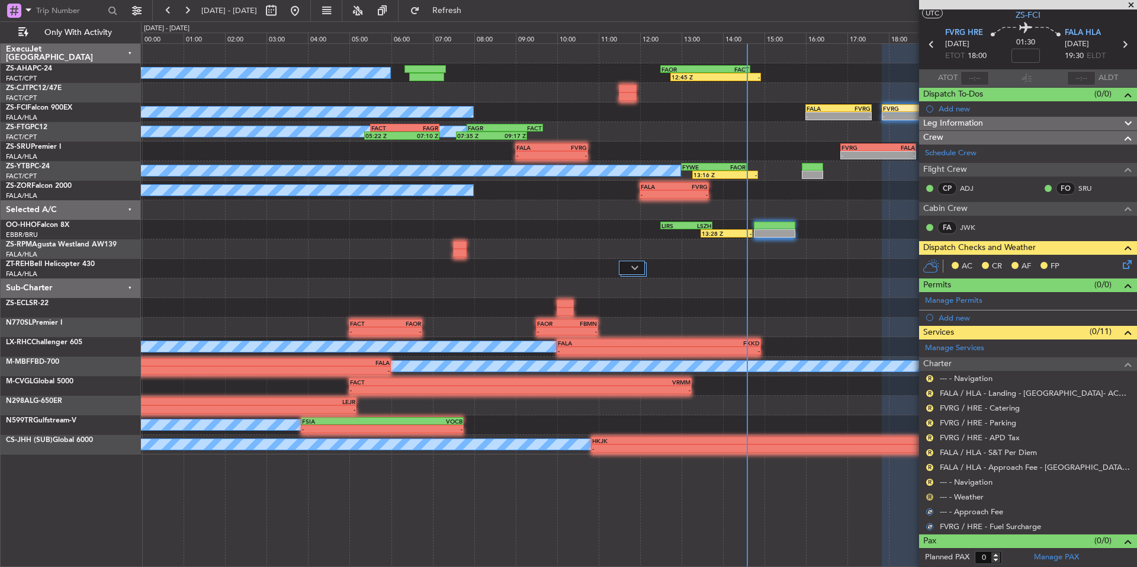
click at [931, 495] on button "R" at bounding box center [929, 496] width 7 height 7
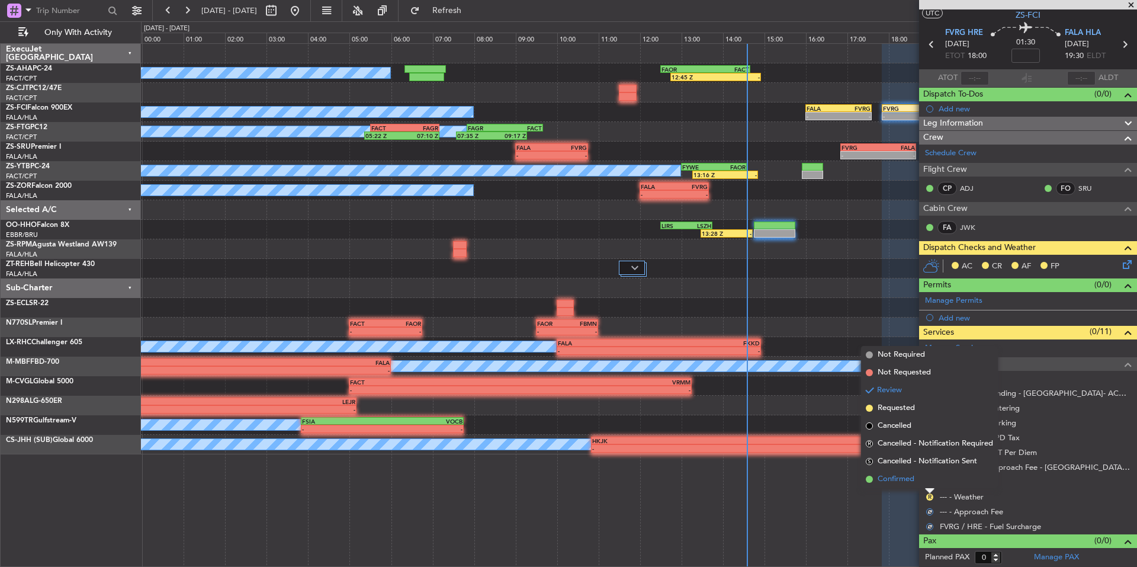
click at [896, 481] on span "Confirmed" at bounding box center [896, 479] width 37 height 12
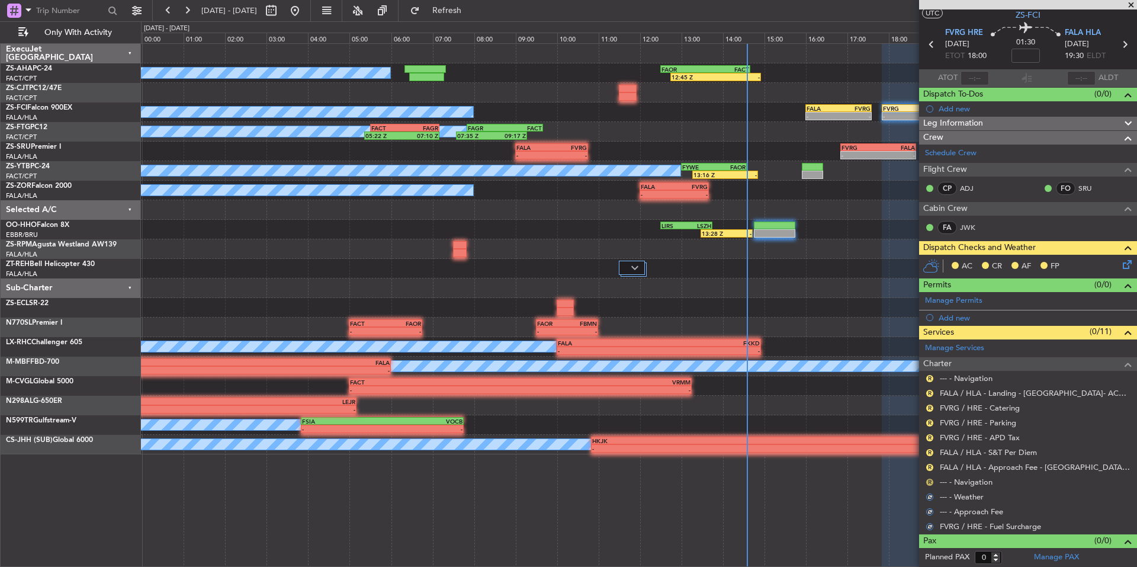
click at [927, 479] on button "R" at bounding box center [929, 481] width 7 height 7
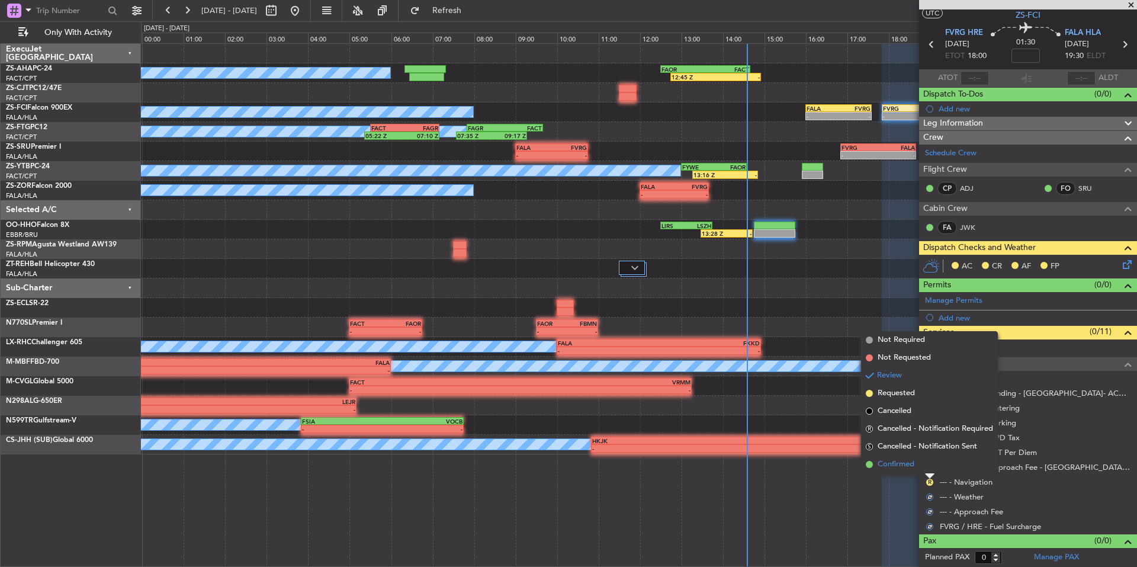
click at [903, 467] on span "Confirmed" at bounding box center [896, 464] width 37 height 12
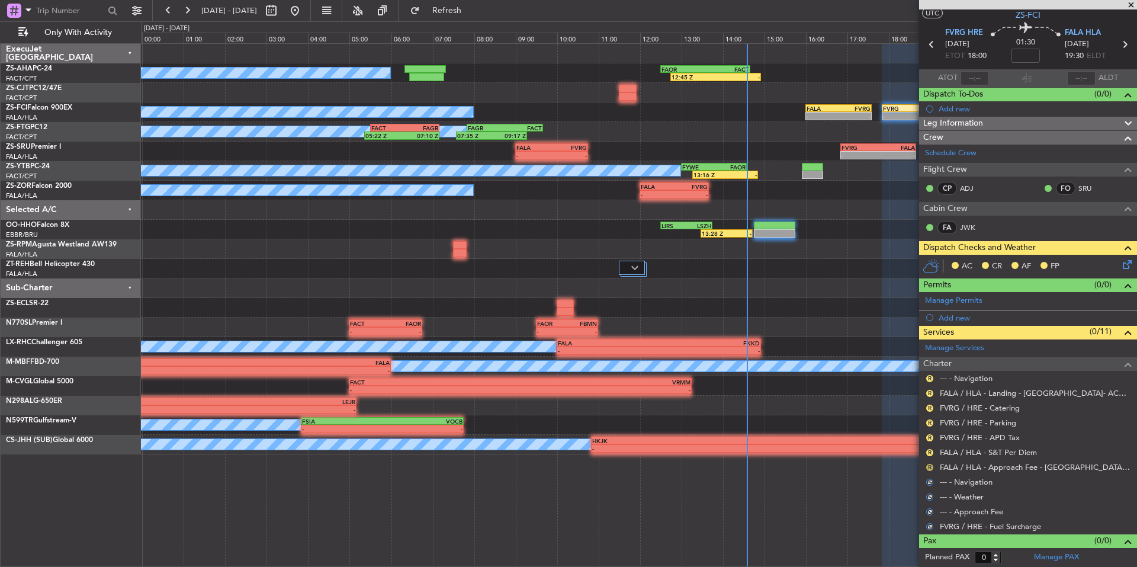
click at [929, 464] on button "R" at bounding box center [929, 467] width 7 height 7
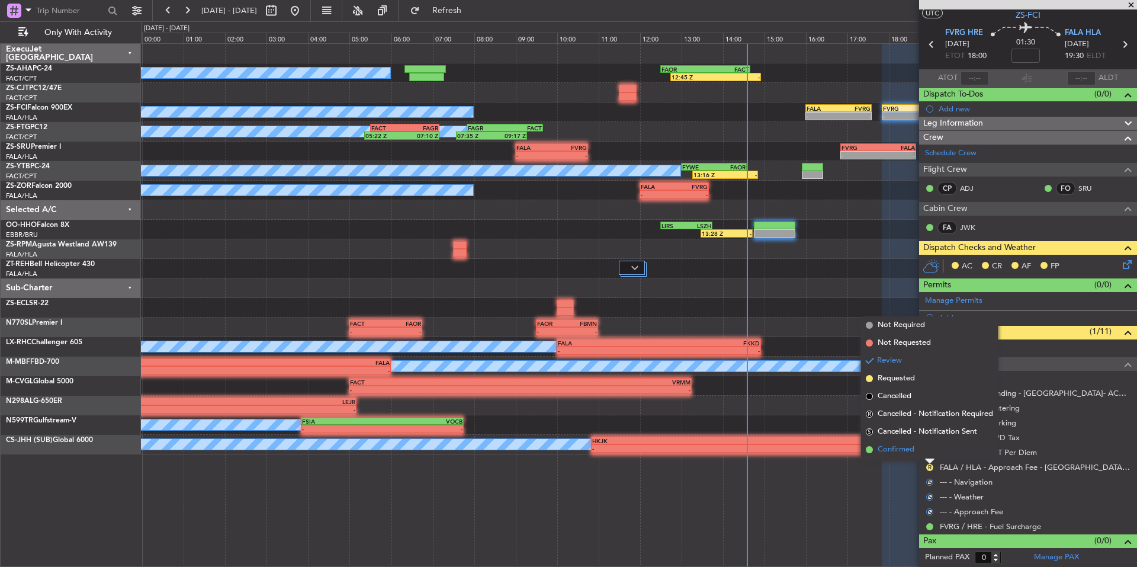
click at [891, 448] on span "Confirmed" at bounding box center [896, 449] width 37 height 12
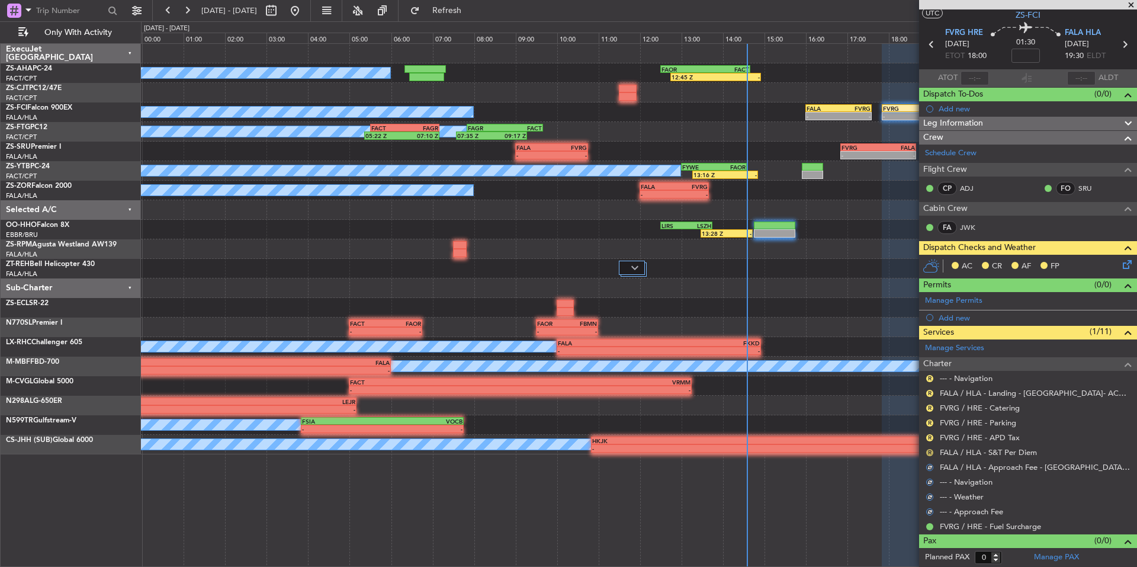
click at [928, 453] on button "R" at bounding box center [929, 452] width 7 height 7
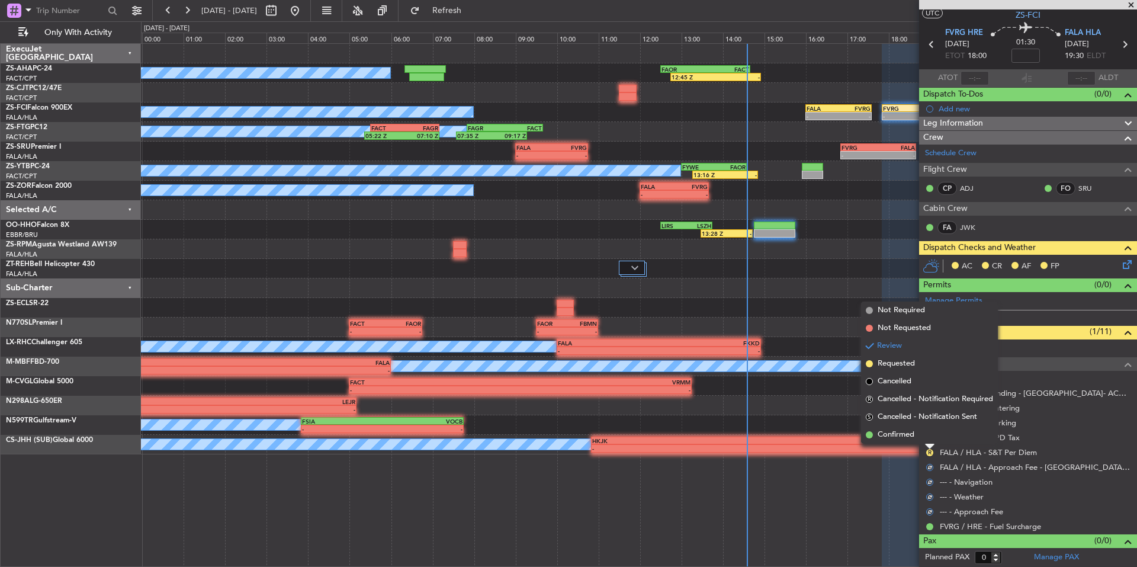
click at [905, 442] on li "Confirmed" at bounding box center [929, 435] width 137 height 18
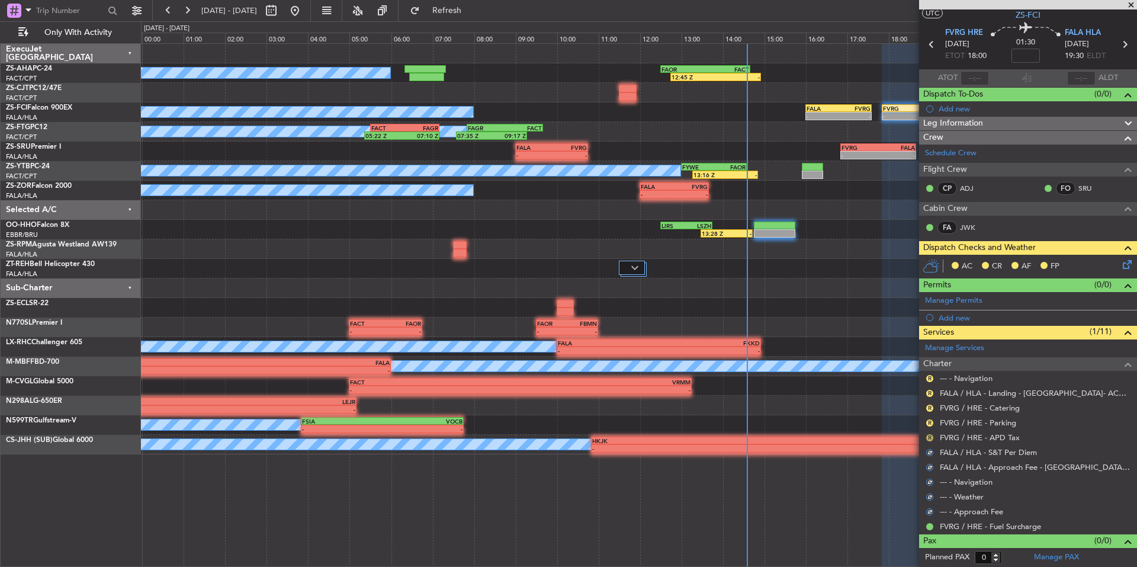
click at [927, 435] on button "R" at bounding box center [929, 437] width 7 height 7
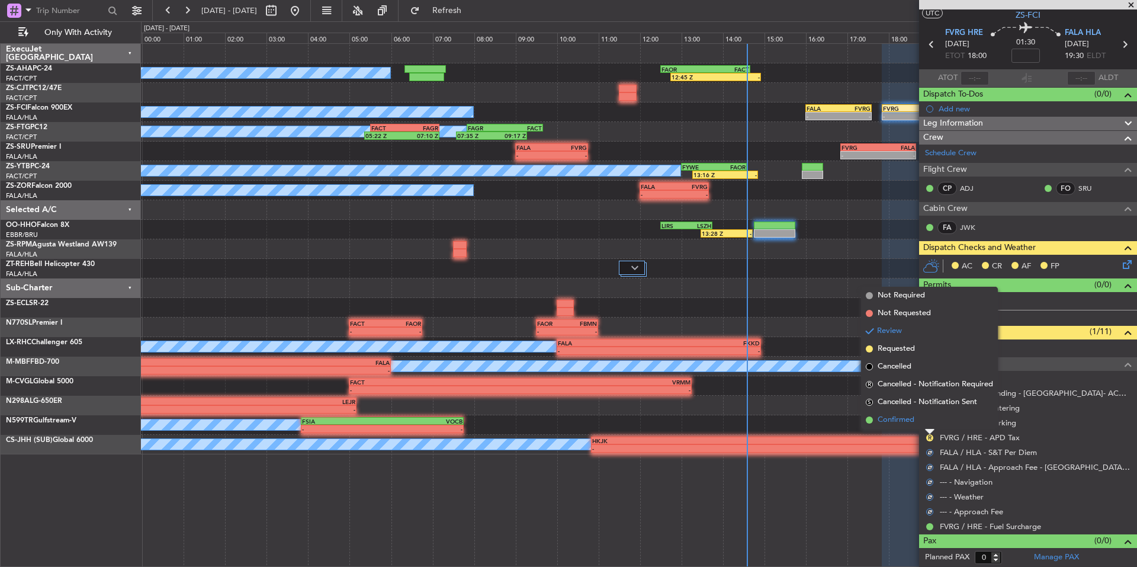
click at [907, 423] on span "Confirmed" at bounding box center [896, 420] width 37 height 12
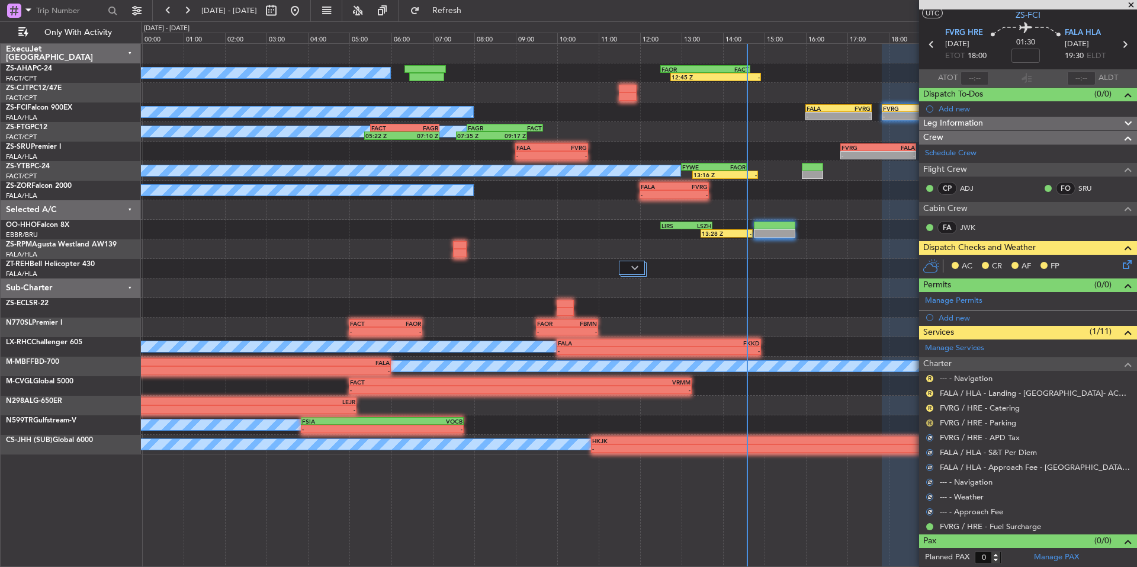
click at [927, 420] on button "R" at bounding box center [929, 422] width 7 height 7
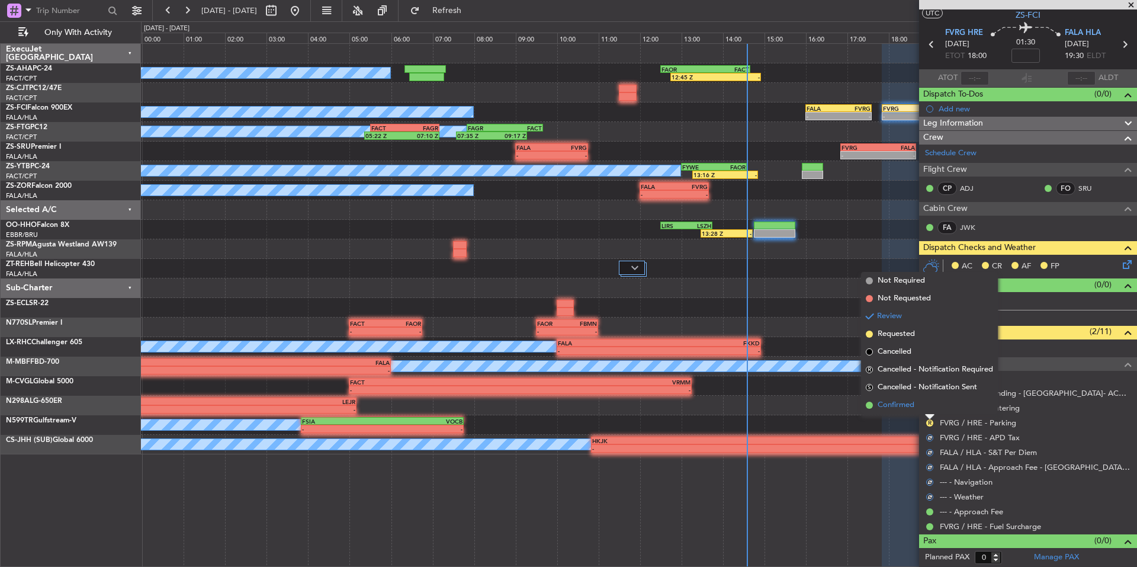
click at [899, 409] on span "Confirmed" at bounding box center [896, 405] width 37 height 12
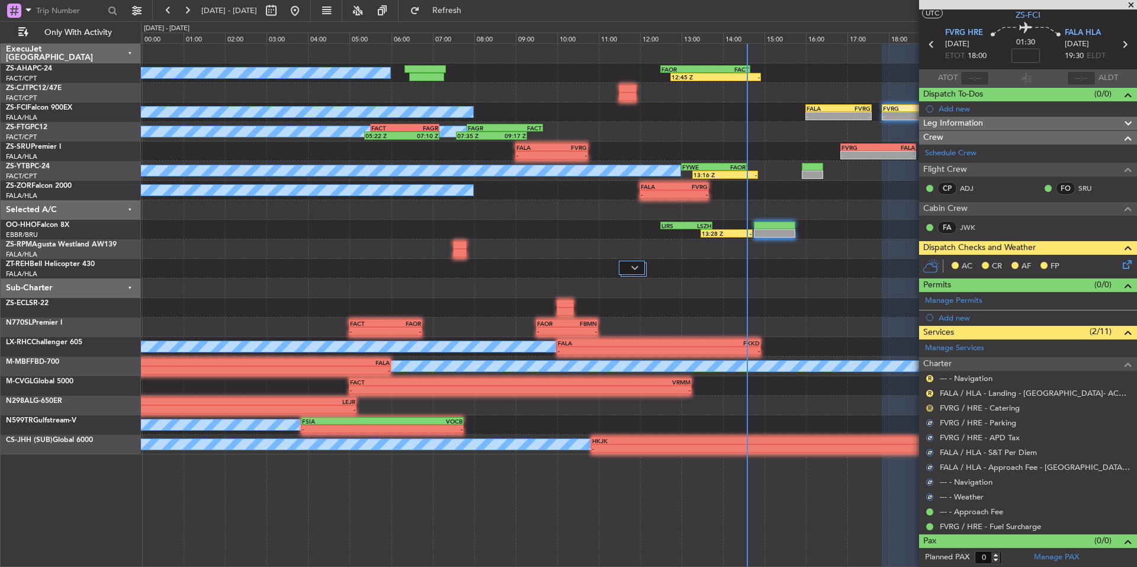
click at [929, 409] on button "R" at bounding box center [929, 407] width 7 height 7
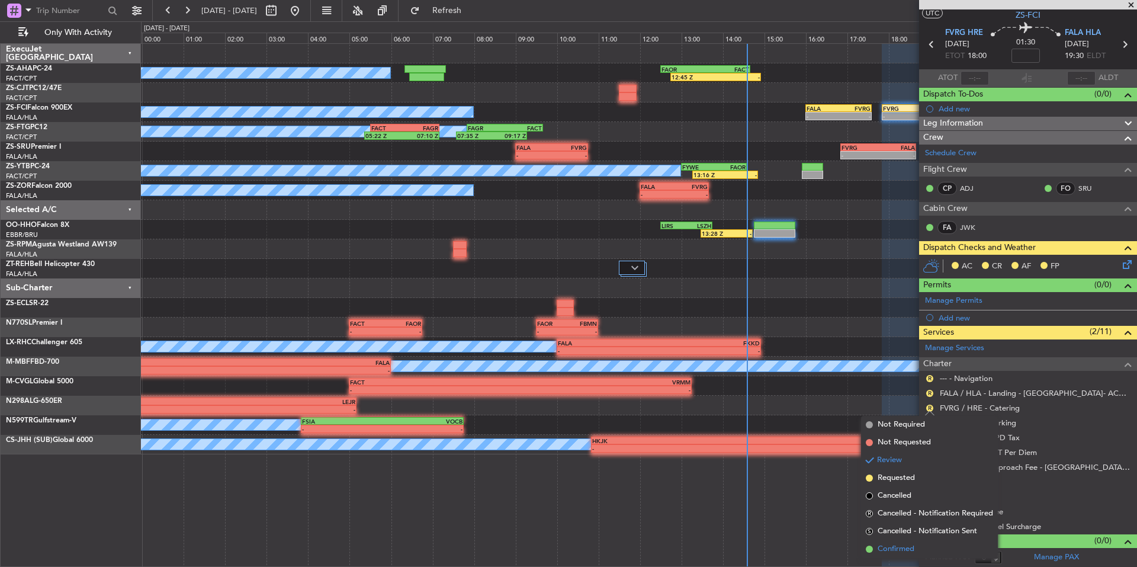
click at [902, 551] on span "Confirmed" at bounding box center [896, 549] width 37 height 12
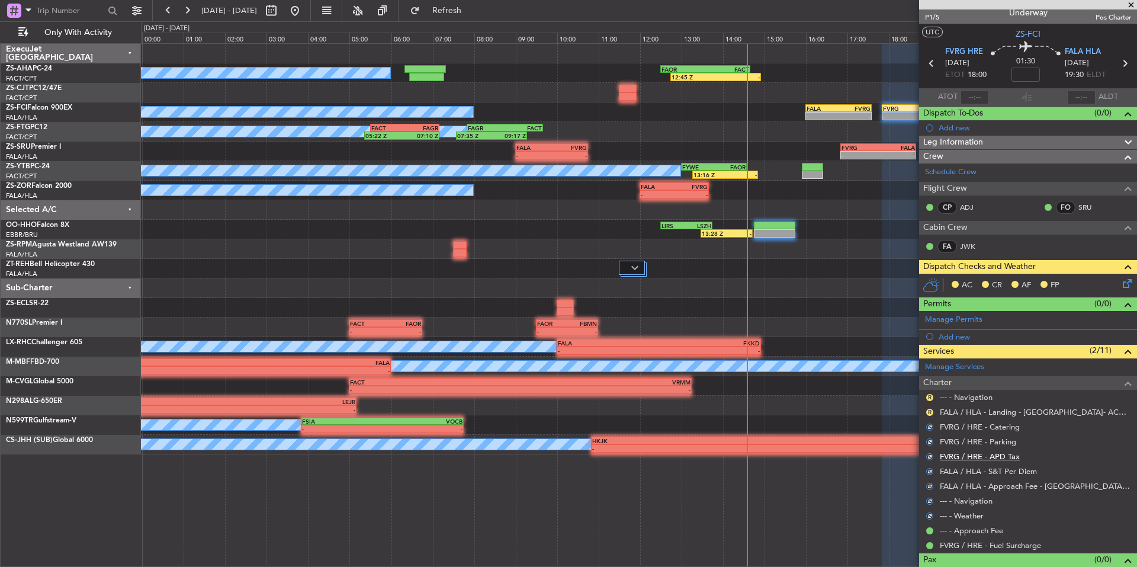
scroll to position [0, 0]
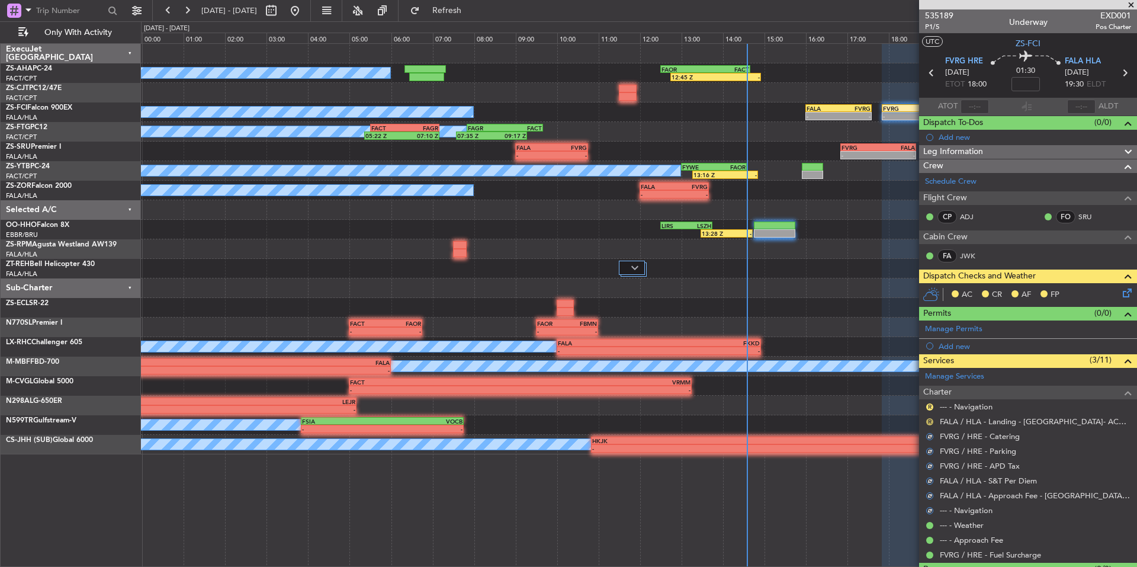
click at [927, 423] on button "R" at bounding box center [929, 421] width 7 height 7
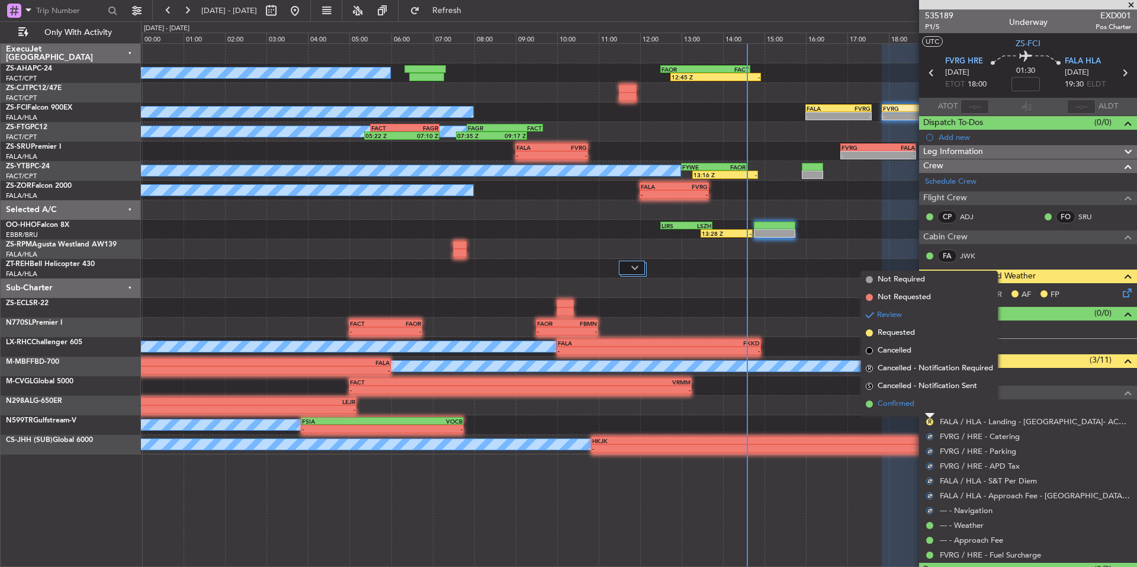
click at [896, 400] on span "Confirmed" at bounding box center [896, 404] width 37 height 12
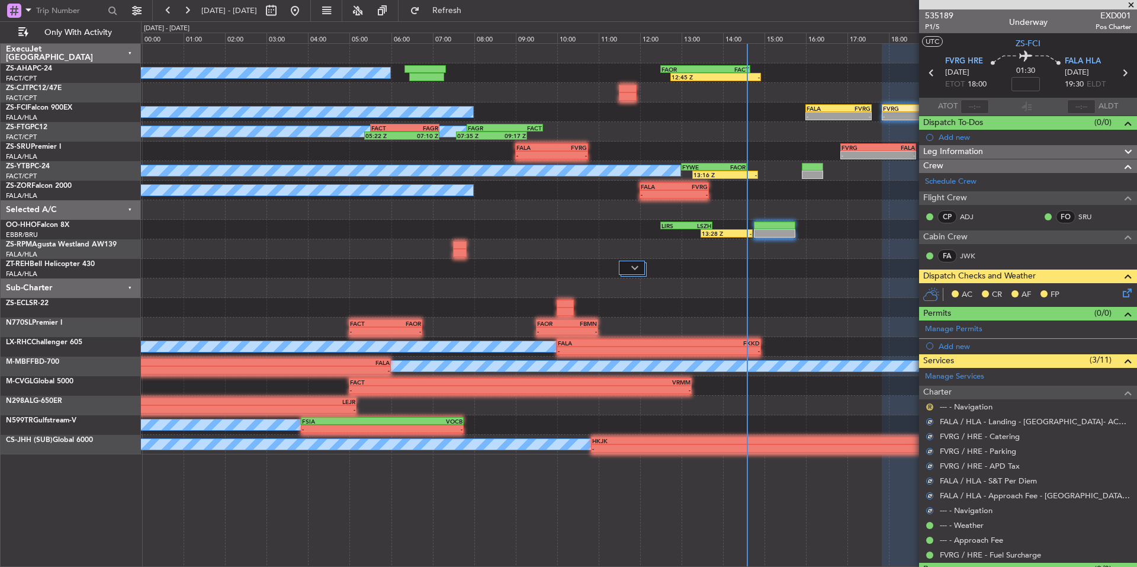
click at [928, 404] on button "R" at bounding box center [929, 406] width 7 height 7
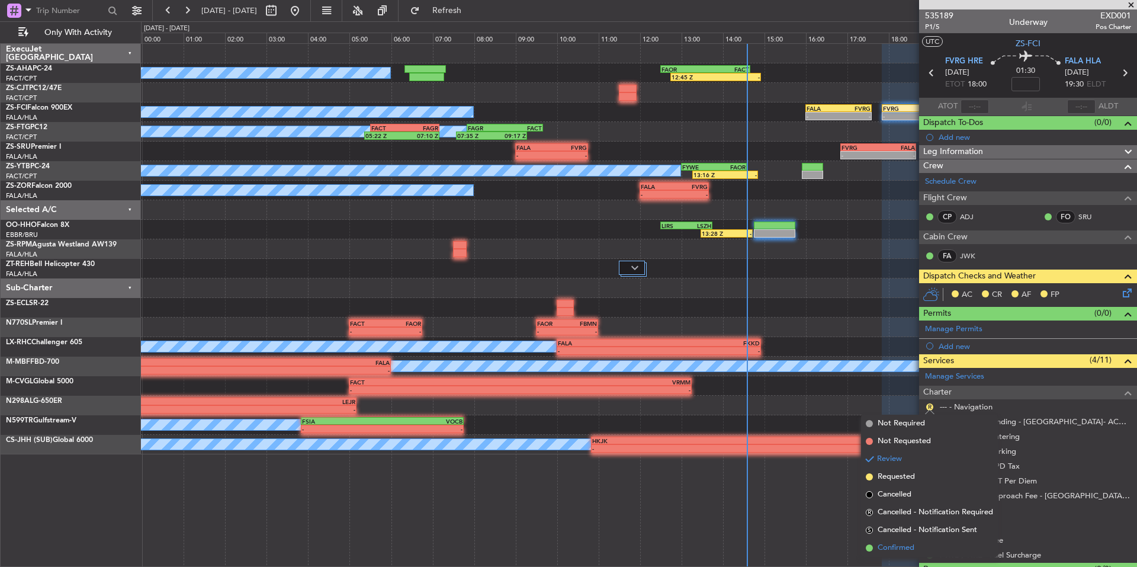
click at [894, 551] on span "Confirmed" at bounding box center [896, 548] width 37 height 12
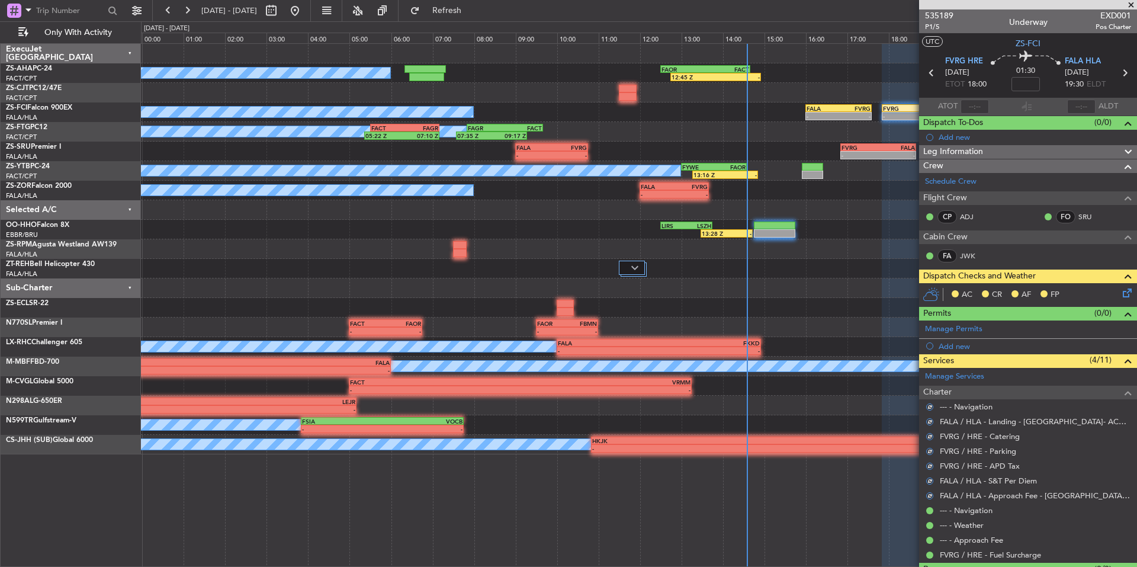
click at [1120, 293] on icon at bounding box center [1124, 290] width 9 height 9
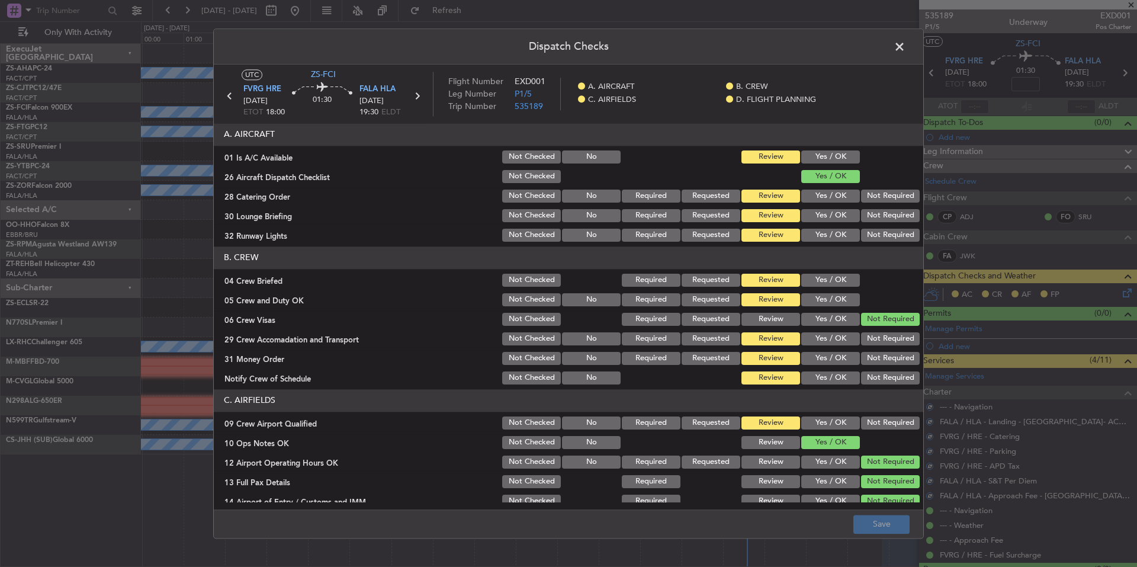
click at [841, 150] on div "Yes / OK" at bounding box center [829, 157] width 60 height 17
click at [843, 154] on button "Yes / OK" at bounding box center [830, 156] width 59 height 13
click at [863, 184] on div at bounding box center [889, 176] width 60 height 17
click at [867, 195] on button "Not Required" at bounding box center [890, 195] width 59 height 13
drag, startPoint x: 867, startPoint y: 201, endPoint x: 867, endPoint y: 209, distance: 8.3
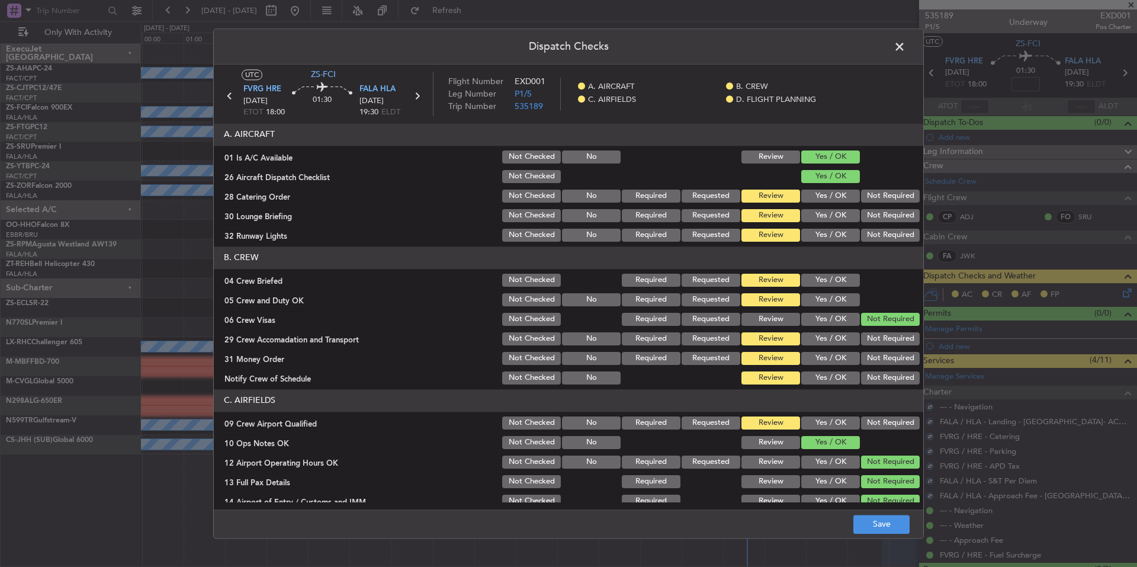
click at [867, 204] on div "Not Required" at bounding box center [889, 196] width 60 height 17
click at [869, 213] on button "Not Required" at bounding box center [890, 215] width 59 height 13
drag, startPoint x: 869, startPoint y: 216, endPoint x: 872, endPoint y: 230, distance: 14.6
click at [869, 217] on button "Not Required" at bounding box center [890, 215] width 59 height 13
click at [872, 230] on button "Not Required" at bounding box center [890, 235] width 59 height 13
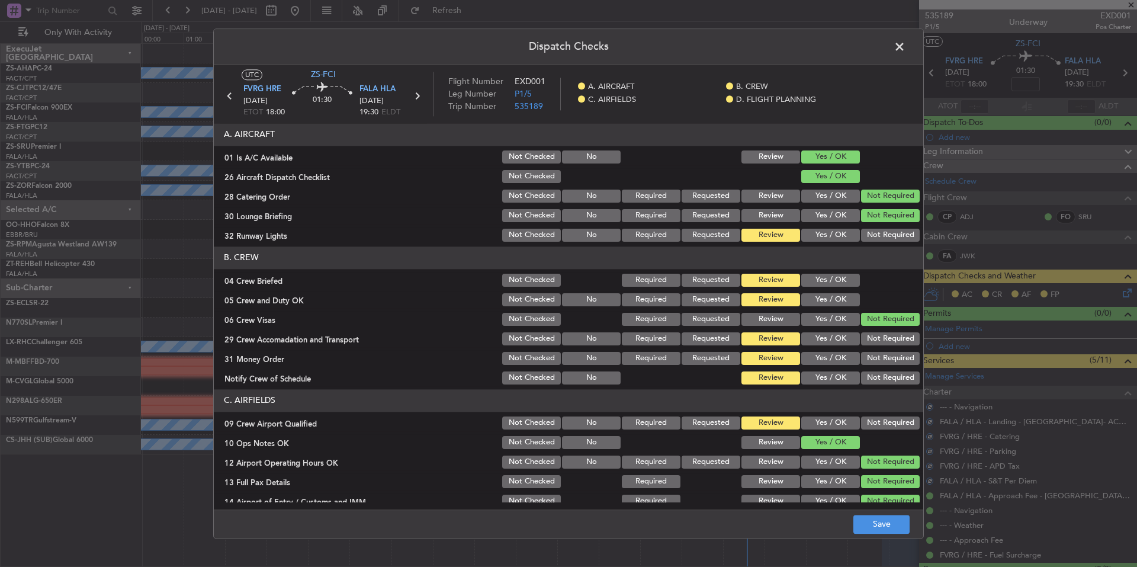
click at [874, 235] on button "Not Required" at bounding box center [890, 235] width 59 height 13
click at [849, 285] on button "Yes / OK" at bounding box center [830, 280] width 59 height 13
click at [844, 294] on button "Yes / OK" at bounding box center [830, 299] width 59 height 13
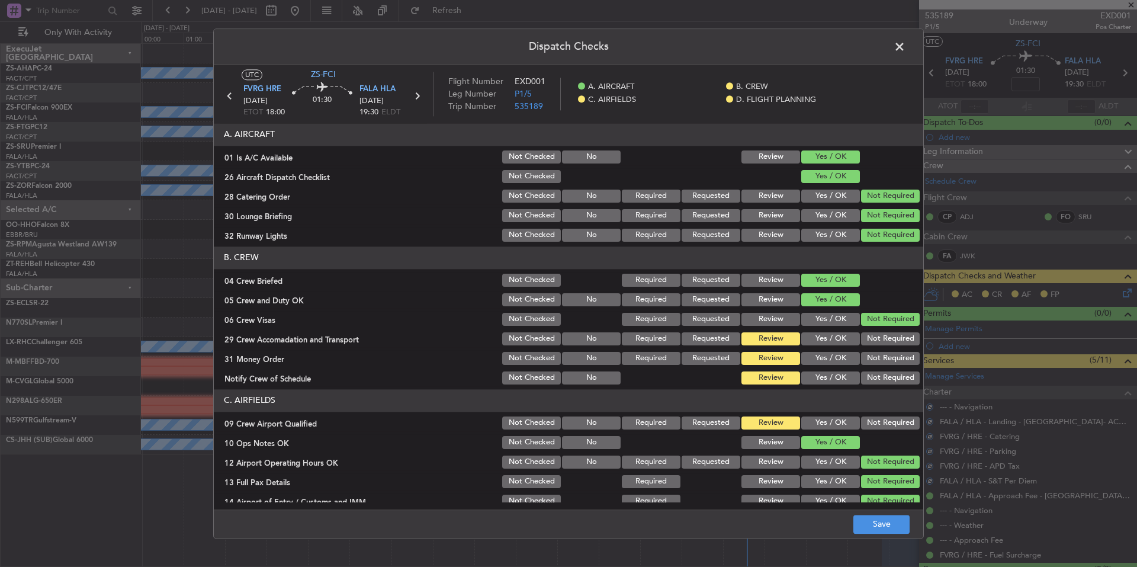
click at [847, 300] on button "Yes / OK" at bounding box center [830, 299] width 59 height 13
click at [867, 330] on section "B. CREW 04 Crew Briefed Not Checked Required Requested Review Yes / OK 05 Crew …" at bounding box center [568, 316] width 709 height 140
click at [869, 341] on button "Not Required" at bounding box center [890, 338] width 59 height 13
click at [869, 347] on div "Not Required" at bounding box center [889, 338] width 60 height 17
click at [869, 355] on div "Not Required" at bounding box center [889, 358] width 60 height 17
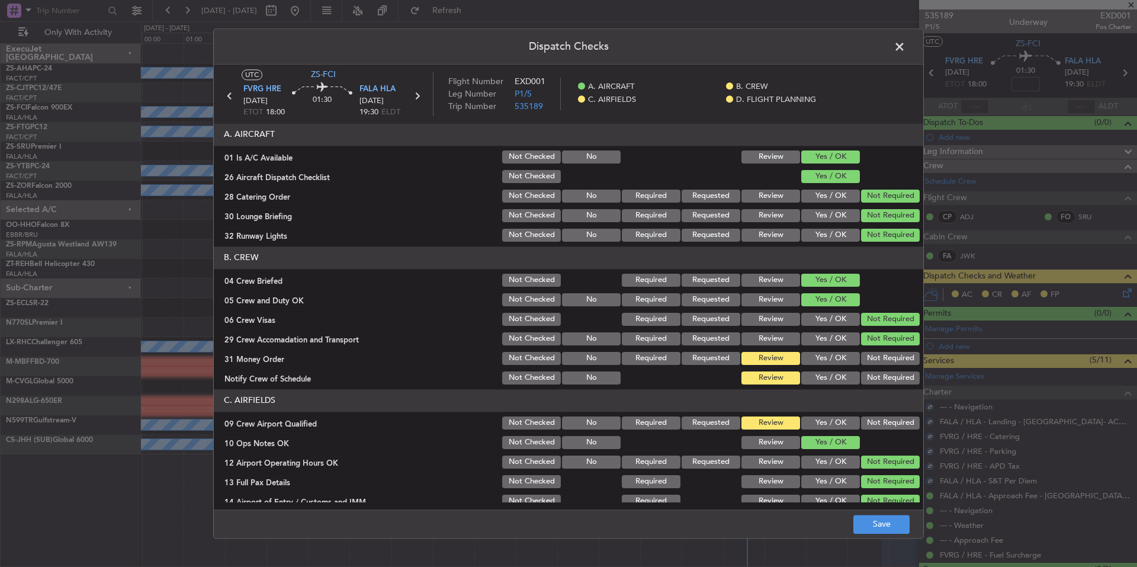
click at [870, 362] on button "Not Required" at bounding box center [890, 358] width 59 height 13
click at [871, 371] on section "B. CREW 04 Crew Briefed Not Checked Required Requested Review Yes / OK 05 Crew …" at bounding box center [568, 316] width 709 height 140
click at [872, 378] on button "Not Required" at bounding box center [890, 377] width 59 height 13
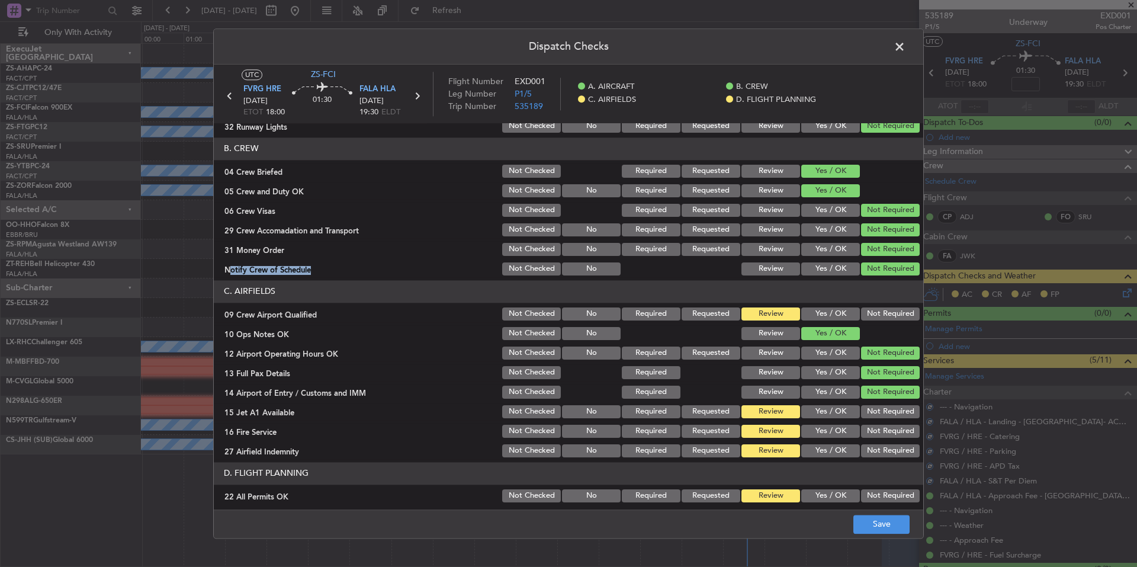
scroll to position [153, 0]
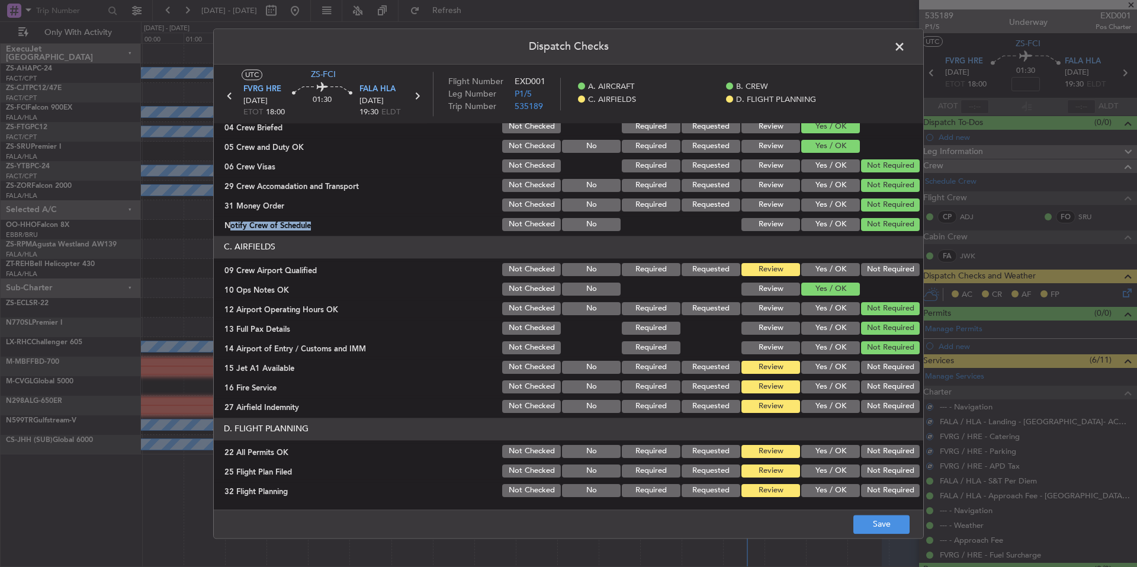
click at [871, 271] on button "Not Required" at bounding box center [890, 269] width 59 height 13
drag, startPoint x: 878, startPoint y: 368, endPoint x: 879, endPoint y: 377, distance: 9.6
click at [878, 371] on button "Not Required" at bounding box center [890, 367] width 59 height 13
drag, startPoint x: 879, startPoint y: 378, endPoint x: 879, endPoint y: 389, distance: 10.7
click at [879, 381] on section "C. AIRFIELDS 09 Crew Airport Qualified Not Checked No Required Requested Review…" at bounding box center [568, 325] width 709 height 179
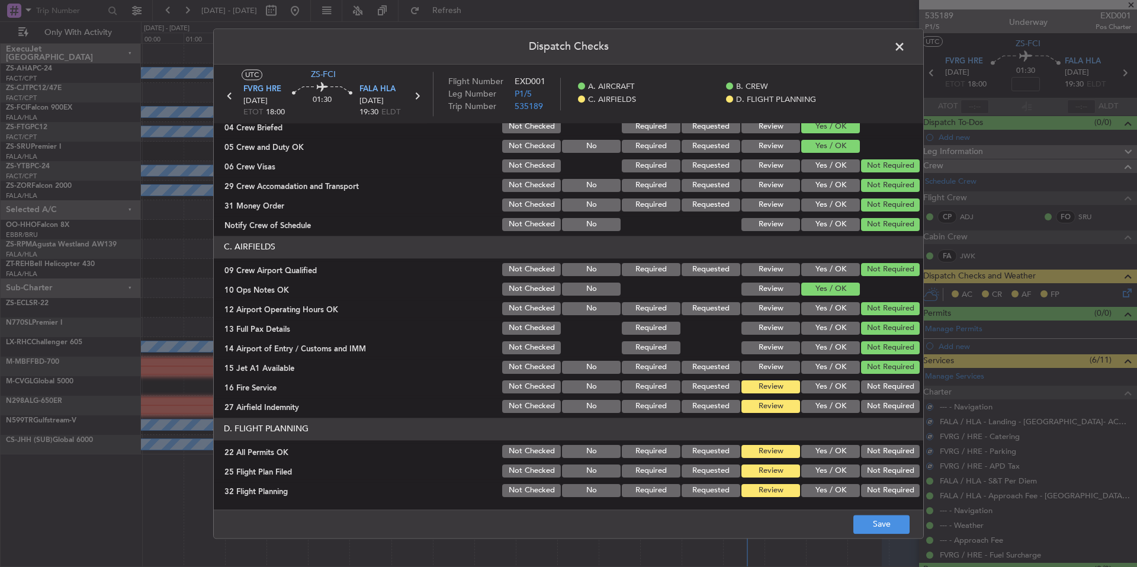
click at [880, 389] on button "Not Required" at bounding box center [890, 386] width 59 height 13
click at [881, 398] on div "Not Required" at bounding box center [889, 406] width 60 height 17
click at [883, 409] on button "Not Required" at bounding box center [890, 406] width 59 height 13
click at [885, 454] on button "Not Required" at bounding box center [890, 451] width 59 height 13
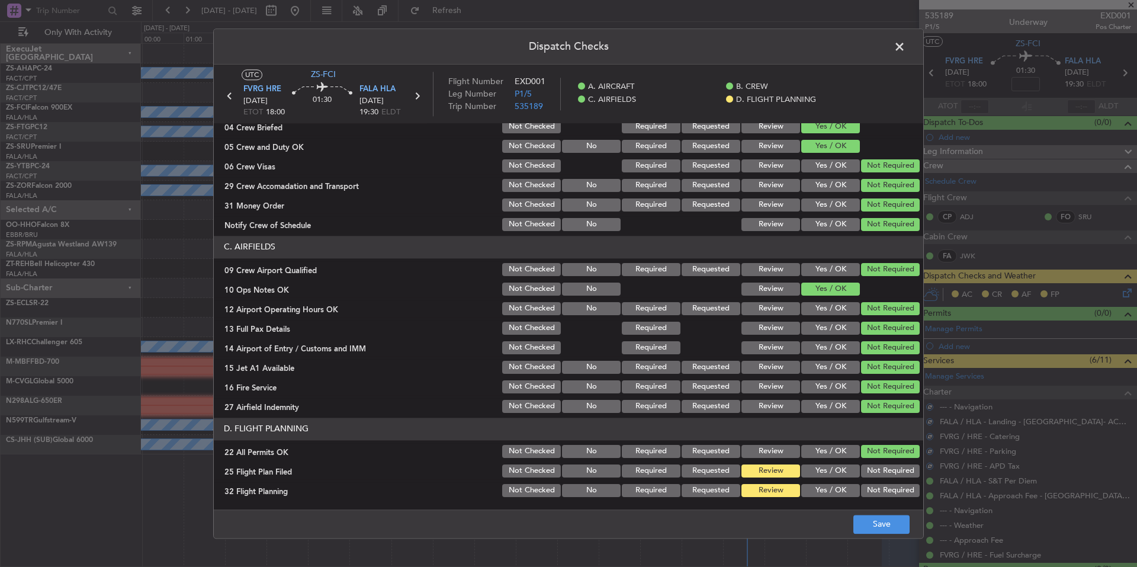
drag, startPoint x: 850, startPoint y: 461, endPoint x: 846, endPoint y: 474, distance: 13.7
click at [849, 464] on section "D. FLIGHT PLANNING 22 All Permits OK Not Checked No Required Requested Review Y…" at bounding box center [568, 457] width 709 height 81
click at [846, 474] on button "Yes / OK" at bounding box center [830, 470] width 59 height 13
click at [843, 486] on div "Yes / OK" at bounding box center [829, 490] width 60 height 17
click at [843, 492] on button "Yes / OK" at bounding box center [830, 490] width 59 height 13
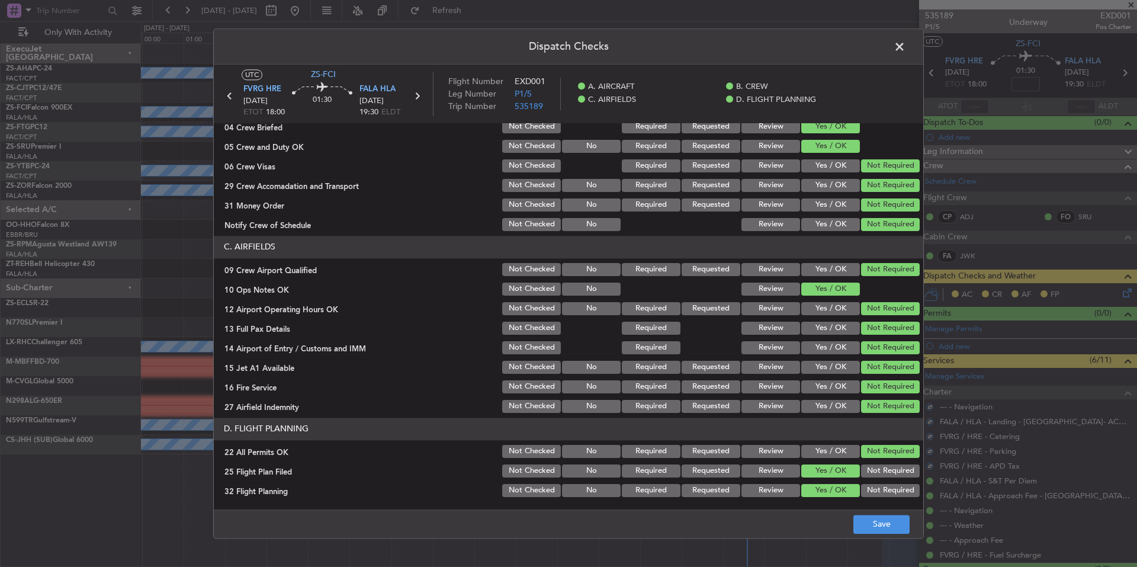
click at [870, 514] on footer "Save" at bounding box center [568, 523] width 709 height 28
click at [895, 529] on button "Save" at bounding box center [881, 524] width 56 height 19
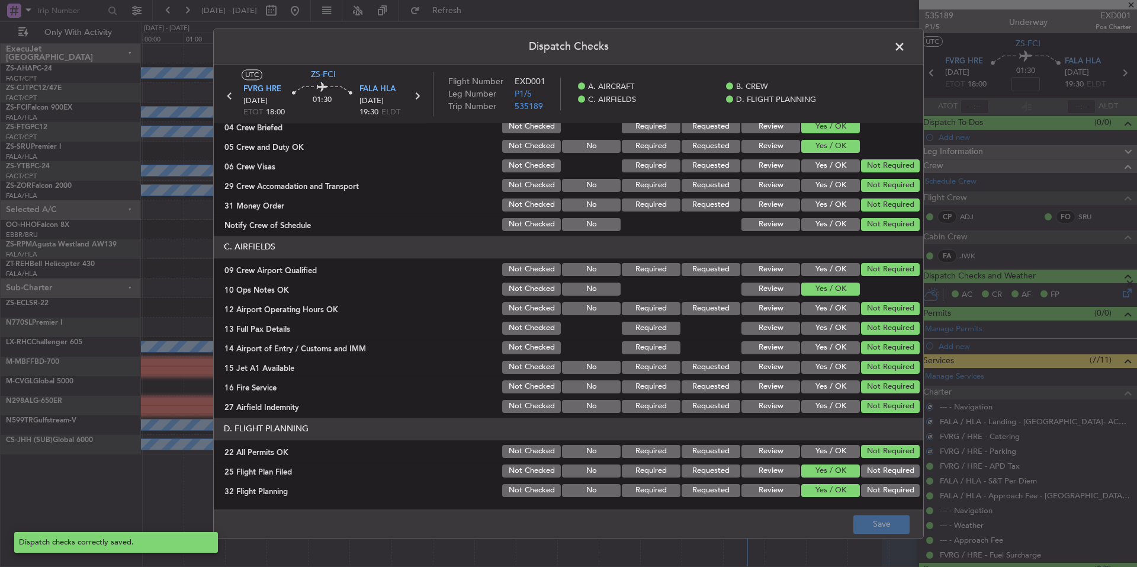
click at [905, 42] on span at bounding box center [905, 50] width 0 height 24
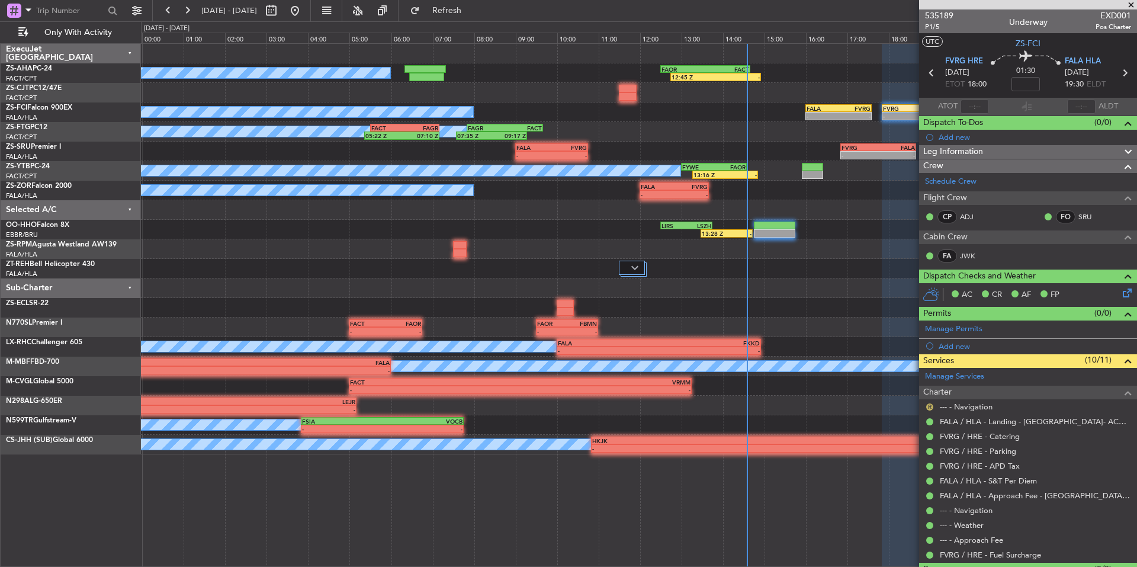
click at [928, 406] on button "R" at bounding box center [929, 406] width 7 height 7
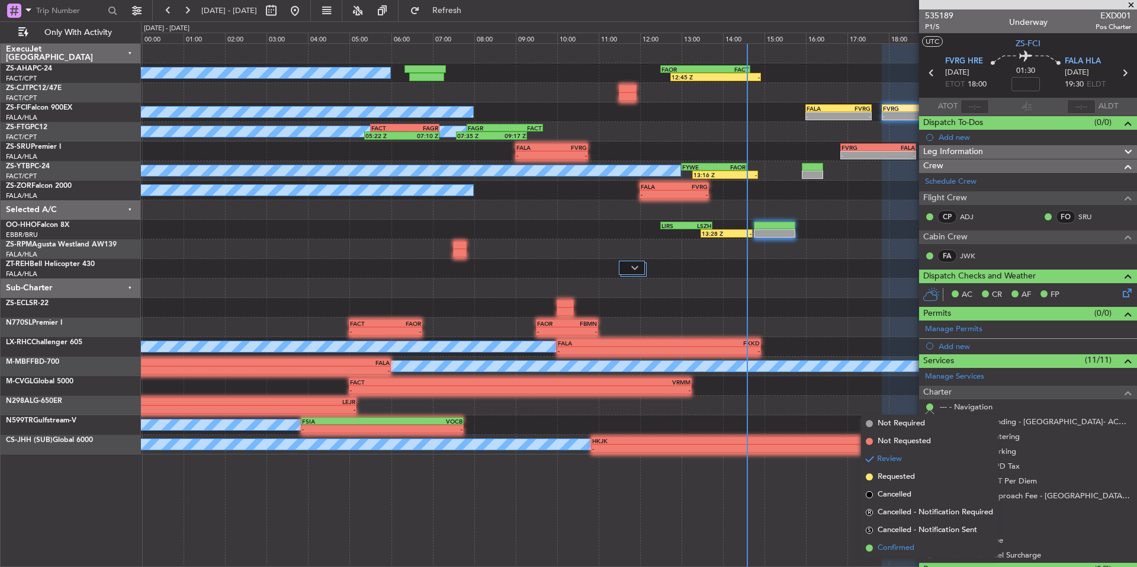
click at [893, 547] on span "Confirmed" at bounding box center [896, 548] width 37 height 12
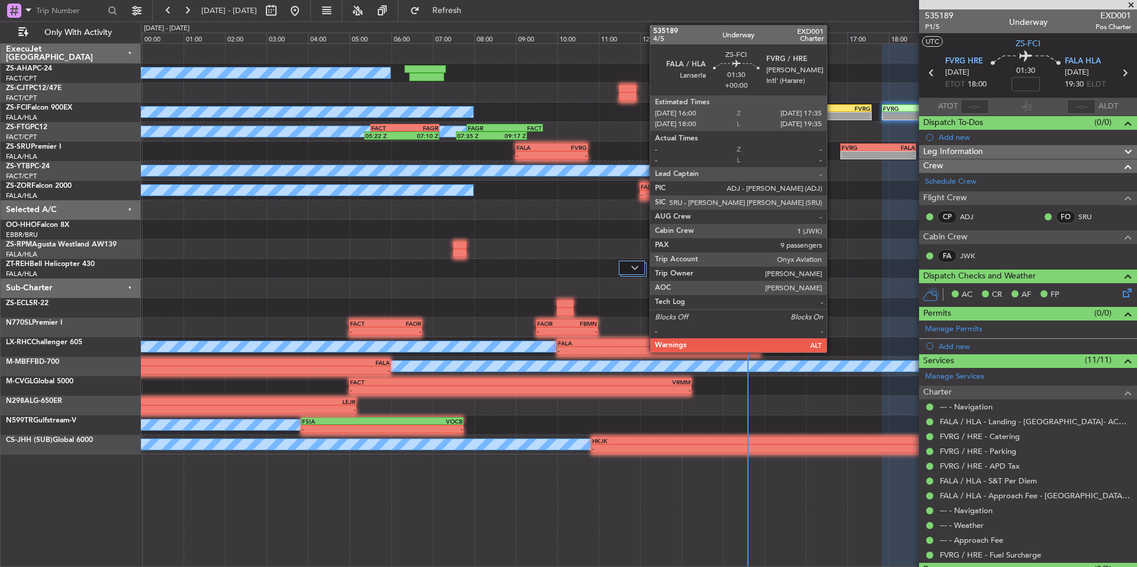
click at [832, 111] on div "FALA" at bounding box center [822, 108] width 32 height 7
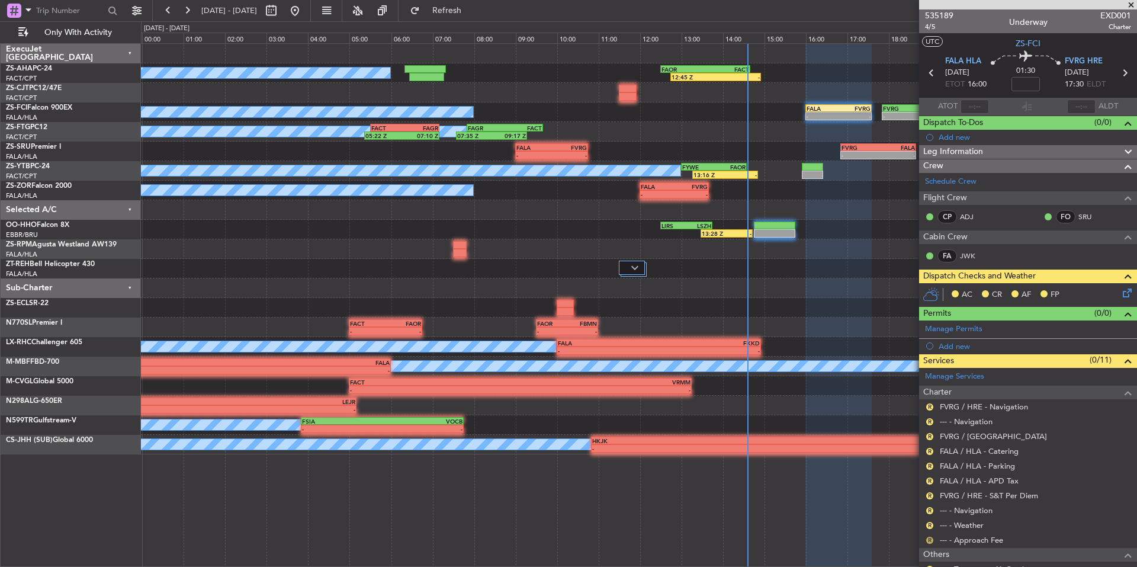
click at [931, 539] on button "R" at bounding box center [929, 539] width 7 height 7
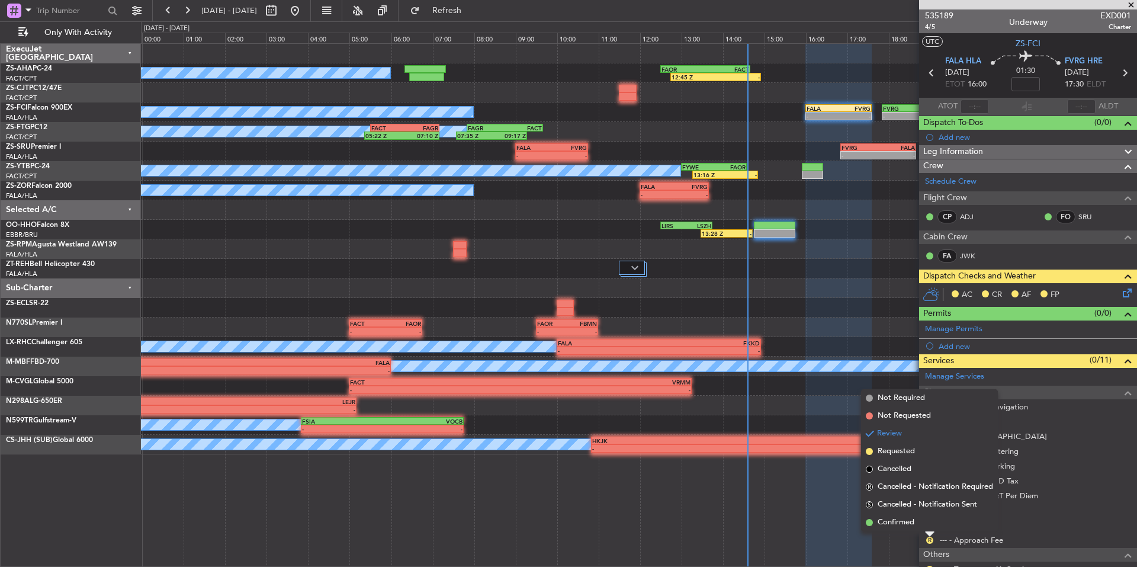
click at [916, 523] on mat-tooltip-component "Review" at bounding box center [929, 519] width 43 height 31
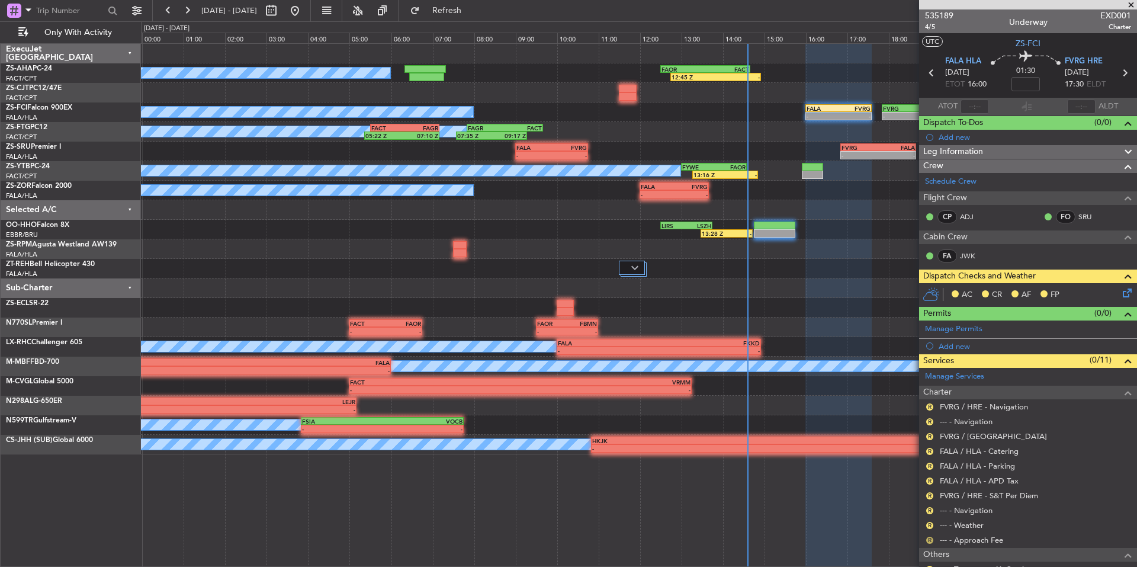
click at [930, 541] on button "R" at bounding box center [929, 539] width 7 height 7
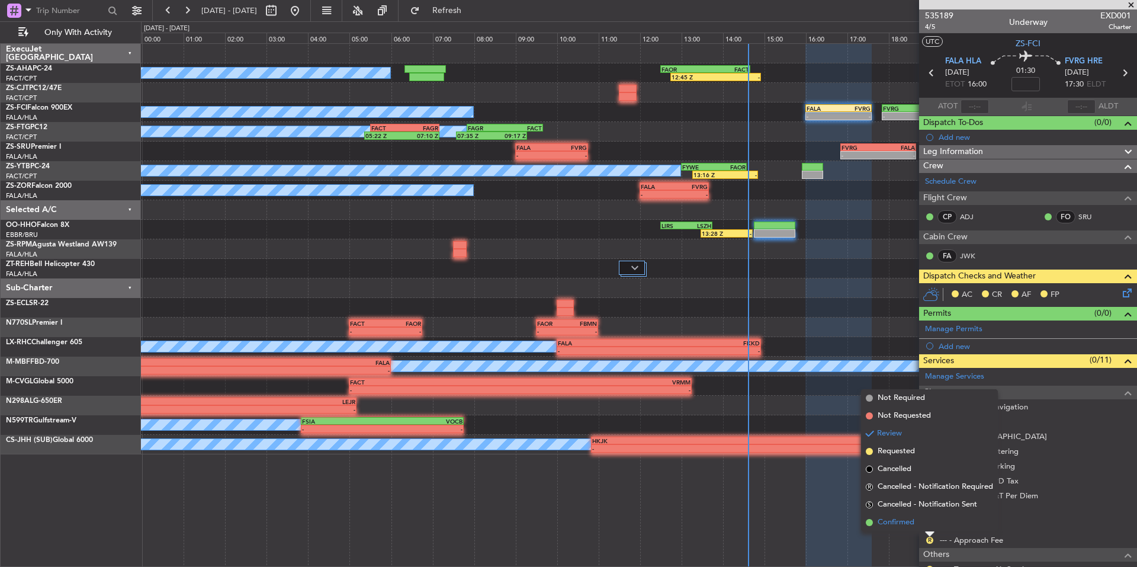
click at [895, 522] on span "Confirmed" at bounding box center [896, 522] width 37 height 12
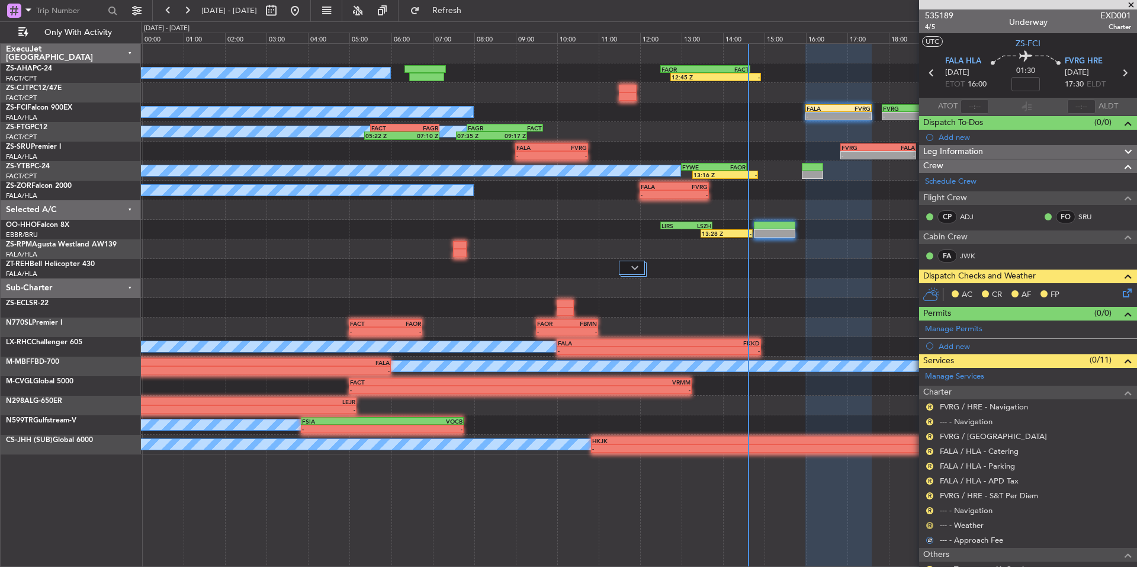
click at [930, 522] on button "R" at bounding box center [929, 525] width 7 height 7
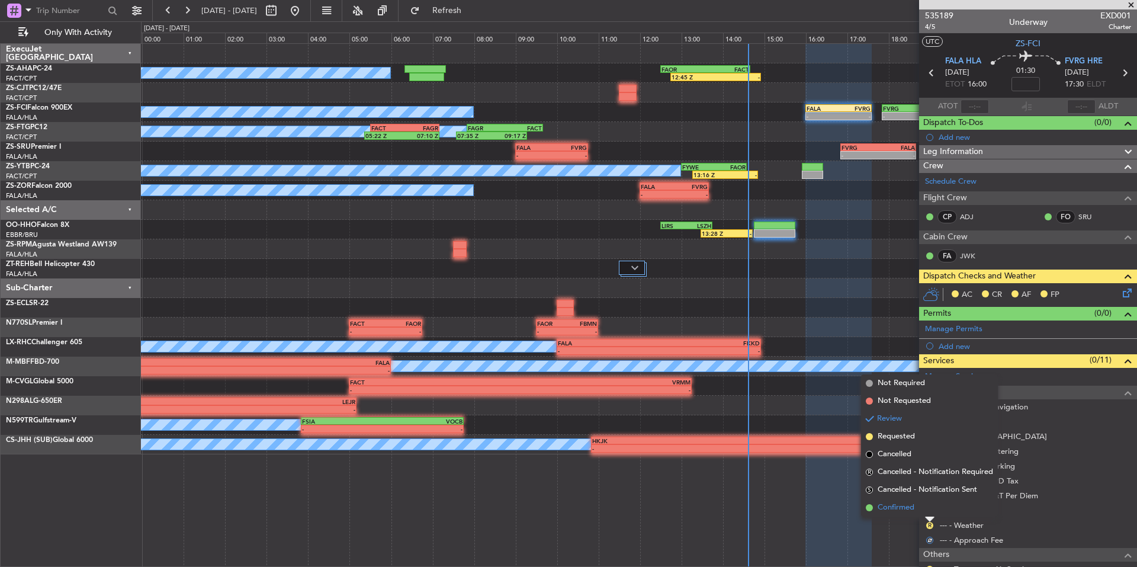
click at [893, 506] on span "Confirmed" at bounding box center [896, 508] width 37 height 12
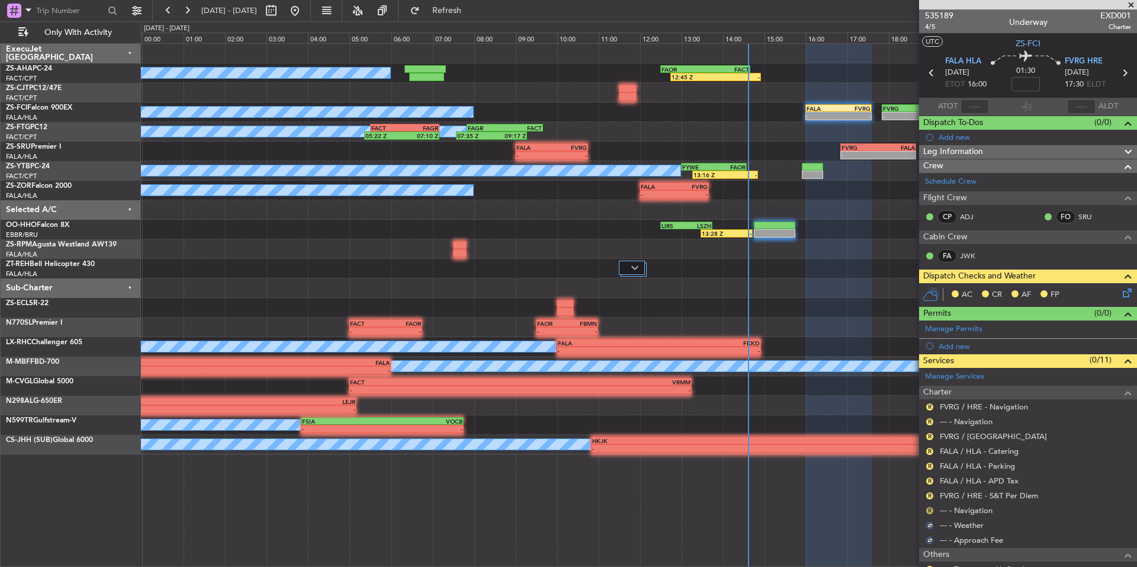
click at [929, 507] on button "R" at bounding box center [929, 510] width 7 height 7
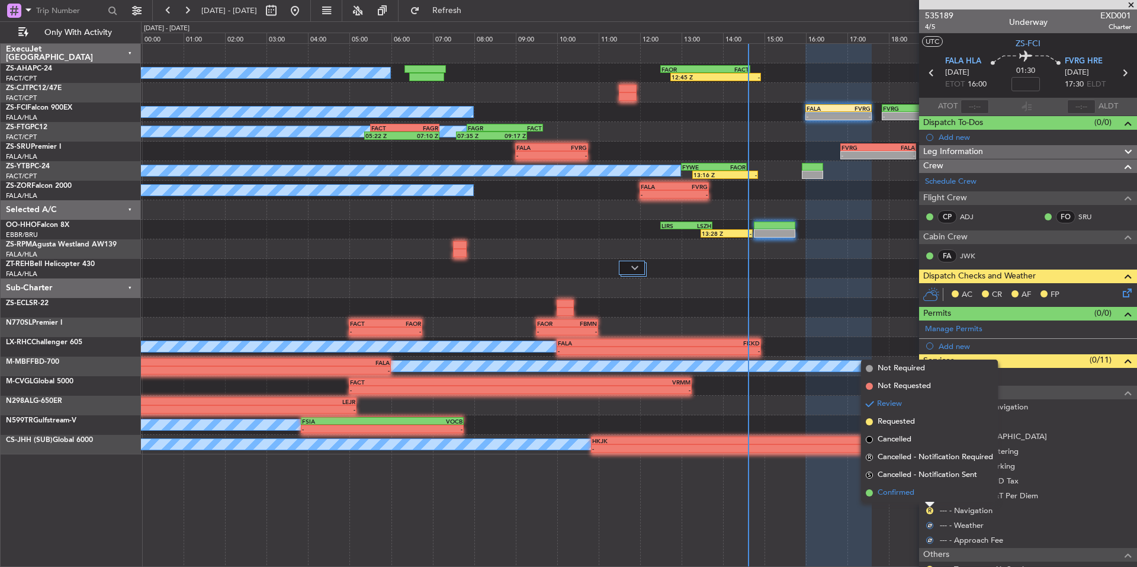
click at [904, 489] on span "Confirmed" at bounding box center [896, 493] width 37 height 12
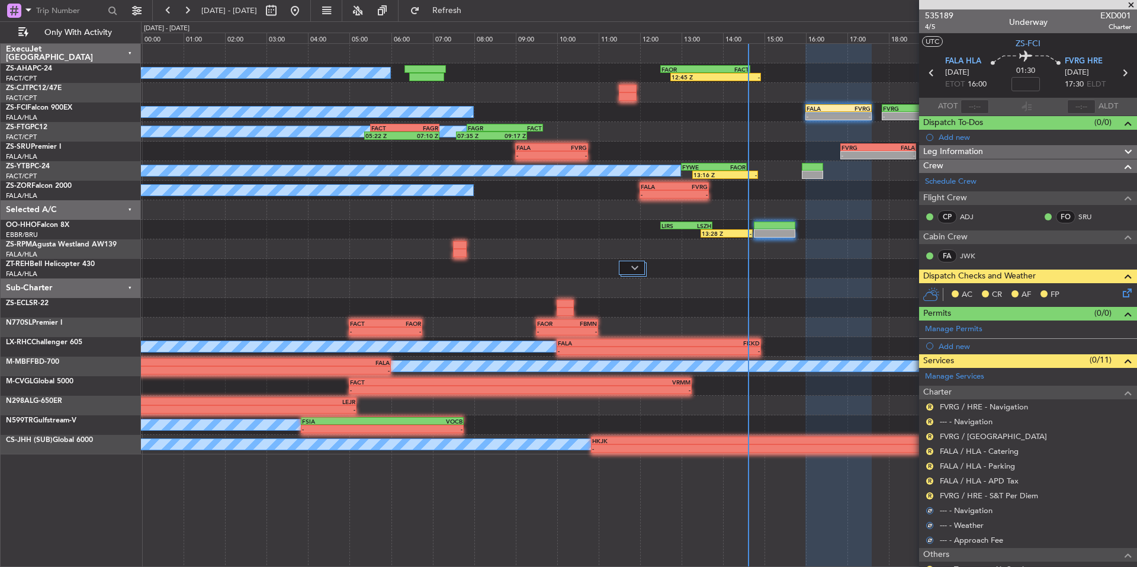
click at [925, 493] on div "R" at bounding box center [929, 495] width 9 height 9
click at [930, 495] on button "R" at bounding box center [929, 495] width 7 height 7
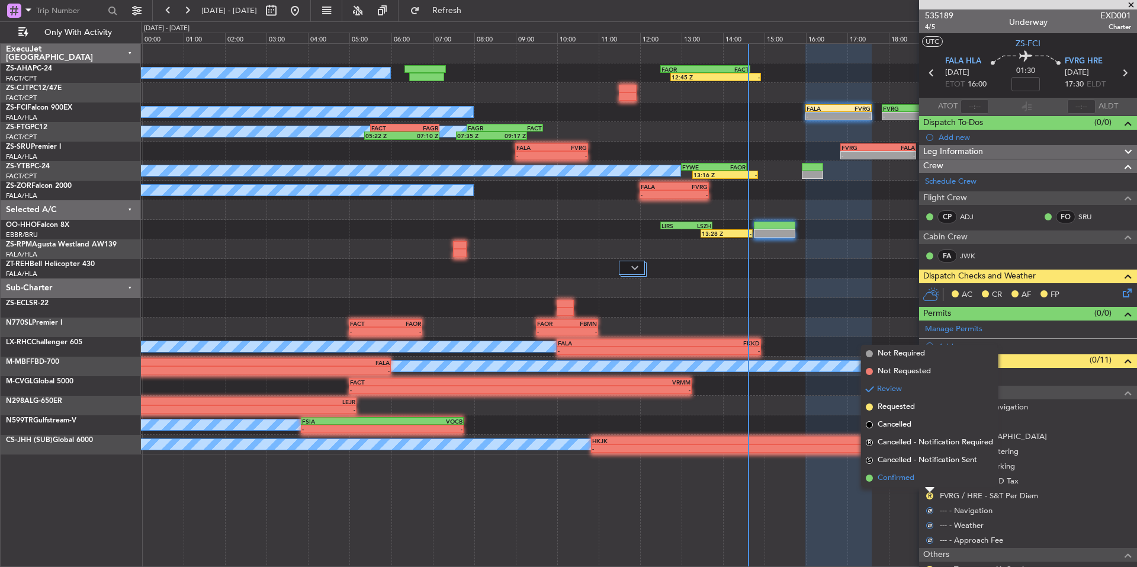
click at [886, 479] on span "Confirmed" at bounding box center [896, 478] width 37 height 12
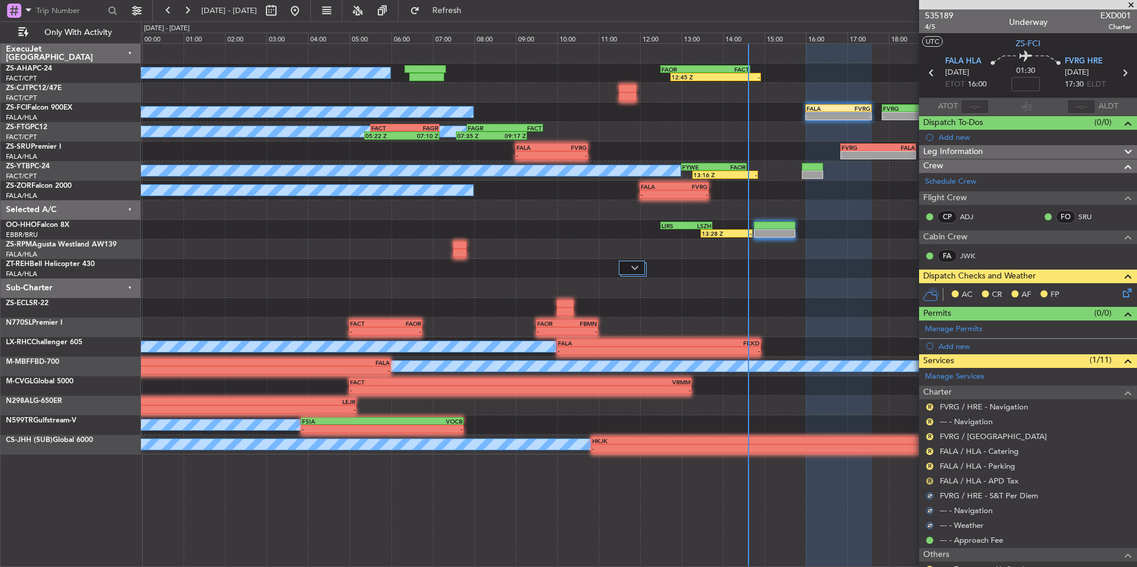
click at [929, 478] on button "R" at bounding box center [929, 480] width 7 height 7
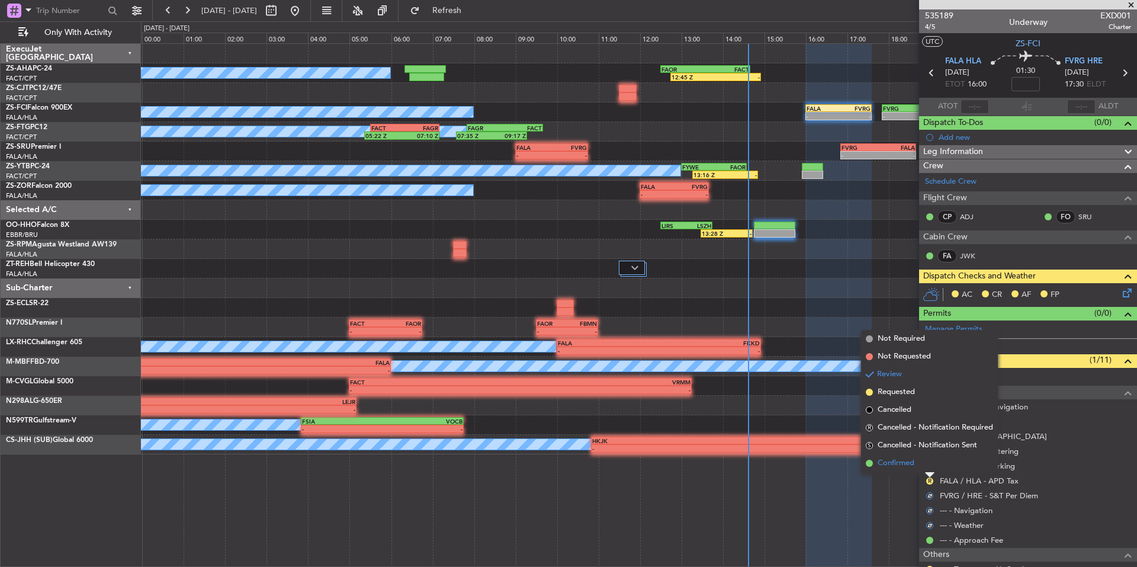
click at [883, 463] on span "Confirmed" at bounding box center [896, 463] width 37 height 12
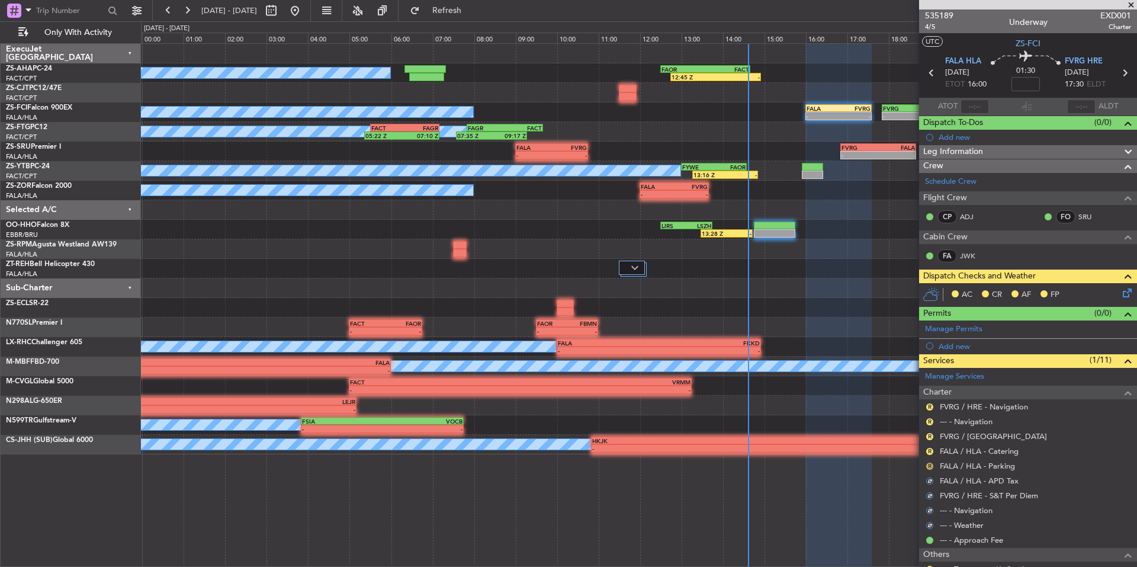
click at [927, 465] on button "R" at bounding box center [929, 465] width 7 height 7
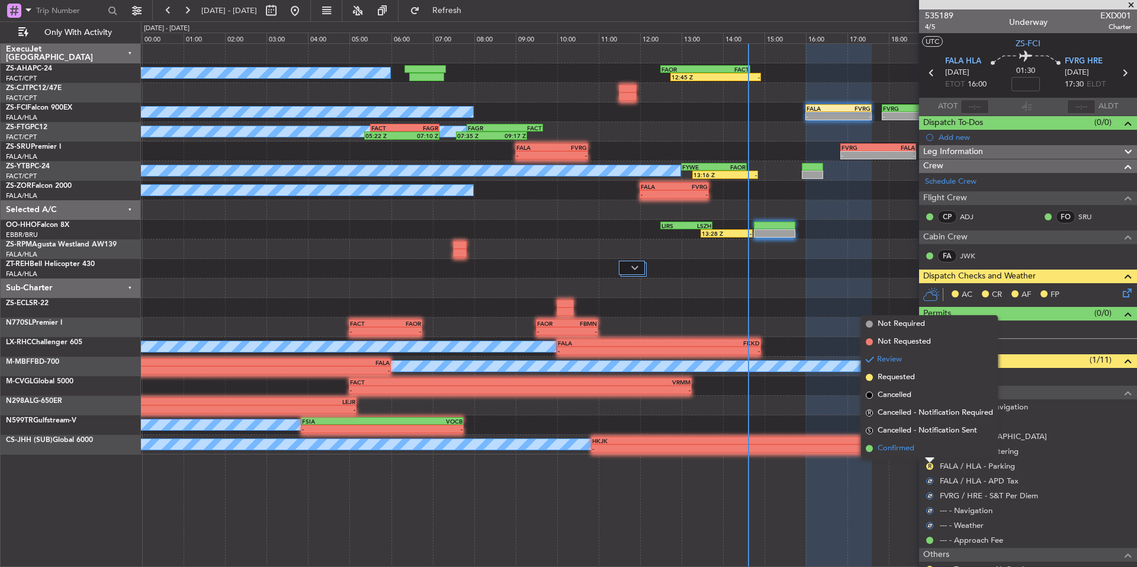
click at [892, 452] on span "Confirmed" at bounding box center [896, 448] width 37 height 12
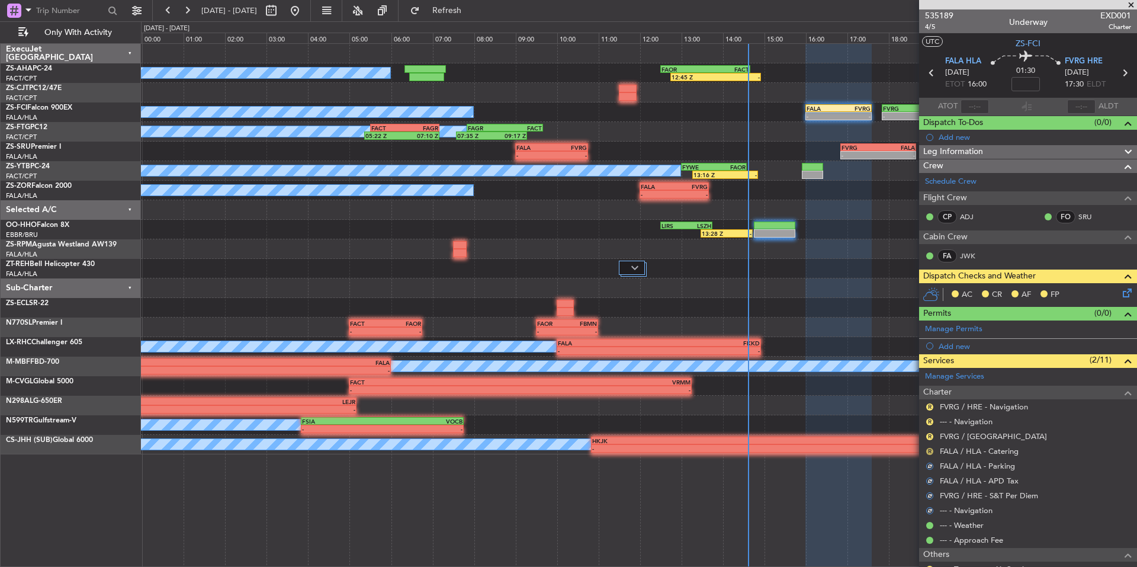
click at [929, 451] on button "R" at bounding box center [929, 451] width 7 height 7
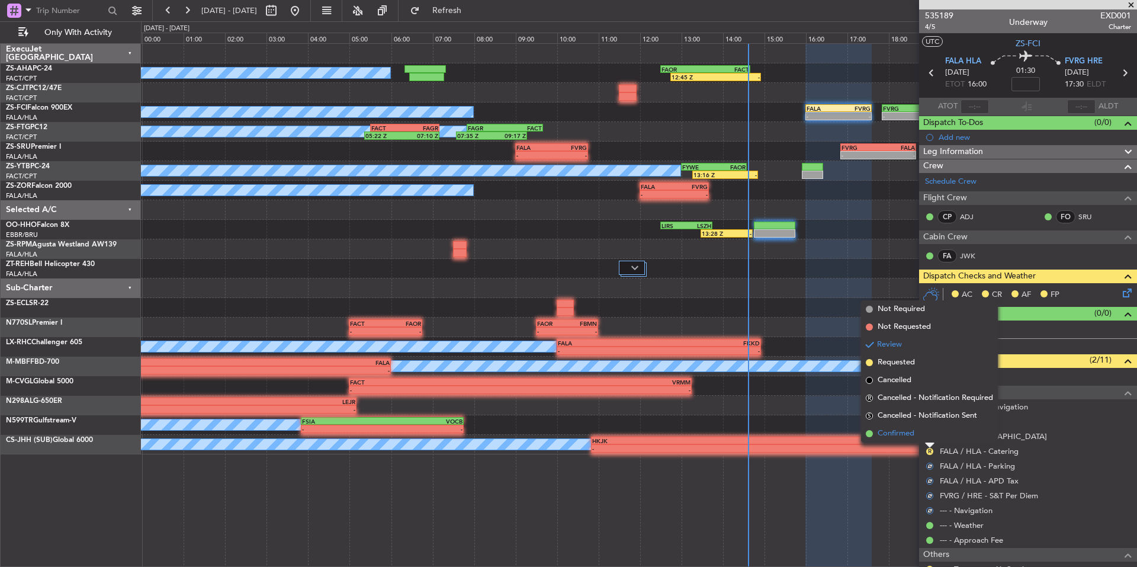
click at [899, 434] on span "Confirmed" at bounding box center [896, 434] width 37 height 12
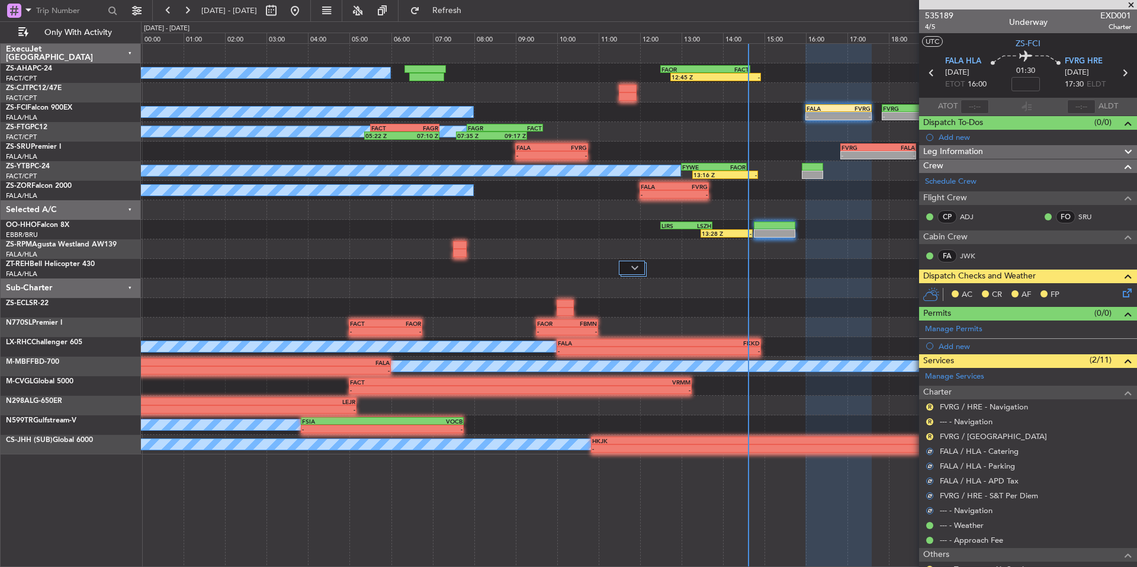
click at [924, 434] on div "R FVRG / [GEOGRAPHIC_DATA]" at bounding box center [1028, 436] width 218 height 15
click at [929, 435] on button "R" at bounding box center [929, 436] width 7 height 7
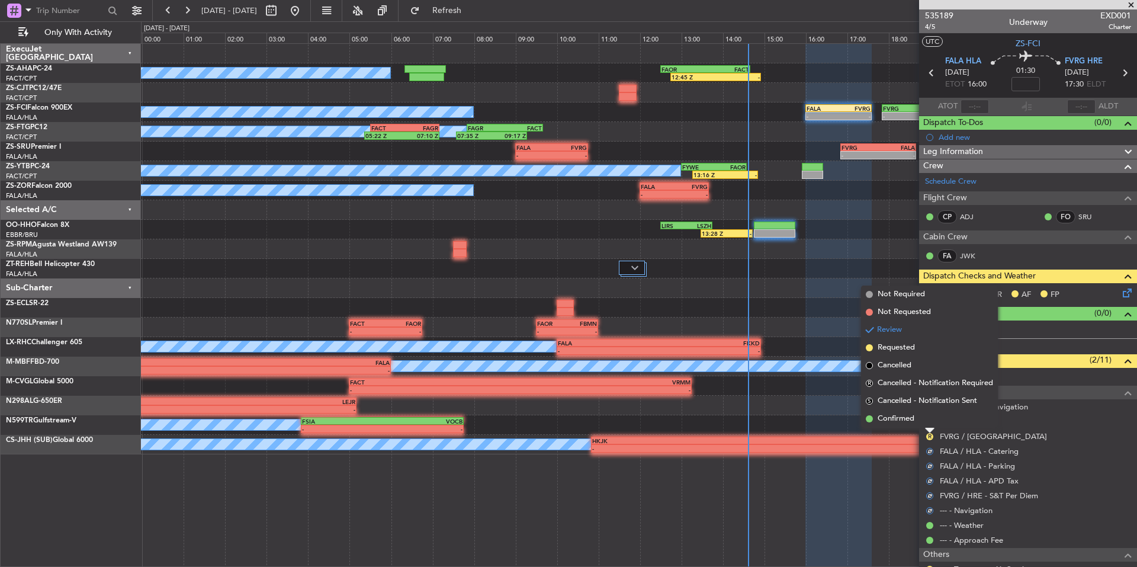
click at [933, 435] on div "R" at bounding box center [929, 436] width 9 height 9
click at [908, 419] on span "Confirmed" at bounding box center [896, 419] width 37 height 12
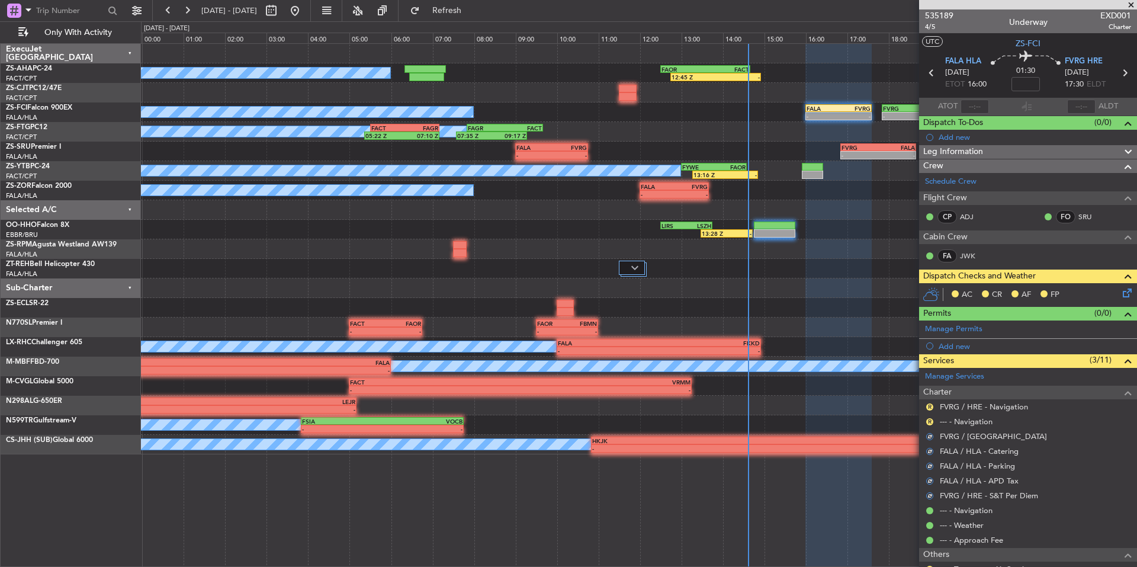
click at [933, 417] on div "R" at bounding box center [929, 421] width 9 height 9
click at [926, 418] on div "R" at bounding box center [929, 421] width 9 height 9
click at [932, 420] on button "R" at bounding box center [929, 421] width 7 height 7
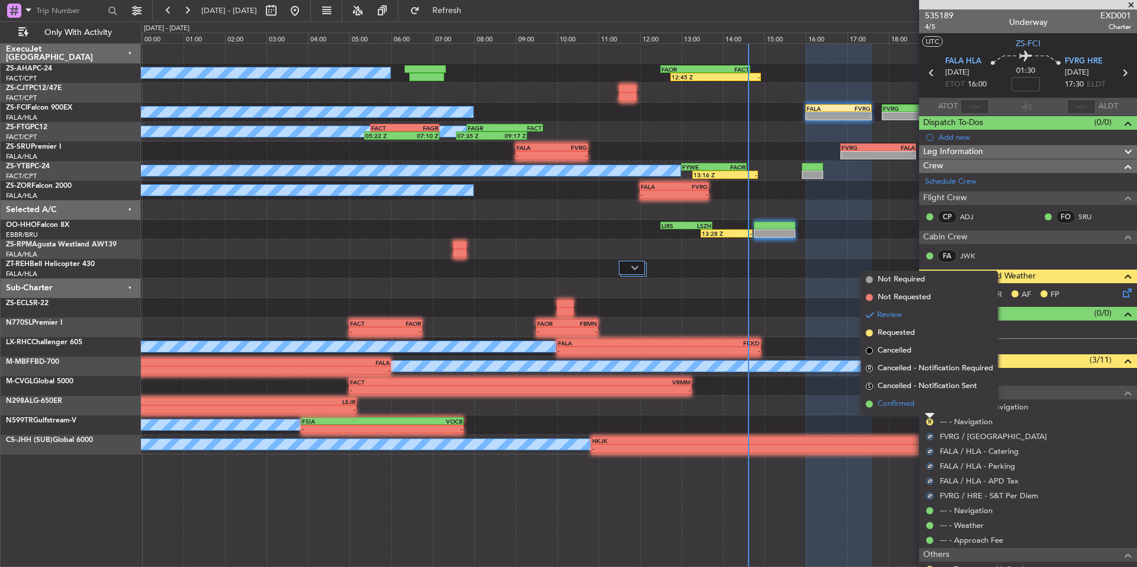
click at [911, 402] on span "Confirmed" at bounding box center [896, 404] width 37 height 12
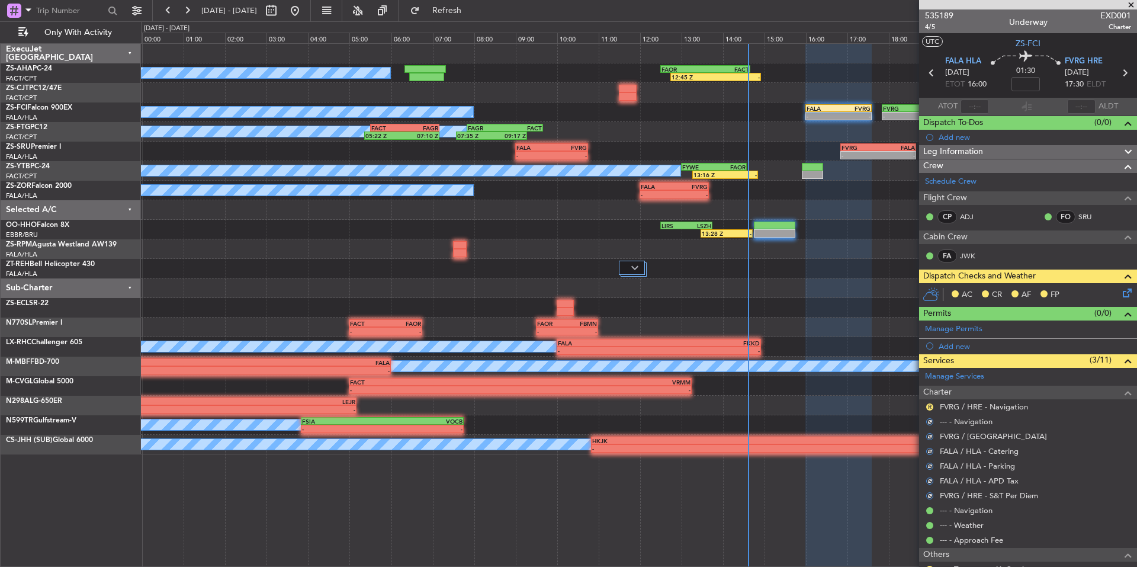
click at [927, 412] on div "R FVRG / HRE - Navigation" at bounding box center [1028, 406] width 218 height 15
click at [928, 405] on button "R" at bounding box center [929, 406] width 7 height 7
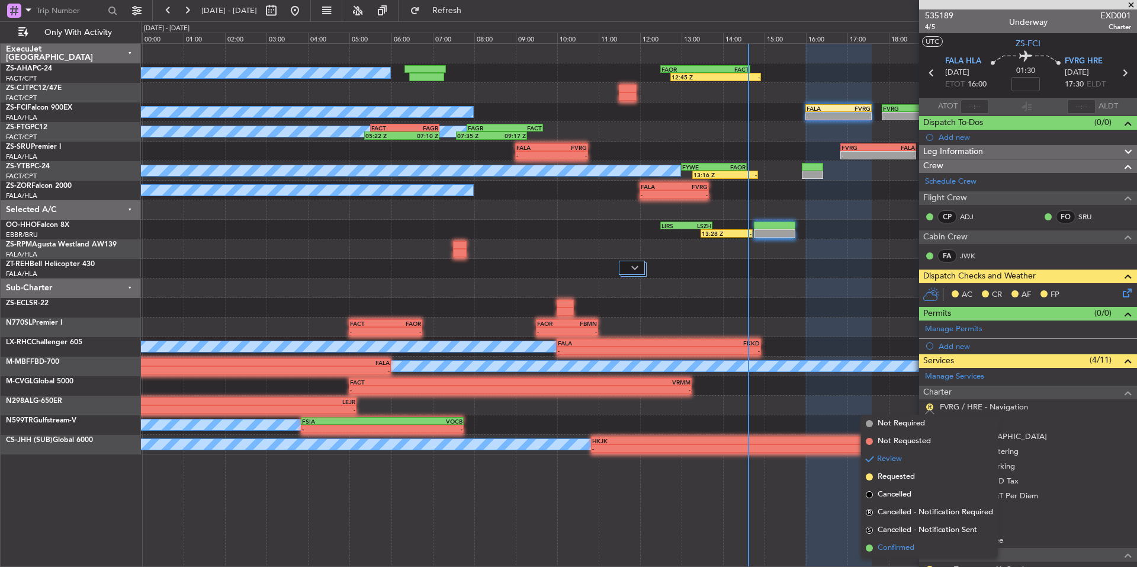
click at [895, 549] on span "Confirmed" at bounding box center [896, 548] width 37 height 12
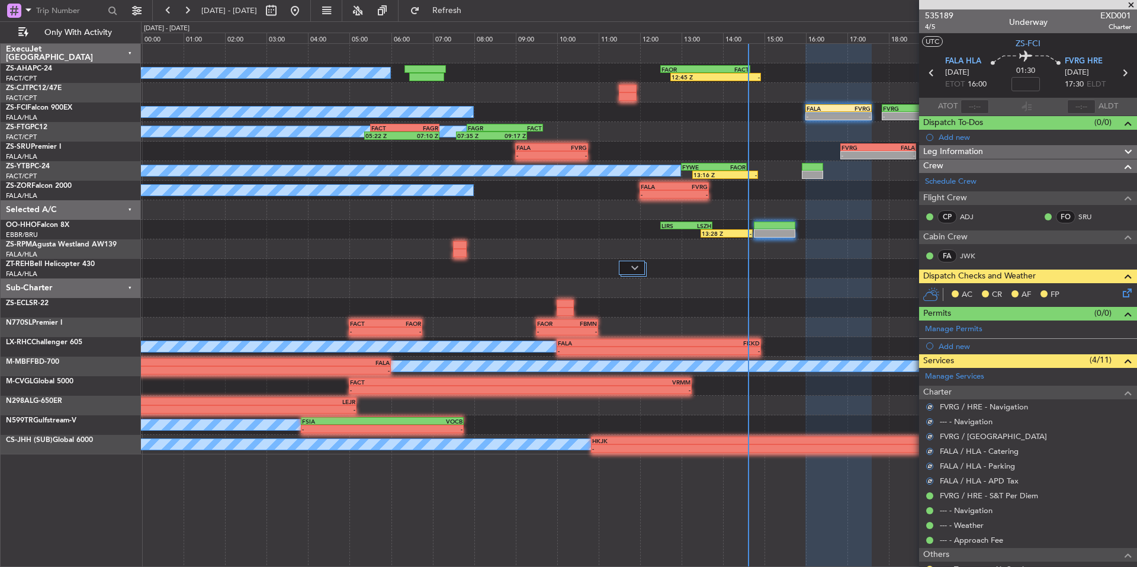
click at [1120, 292] on icon at bounding box center [1124, 290] width 9 height 9
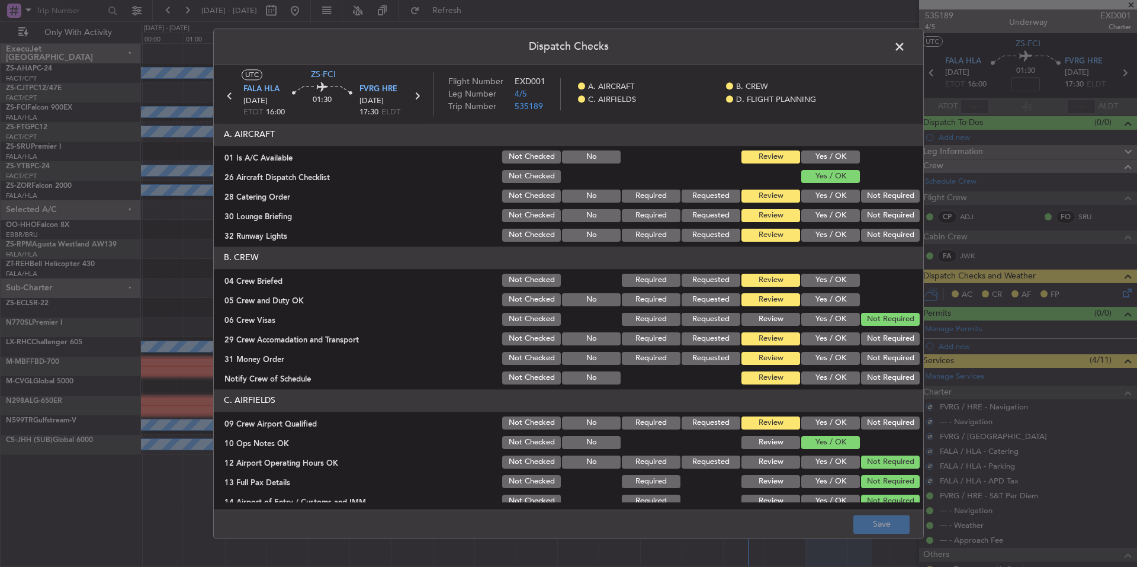
click at [841, 155] on button "Yes / OK" at bounding box center [830, 156] width 59 height 13
drag, startPoint x: 869, startPoint y: 197, endPoint x: 874, endPoint y: 217, distance: 20.7
click at [869, 198] on button "Not Required" at bounding box center [890, 195] width 59 height 13
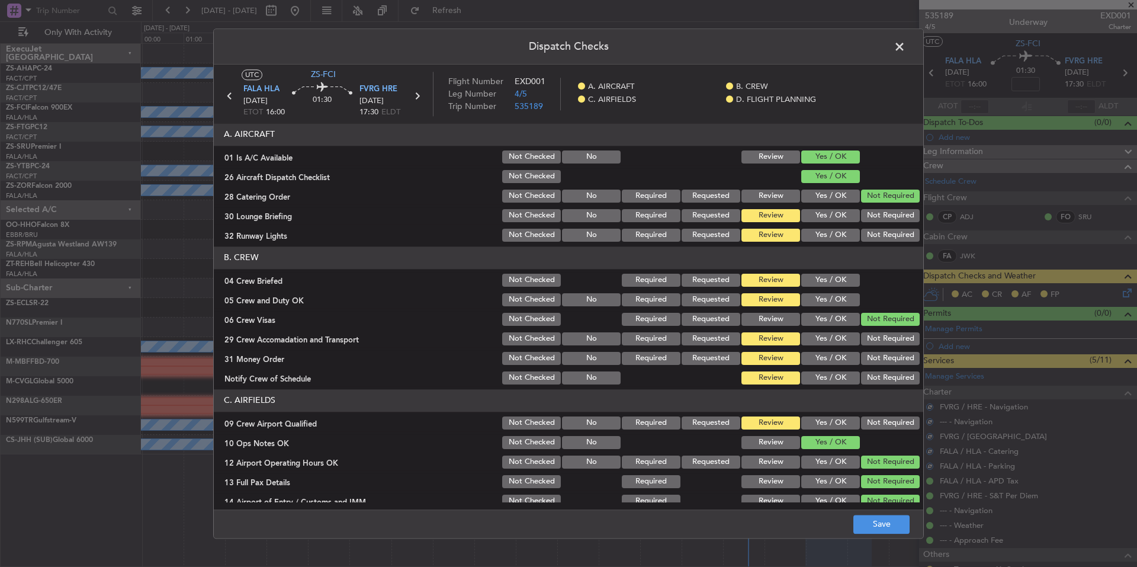
click at [874, 218] on button "Not Required" at bounding box center [890, 215] width 59 height 13
click at [875, 226] on section "A. AIRCRAFT 01 Is A/C Available Not Checked No Review Yes / OK 26 Aircraft Disp…" at bounding box center [568, 183] width 709 height 120
click at [875, 233] on button "Not Required" at bounding box center [890, 235] width 59 height 13
drag, startPoint x: 844, startPoint y: 271, endPoint x: 843, endPoint y: 287, distance: 16.7
click at [843, 273] on section "B. CREW 04 Crew Briefed Not Checked Required Requested Review Yes / OK 05 Crew …" at bounding box center [568, 316] width 709 height 140
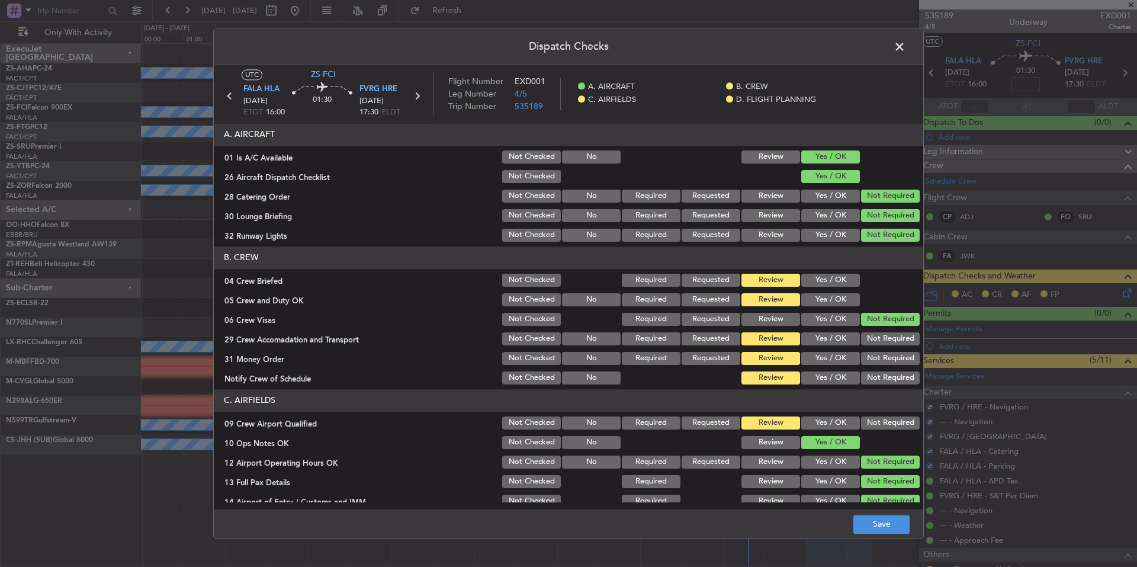
click at [843, 288] on div "Yes / OK" at bounding box center [829, 280] width 60 height 17
click at [843, 297] on button "Yes / OK" at bounding box center [830, 299] width 59 height 13
click at [842, 285] on button "Yes / OK" at bounding box center [830, 280] width 59 height 13
click at [878, 368] on section "B. CREW 04 Crew Briefed Not Checked Required Requested Review Yes / OK 05 Crew …" at bounding box center [568, 316] width 709 height 140
click at [875, 350] on div "Not Required" at bounding box center [889, 358] width 60 height 17
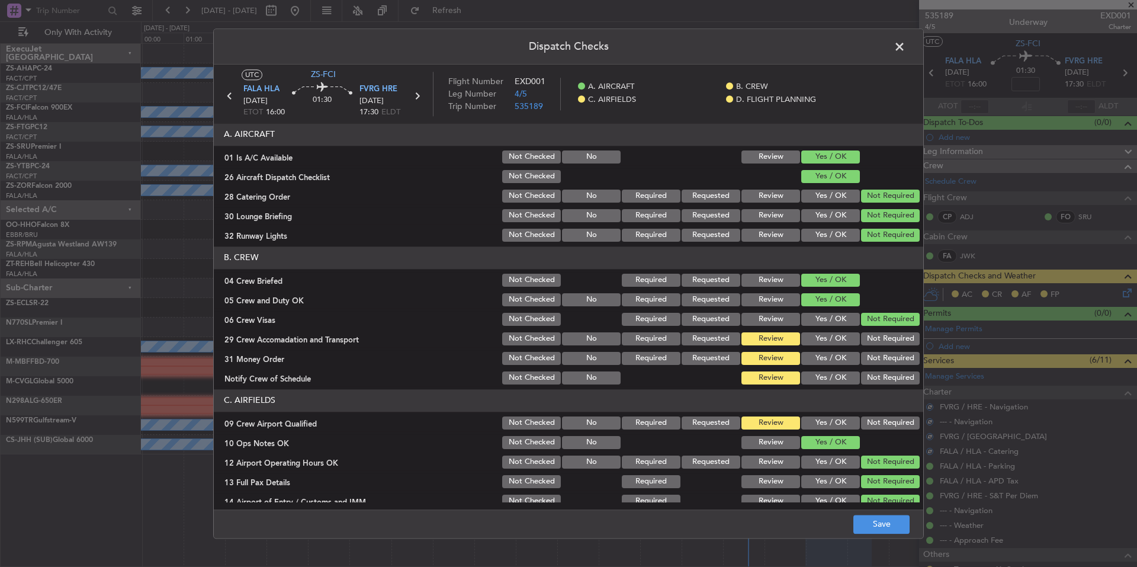
click at [875, 341] on button "Not Required" at bounding box center [890, 338] width 59 height 13
drag, startPoint x: 875, startPoint y: 356, endPoint x: 877, endPoint y: 362, distance: 6.9
click at [875, 357] on button "Not Required" at bounding box center [890, 358] width 59 height 13
click at [878, 365] on div "Not Required" at bounding box center [889, 358] width 60 height 17
click at [878, 371] on div "Not Required" at bounding box center [889, 377] width 60 height 17
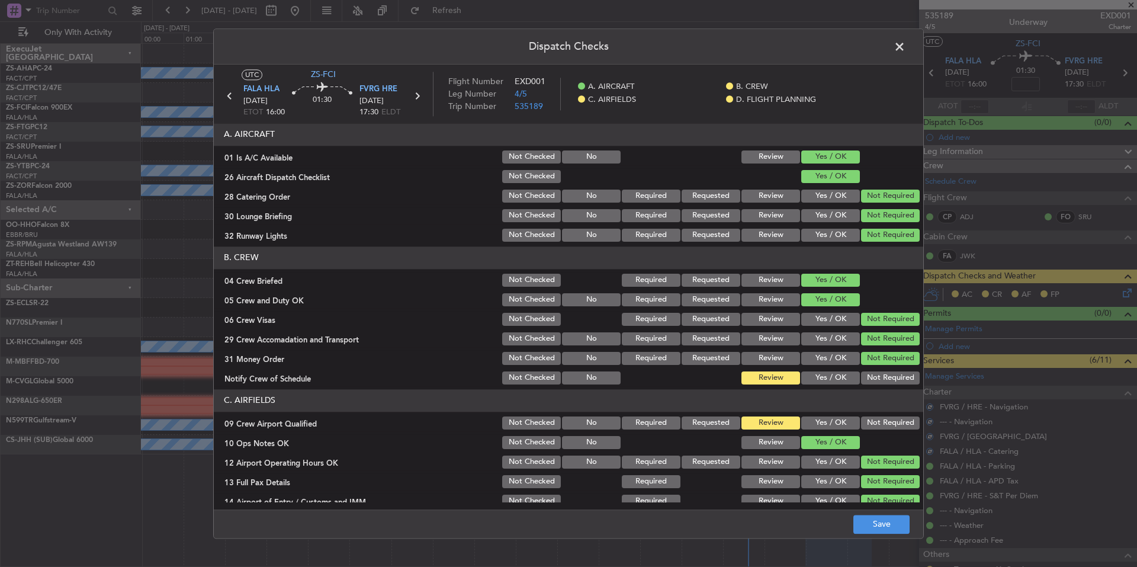
click at [878, 378] on button "Not Required" at bounding box center [890, 377] width 59 height 13
click at [878, 418] on div "Not Required" at bounding box center [889, 422] width 60 height 17
click at [879, 423] on button "Not Required" at bounding box center [890, 422] width 59 height 13
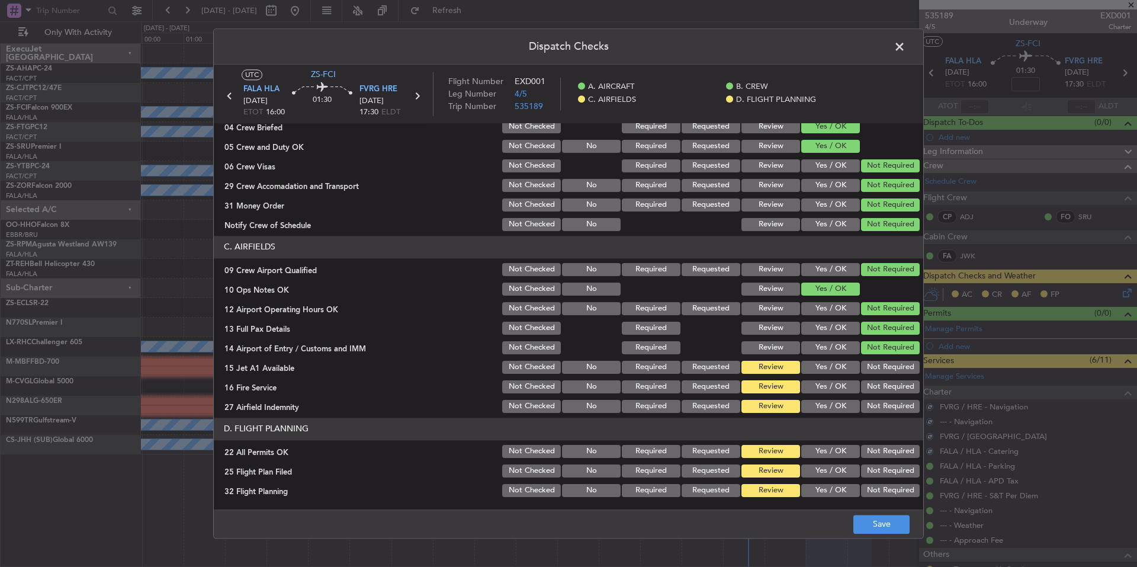
click at [878, 423] on header "D. FLIGHT PLANNING" at bounding box center [568, 428] width 709 height 23
click at [882, 410] on button "Not Required" at bounding box center [890, 406] width 59 height 13
click at [881, 399] on div "Not Required" at bounding box center [889, 406] width 60 height 17
click at [880, 391] on button "Not Required" at bounding box center [890, 386] width 59 height 13
click at [879, 381] on button "Not Required" at bounding box center [890, 386] width 59 height 13
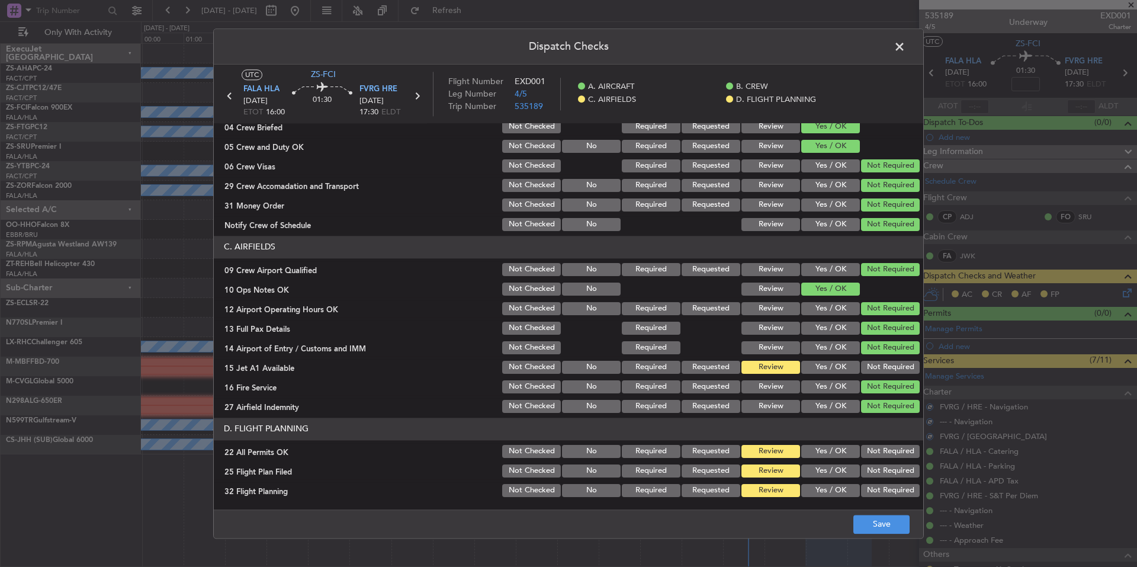
click at [879, 369] on button "Not Required" at bounding box center [890, 367] width 59 height 13
click at [879, 368] on button "Not Required" at bounding box center [890, 367] width 59 height 13
click at [877, 447] on button "Not Required" at bounding box center [890, 451] width 59 height 13
click at [848, 470] on button "Yes / OK" at bounding box center [830, 470] width 59 height 13
click at [843, 480] on section "D. FLIGHT PLANNING 22 All Permits OK Not Checked No Required Requested Review Y…" at bounding box center [568, 457] width 709 height 81
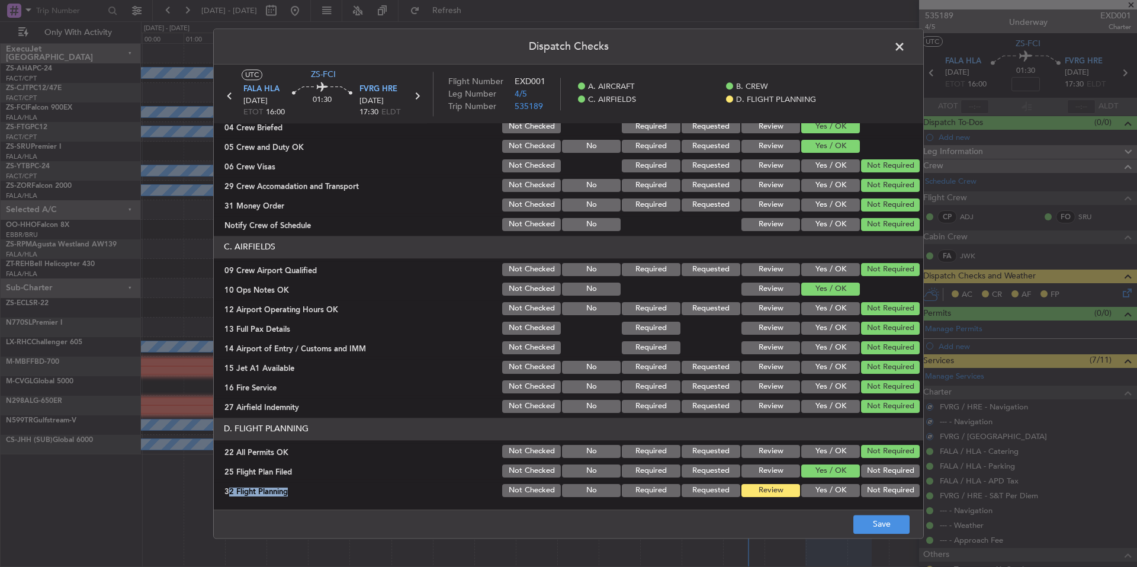
click at [843, 490] on button "Yes / OK" at bounding box center [830, 490] width 59 height 13
click at [866, 519] on button "Save" at bounding box center [881, 524] width 56 height 19
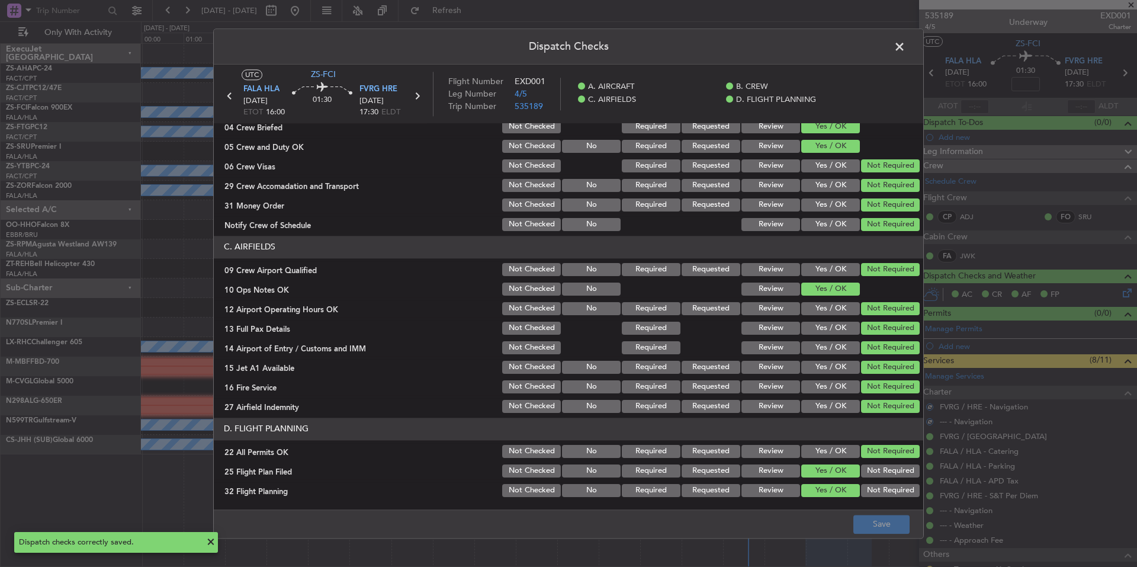
click at [905, 46] on span at bounding box center [905, 50] width 0 height 24
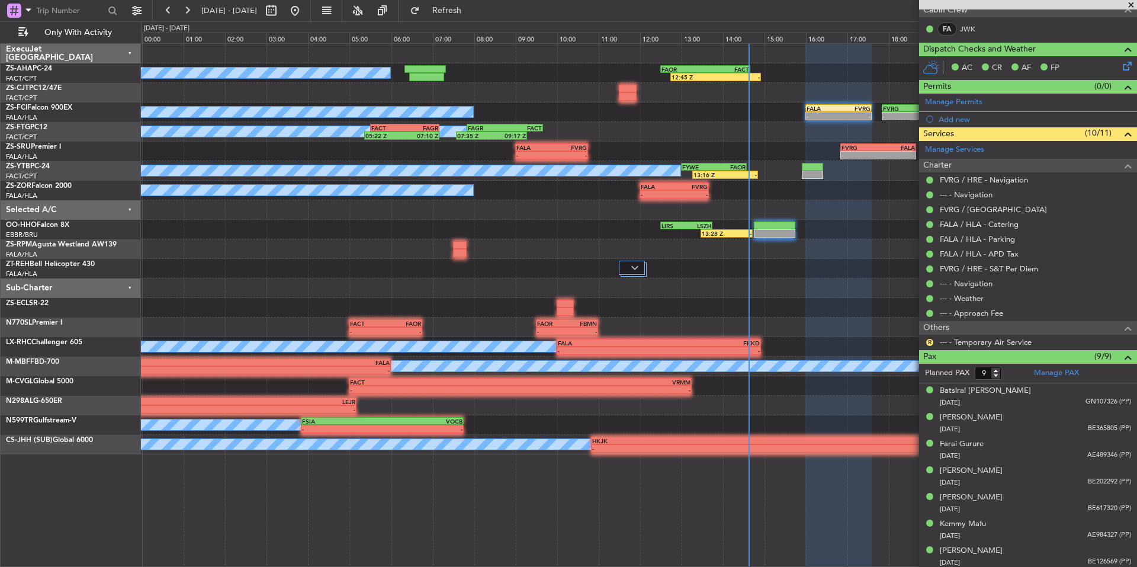
scroll to position [282, 0]
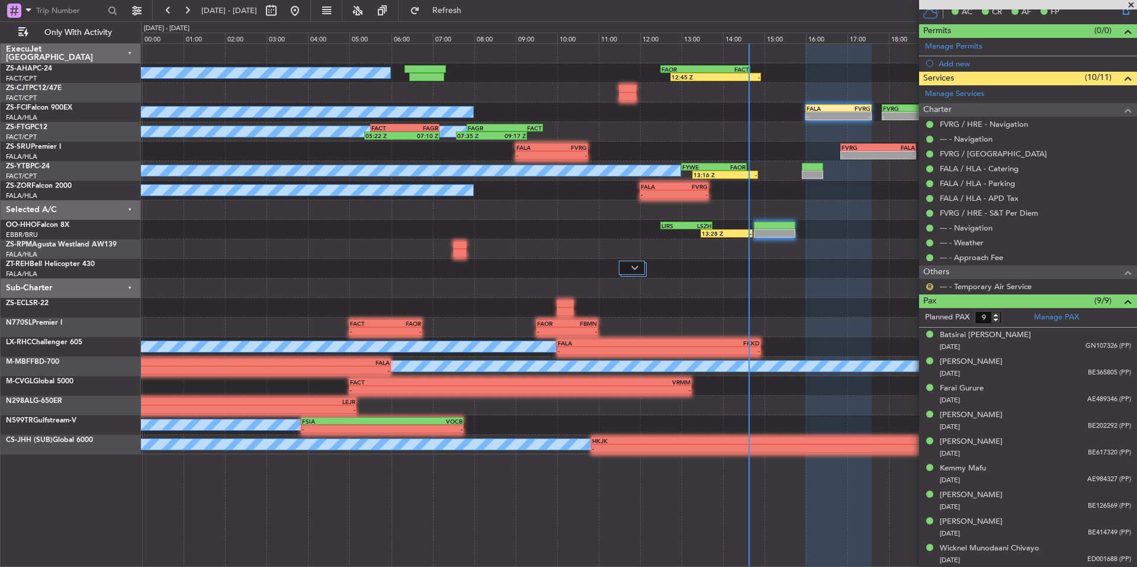
click at [931, 288] on button "R" at bounding box center [929, 286] width 7 height 7
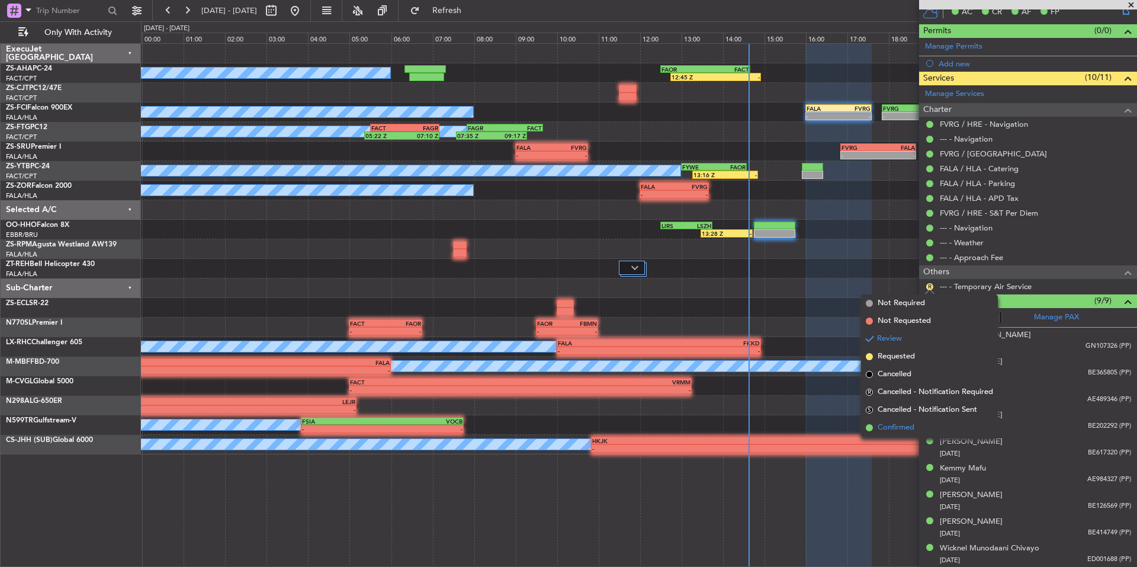
click at [891, 420] on li "Confirmed" at bounding box center [929, 428] width 137 height 18
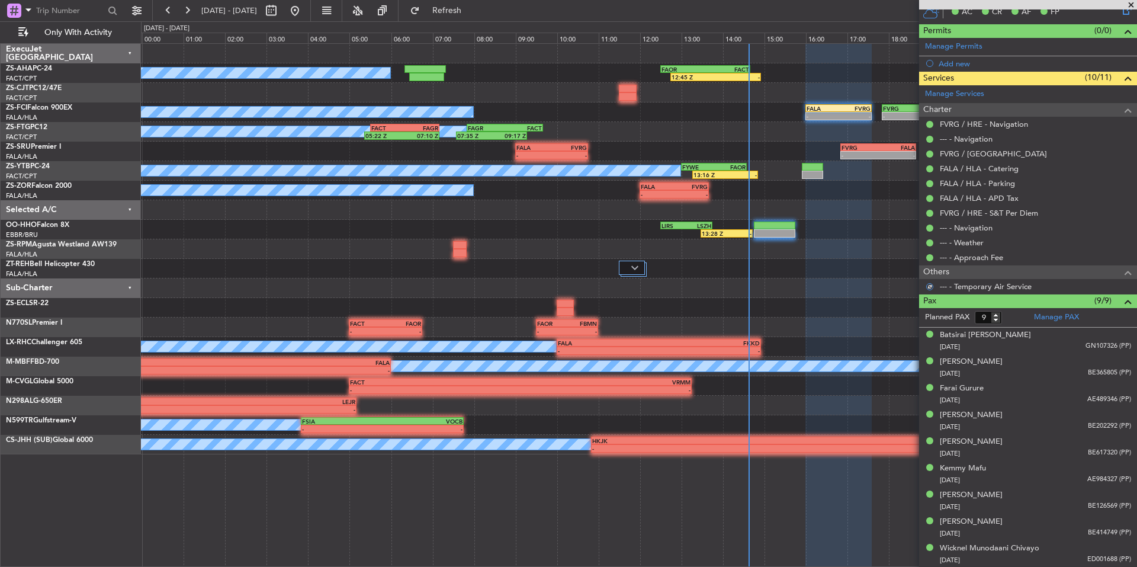
scroll to position [0, 0]
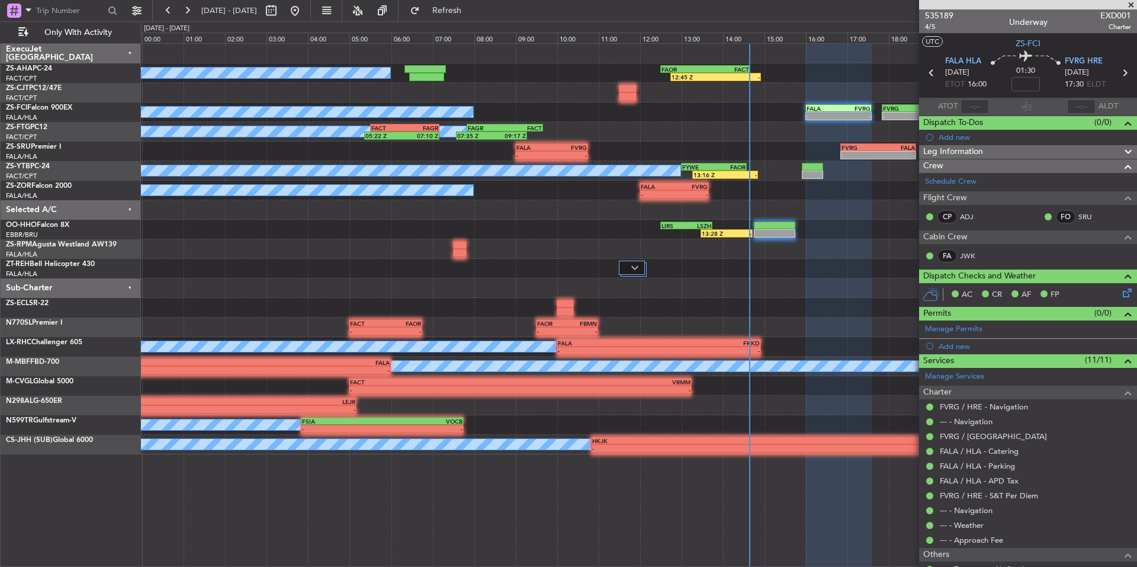
click at [1129, 2] on span at bounding box center [1131, 5] width 12 height 11
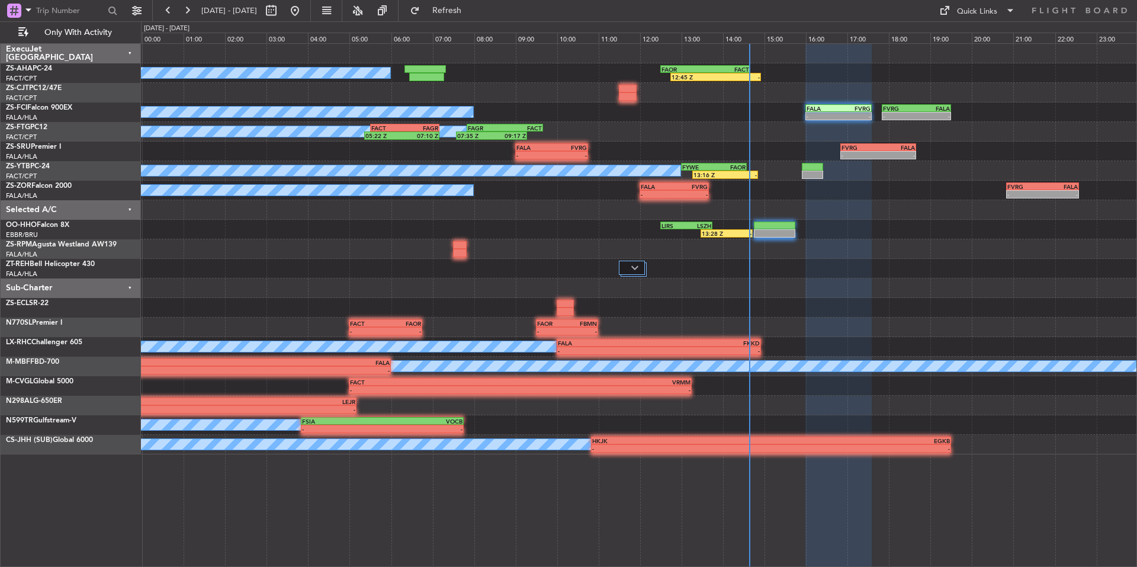
type input "0"
